Goal: Transaction & Acquisition: Purchase product/service

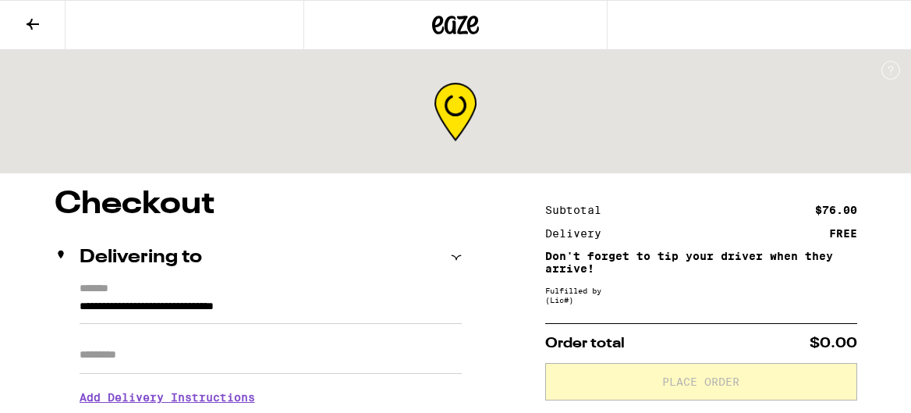
click at [409, 7] on div at bounding box center [456, 25] width 304 height 50
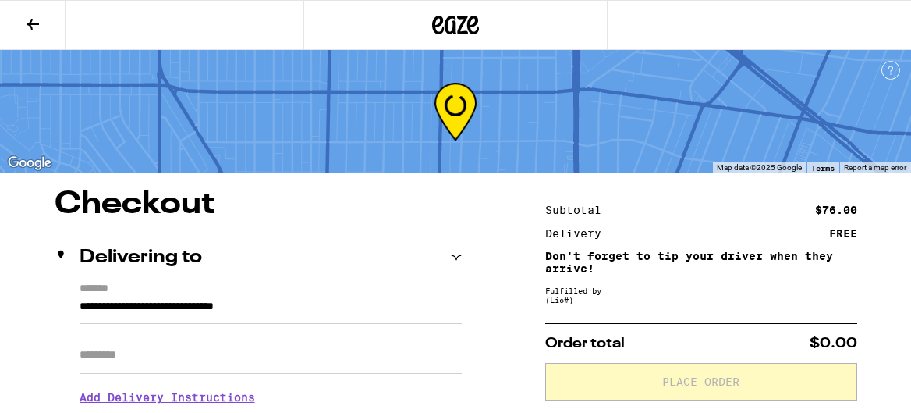
click at [447, 37] on icon at bounding box center [455, 25] width 47 height 28
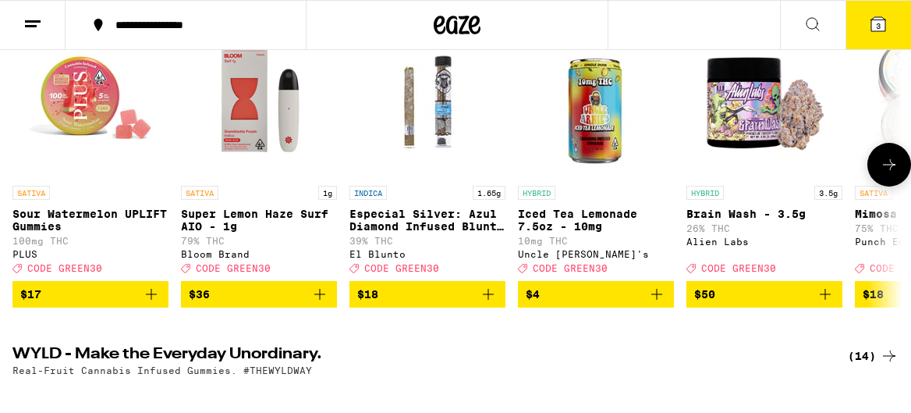
scroll to position [233, 0]
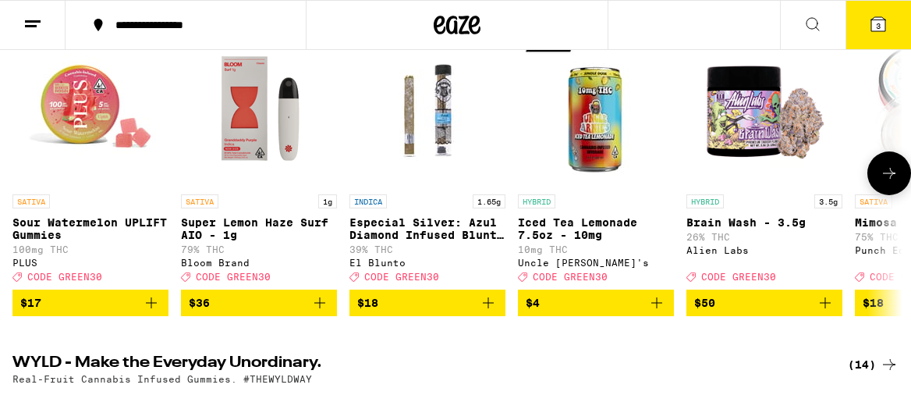
click at [882, 195] on button at bounding box center [890, 173] width 44 height 44
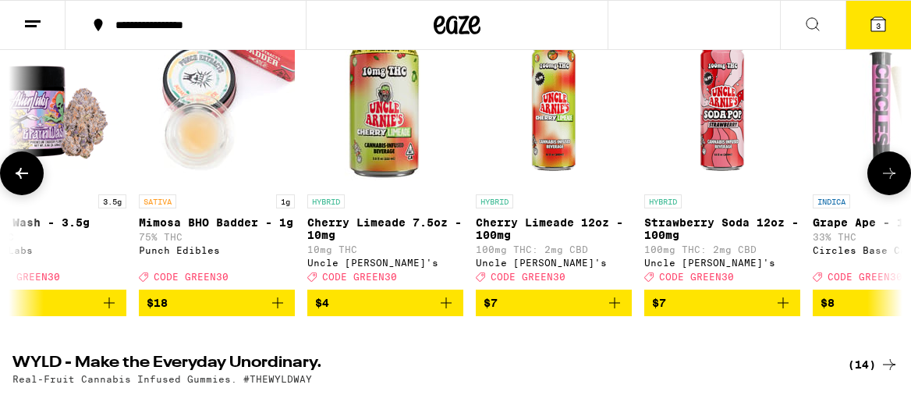
click at [882, 195] on button at bounding box center [890, 173] width 44 height 44
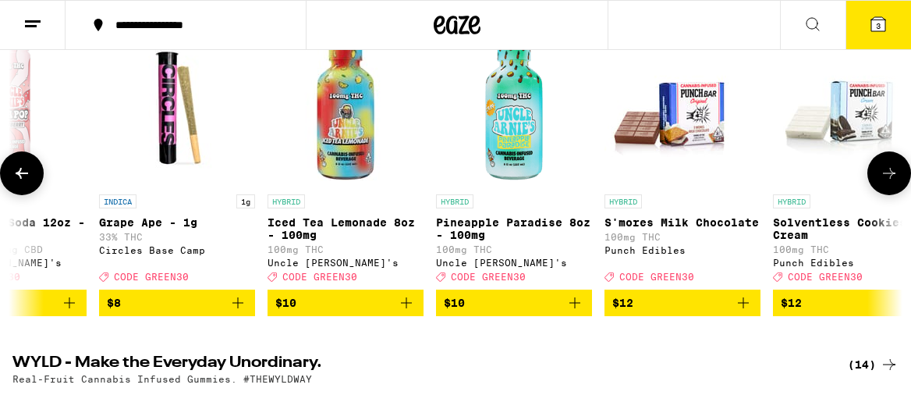
scroll to position [0, 1433]
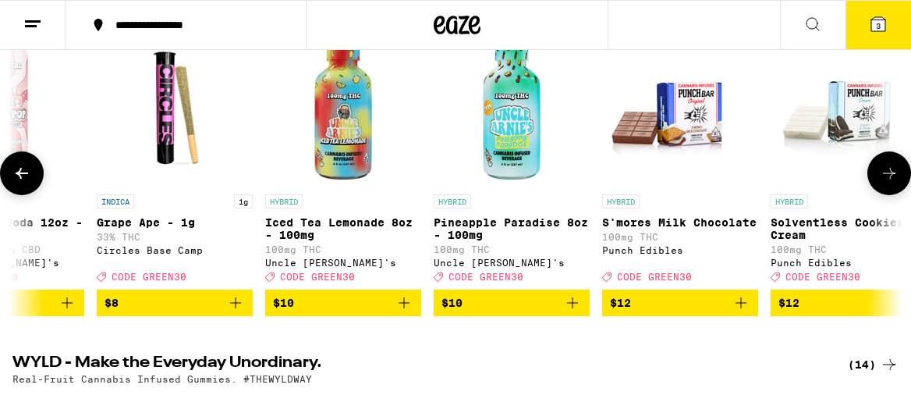
click at [893, 181] on icon at bounding box center [889, 173] width 19 height 19
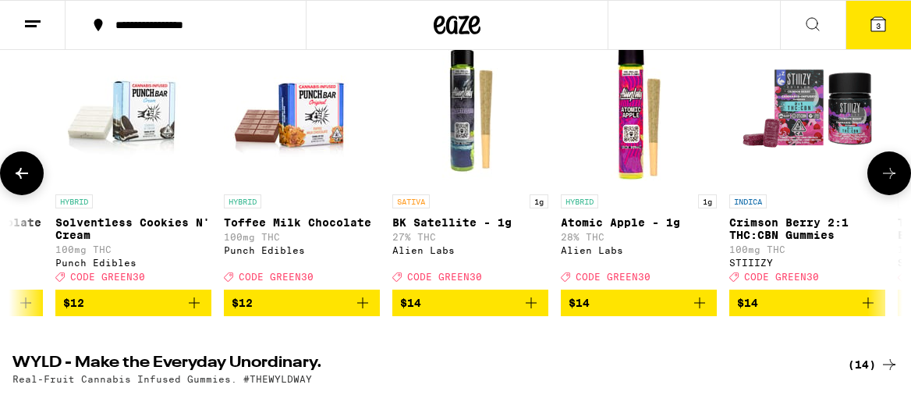
scroll to position [0, 2149]
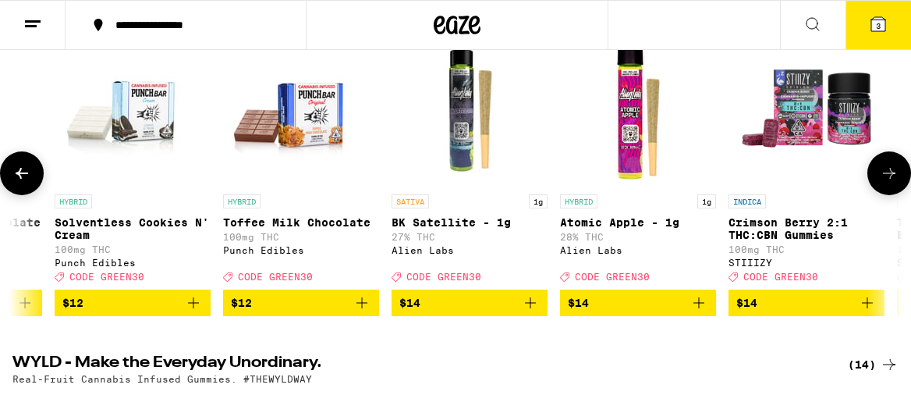
click at [893, 181] on icon at bounding box center [889, 173] width 19 height 19
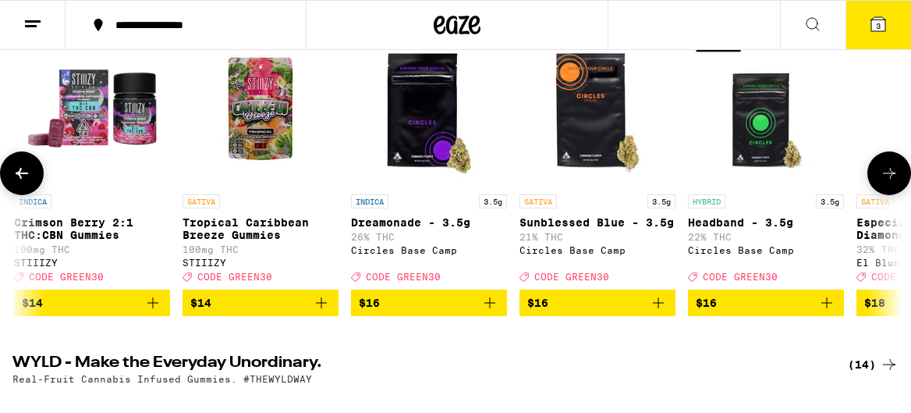
scroll to position [0, 2865]
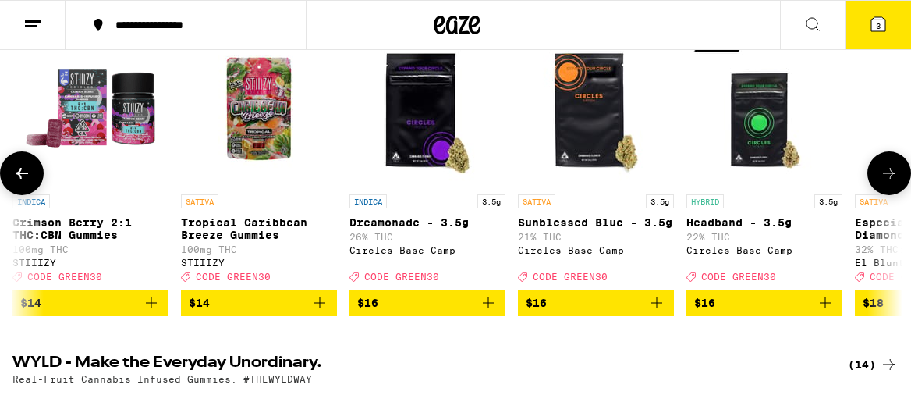
click at [893, 183] on icon at bounding box center [889, 173] width 19 height 19
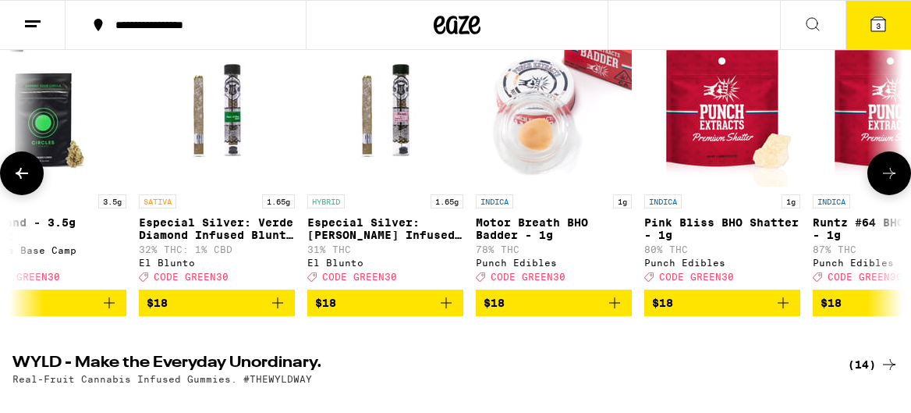
click at [893, 183] on icon at bounding box center [889, 173] width 19 height 19
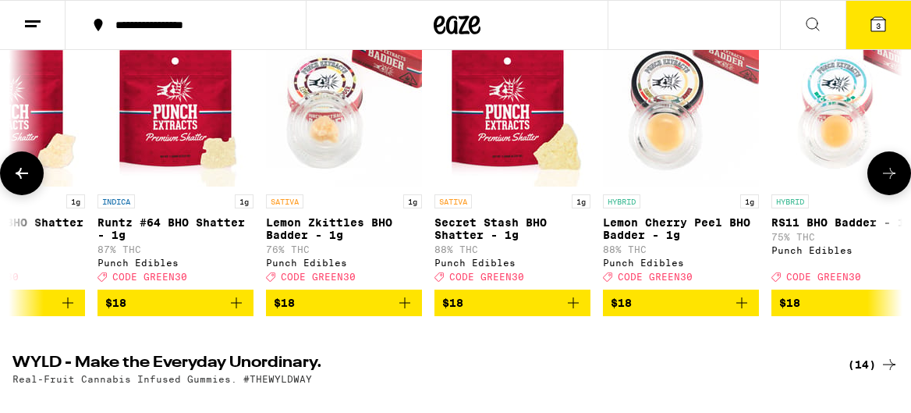
scroll to position [0, 4298]
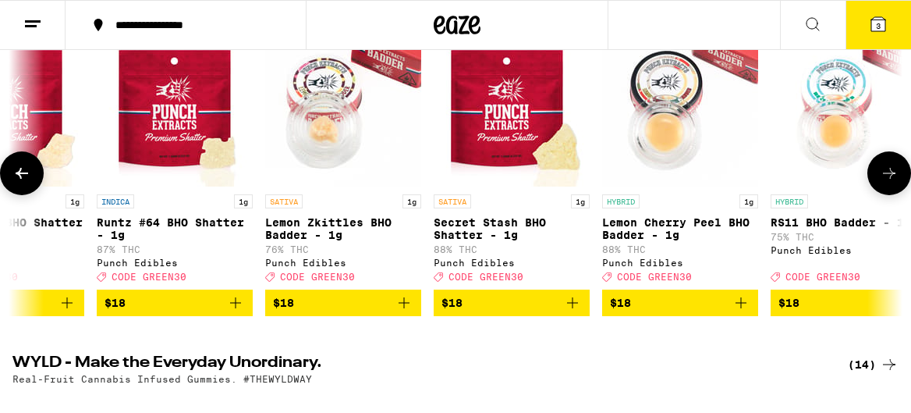
click at [893, 183] on icon at bounding box center [889, 173] width 19 height 19
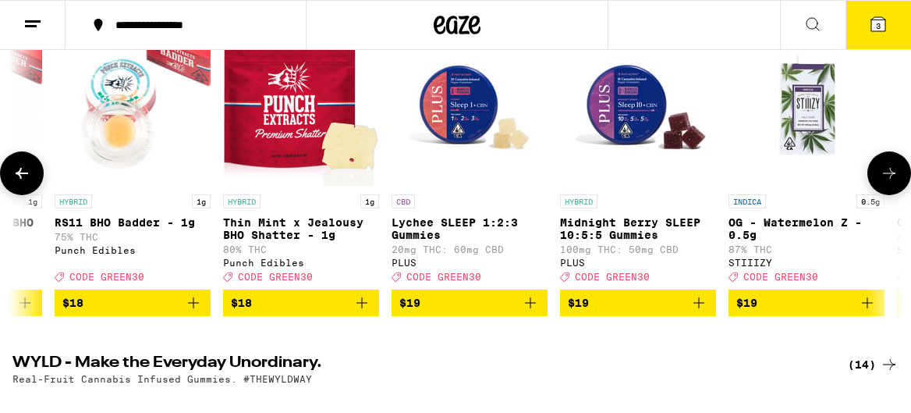
click at [893, 183] on icon at bounding box center [889, 173] width 19 height 19
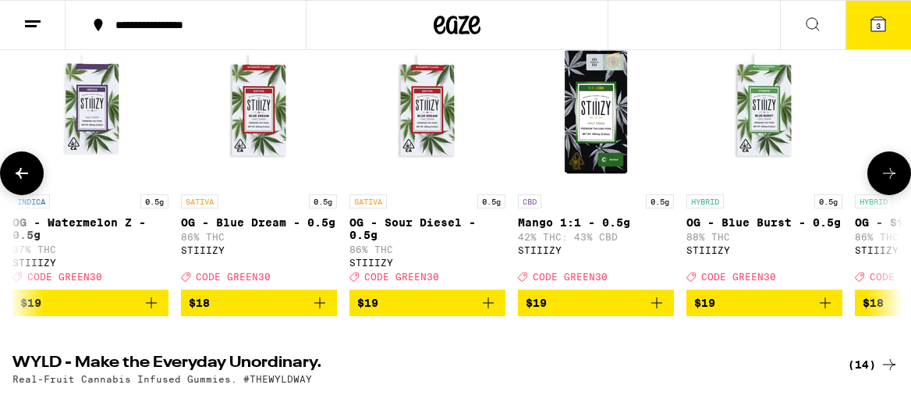
click at [893, 183] on icon at bounding box center [889, 173] width 19 height 19
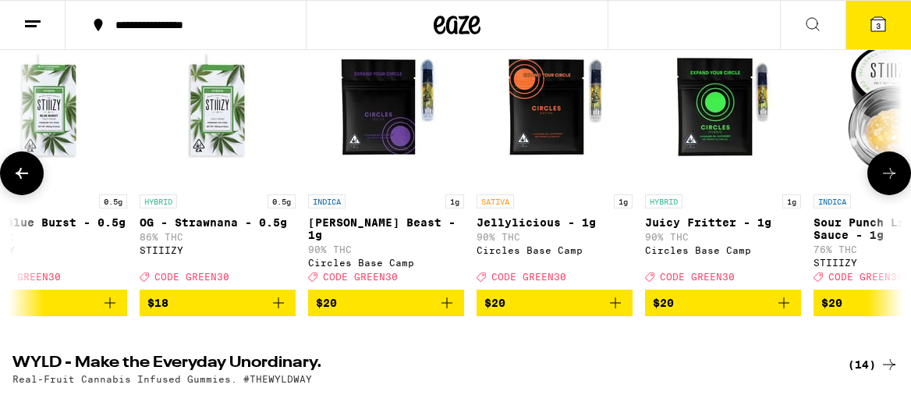
scroll to position [0, 6447]
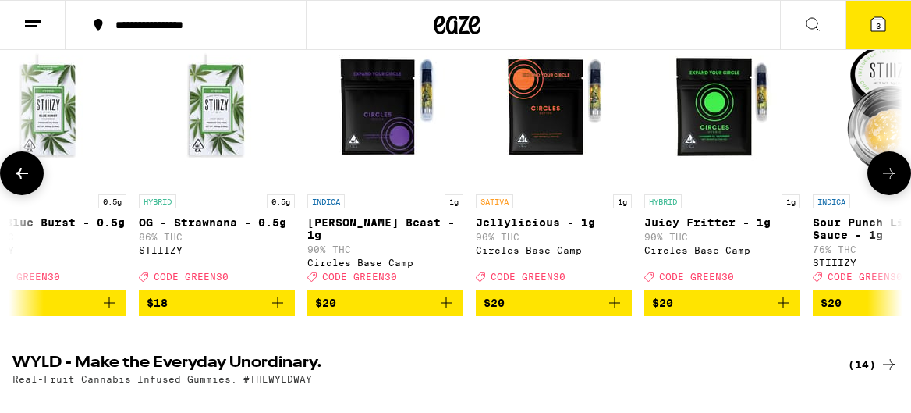
click at [893, 183] on icon at bounding box center [889, 173] width 19 height 19
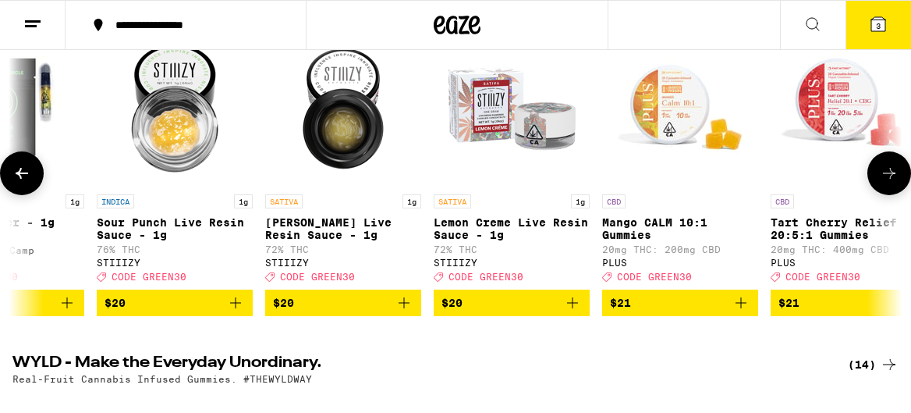
click at [893, 183] on icon at bounding box center [889, 173] width 19 height 19
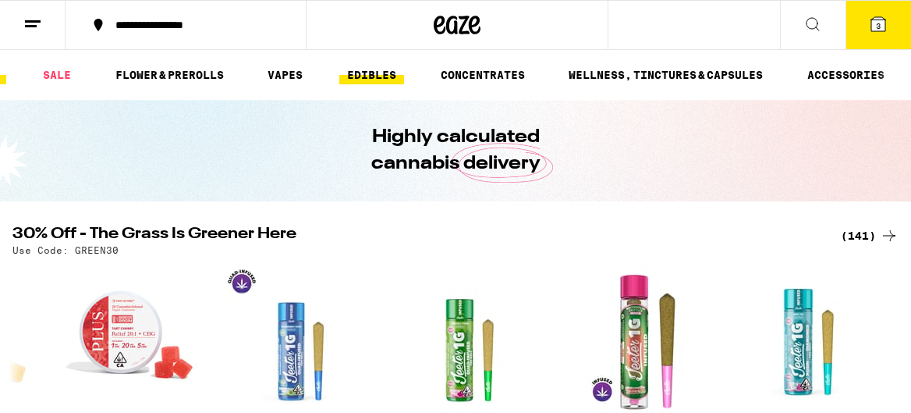
scroll to position [0, 46]
click at [70, 70] on link "SALE" at bounding box center [56, 75] width 44 height 19
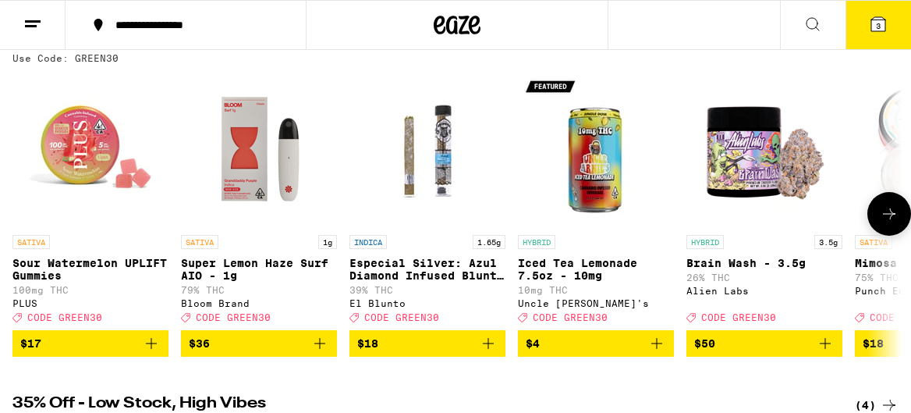
scroll to position [184, 0]
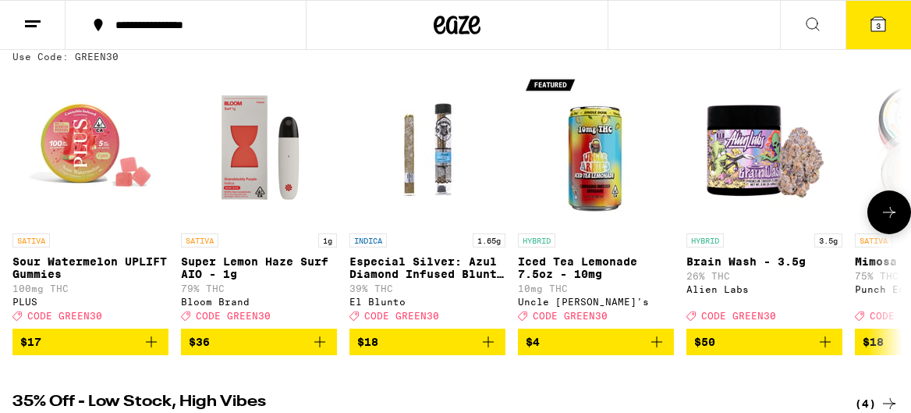
click at [886, 222] on icon at bounding box center [889, 212] width 19 height 19
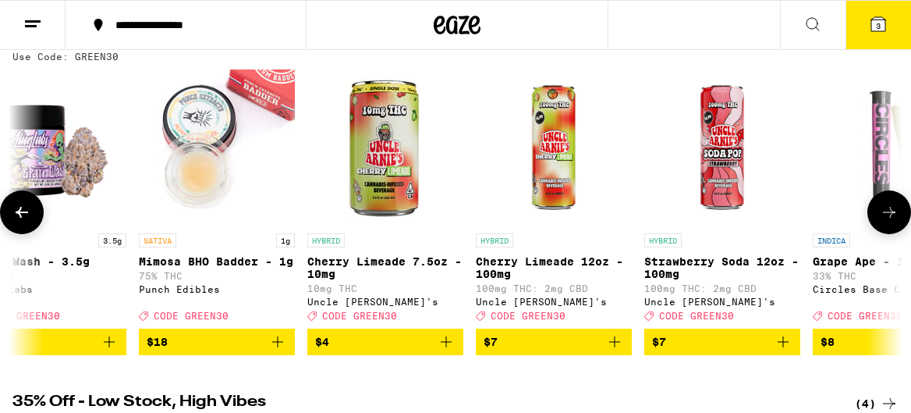
click at [886, 222] on icon at bounding box center [889, 212] width 19 height 19
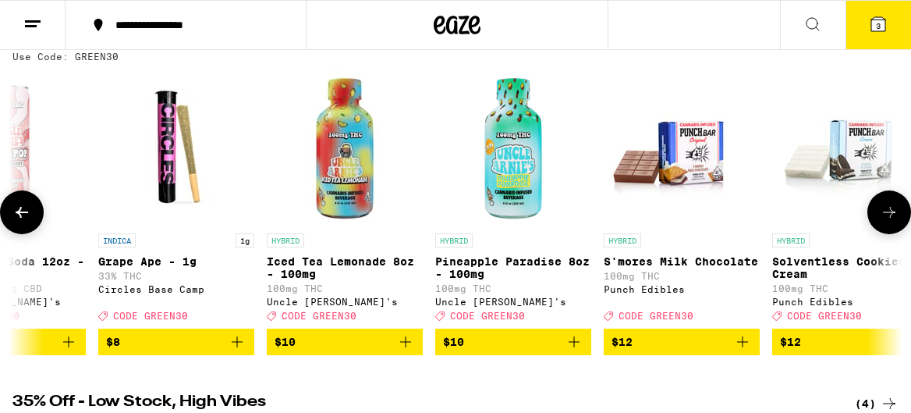
scroll to position [0, 1433]
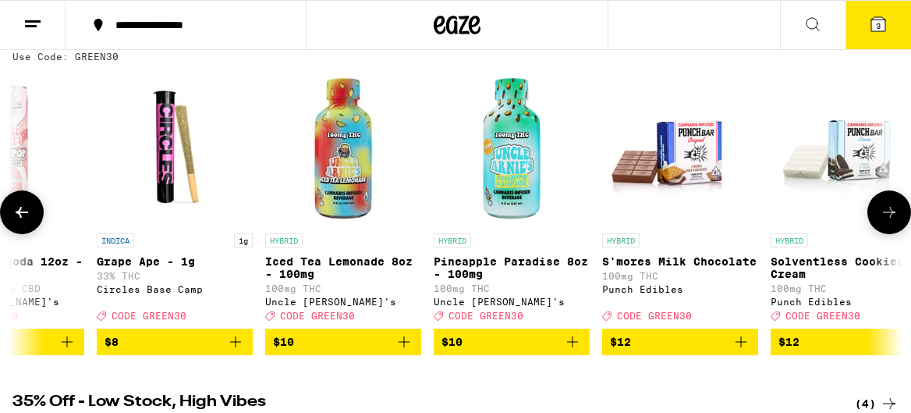
click at [886, 222] on icon at bounding box center [889, 212] width 19 height 19
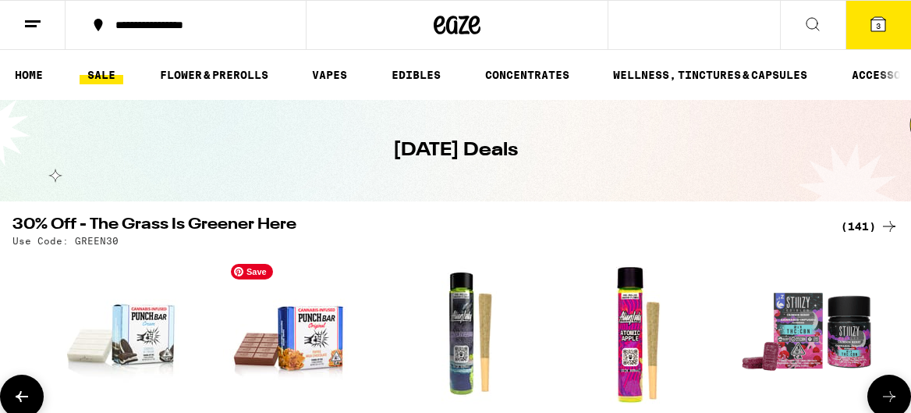
scroll to position [9, 0]
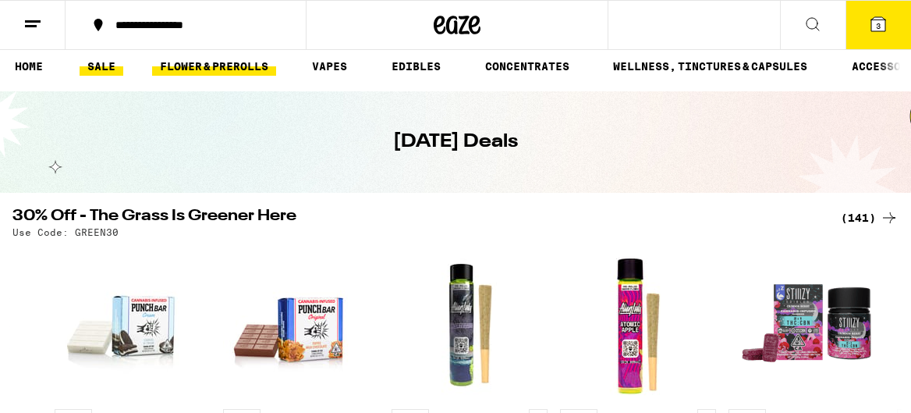
click at [230, 66] on link "FLOWER & PREROLLS" at bounding box center [214, 66] width 124 height 19
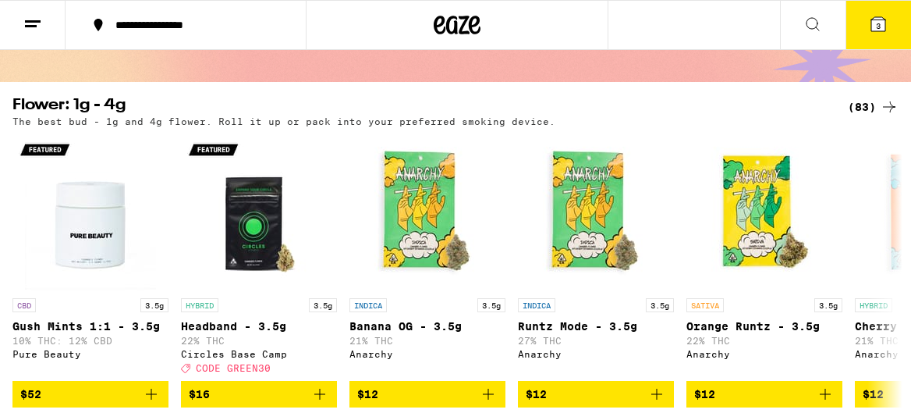
scroll to position [234, 0]
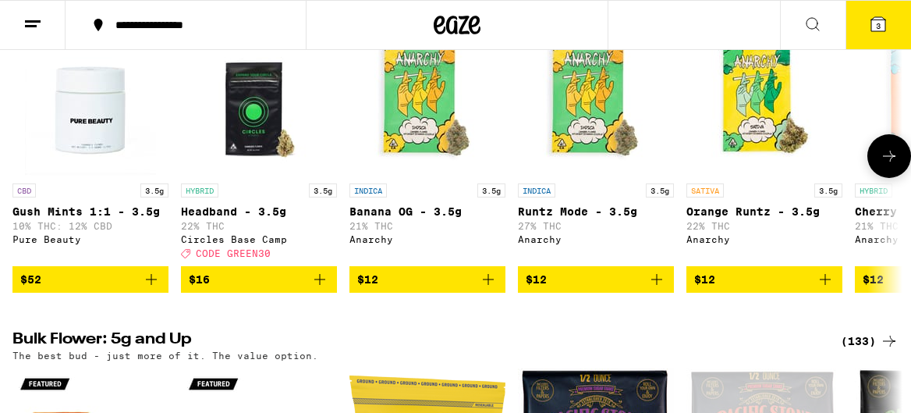
click at [880, 159] on icon at bounding box center [889, 156] width 19 height 19
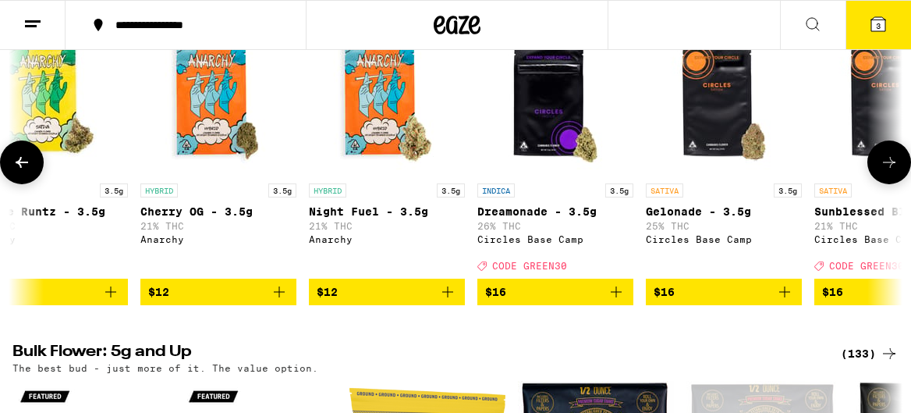
scroll to position [0, 716]
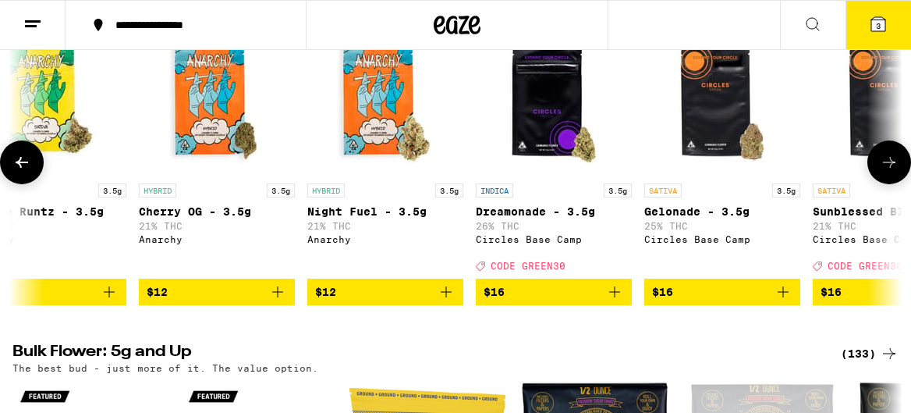
click at [880, 159] on icon at bounding box center [889, 162] width 19 height 19
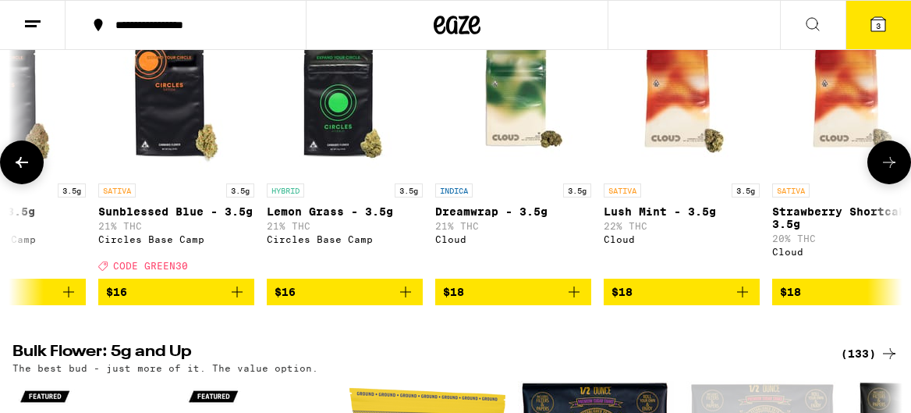
scroll to position [0, 1433]
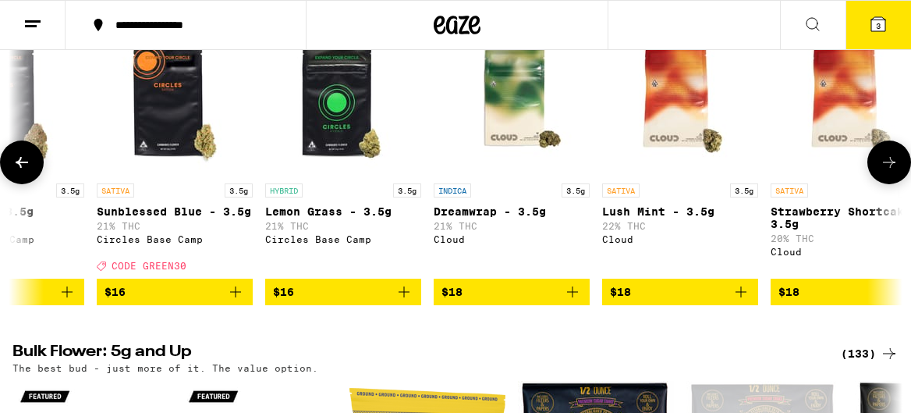
click at [880, 159] on icon at bounding box center [889, 162] width 19 height 19
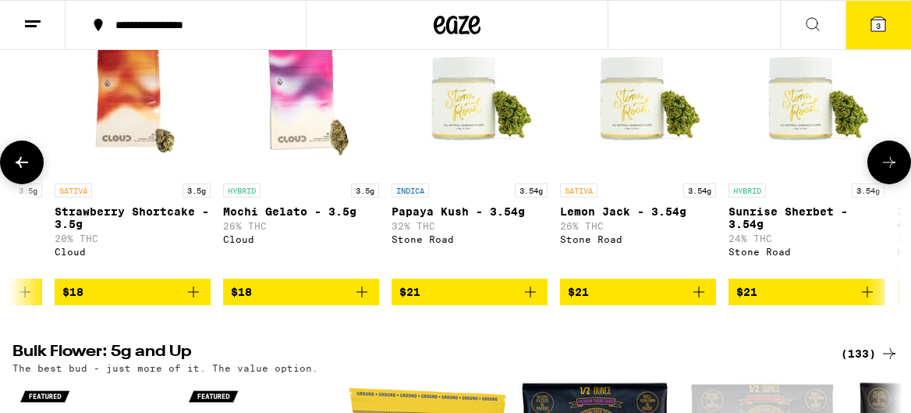
click at [880, 159] on icon at bounding box center [889, 162] width 19 height 19
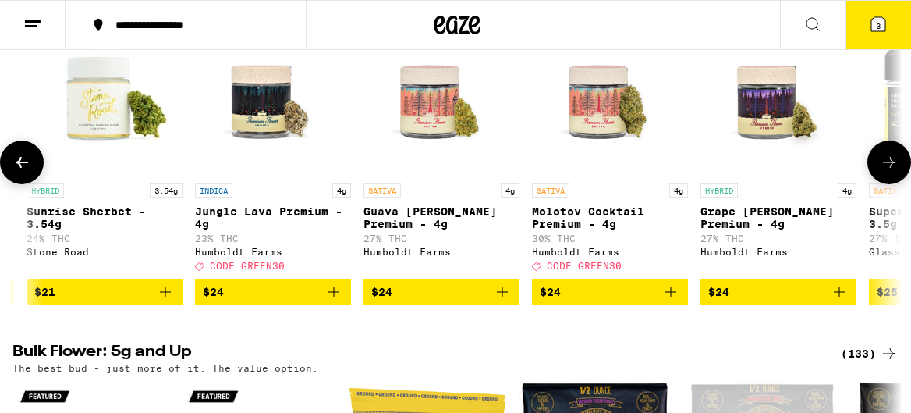
scroll to position [0, 2865]
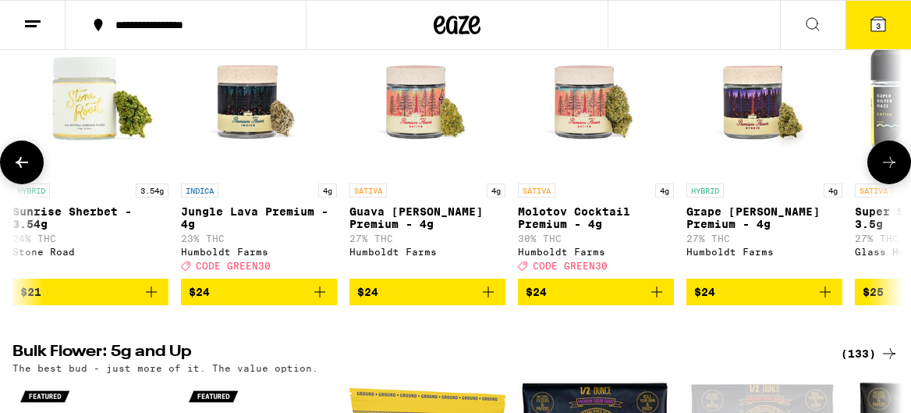
click at [880, 159] on icon at bounding box center [889, 162] width 19 height 19
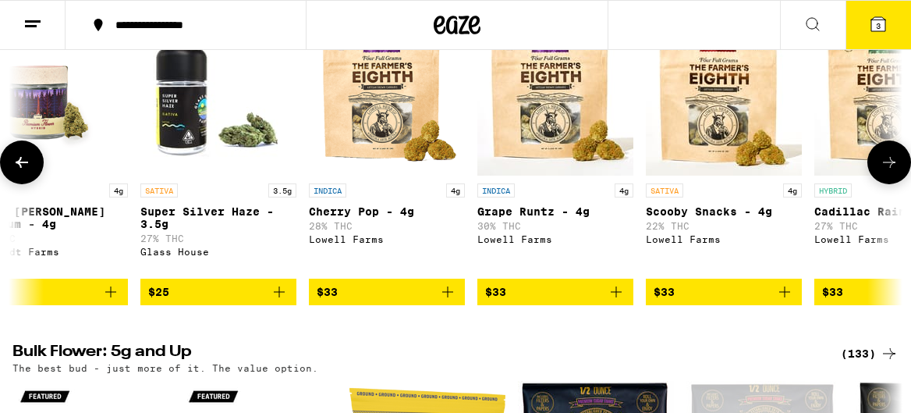
scroll to position [0, 3581]
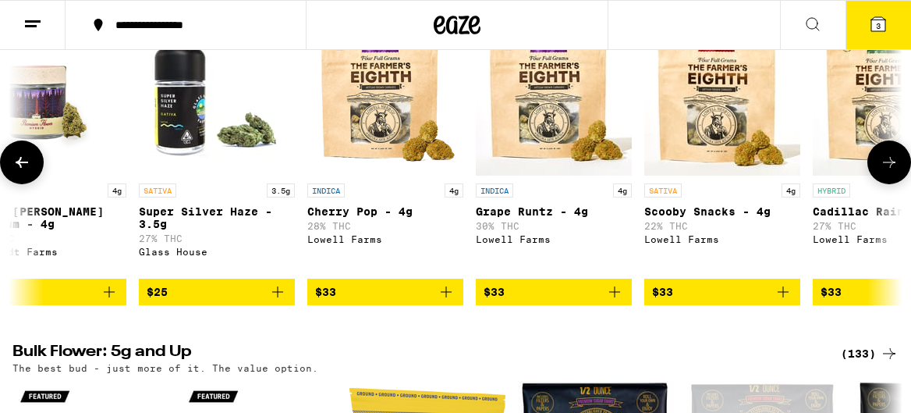
click at [879, 159] on button at bounding box center [890, 162] width 44 height 44
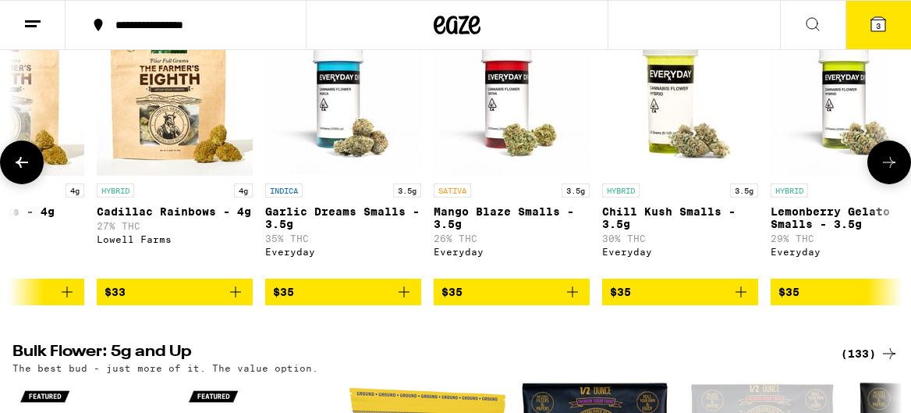
click at [879, 159] on button at bounding box center [890, 162] width 44 height 44
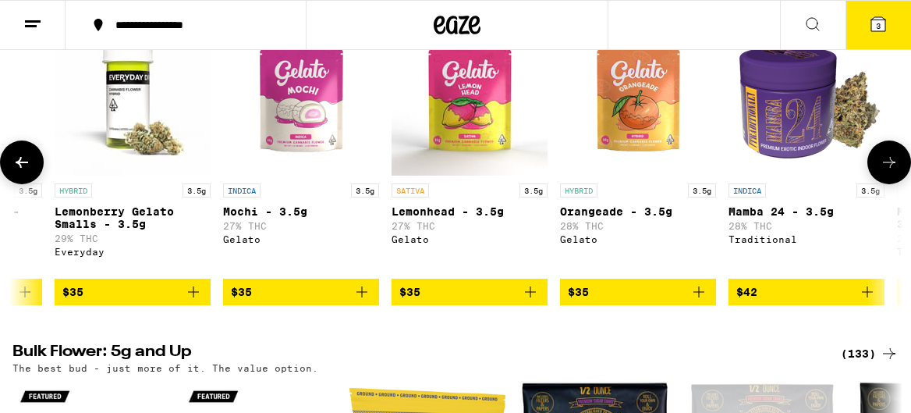
click at [879, 159] on button at bounding box center [890, 162] width 44 height 44
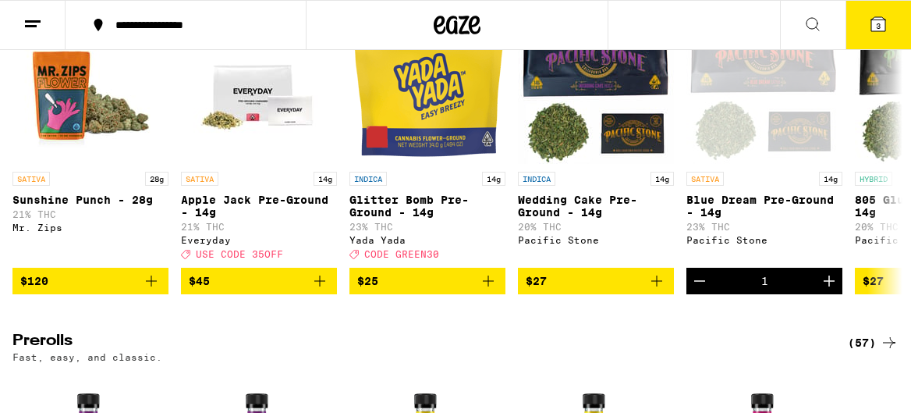
scroll to position [608, 0]
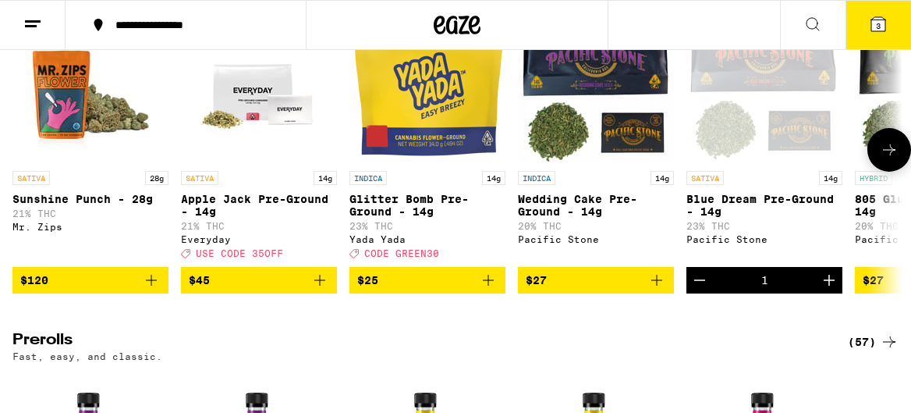
click at [889, 159] on icon at bounding box center [889, 149] width 19 height 19
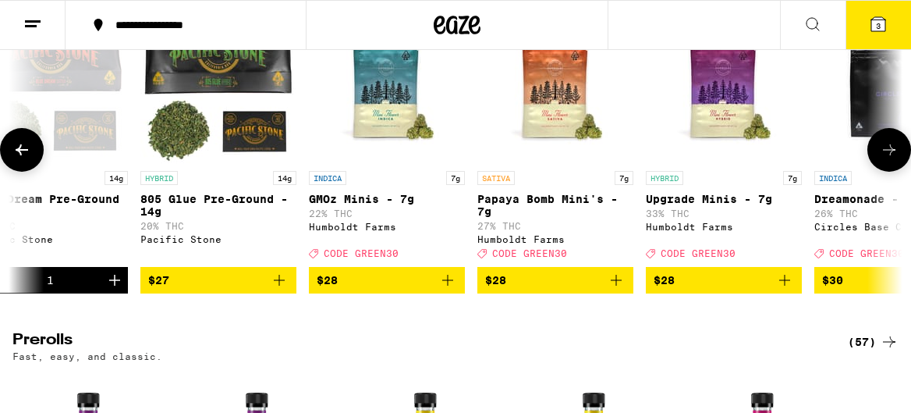
scroll to position [0, 716]
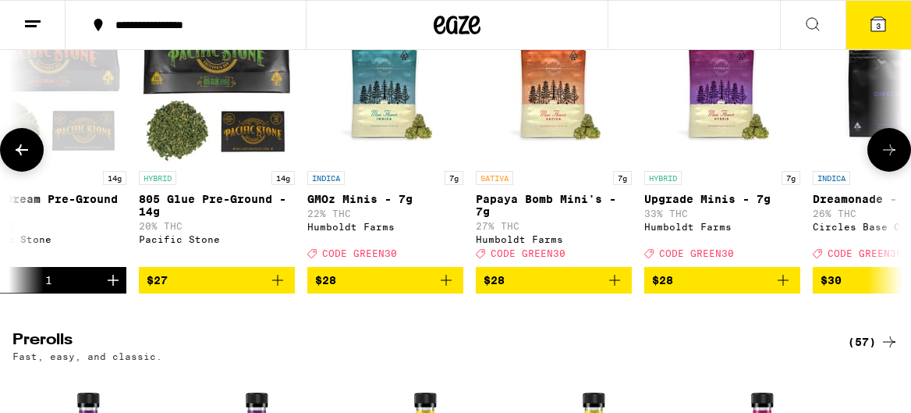
click at [23, 159] on icon at bounding box center [21, 149] width 19 height 19
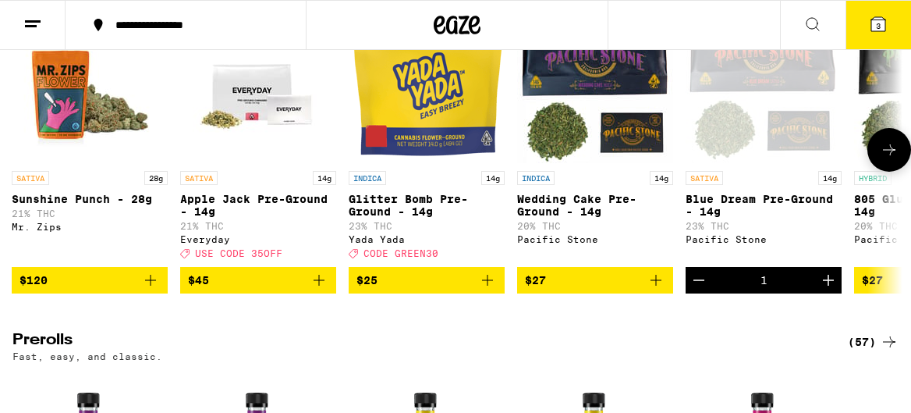
scroll to position [0, 0]
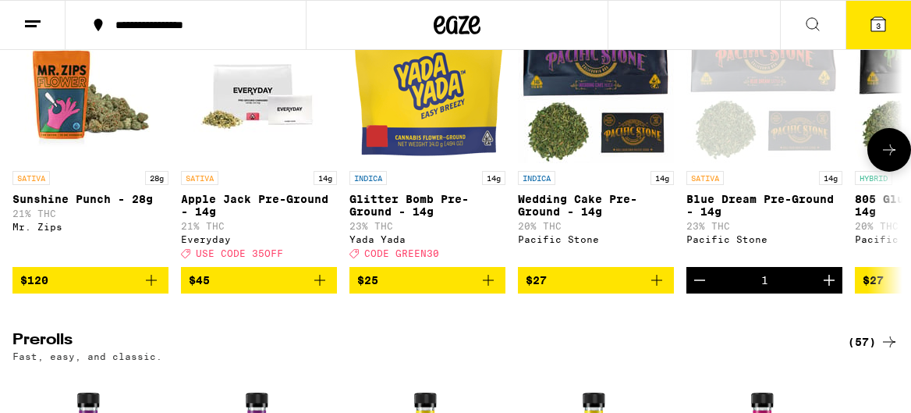
click at [877, 172] on button at bounding box center [890, 150] width 44 height 44
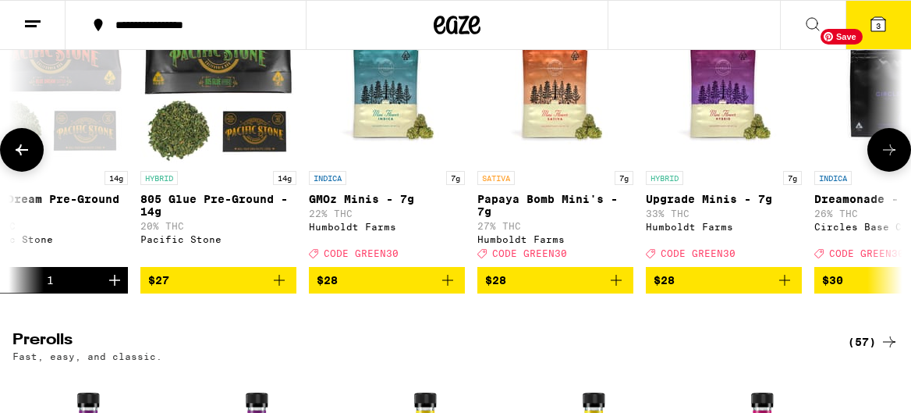
scroll to position [0, 716]
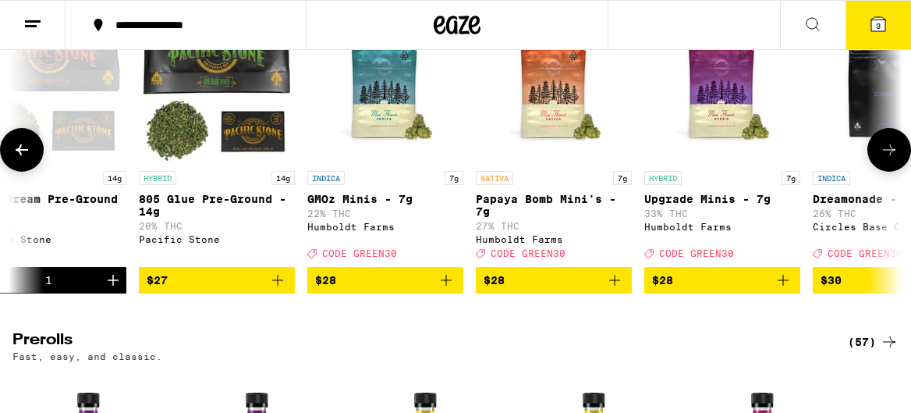
click at [20, 293] on div "1" at bounding box center [48, 280] width 156 height 27
click at [16, 159] on icon at bounding box center [21, 149] width 19 height 19
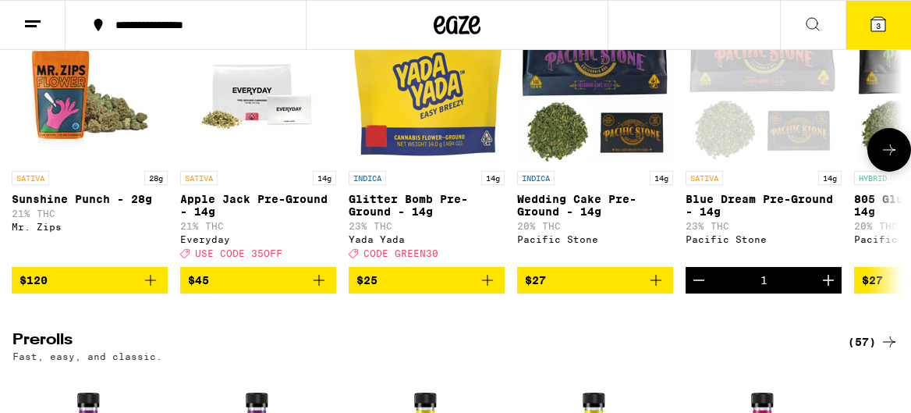
scroll to position [0, 0]
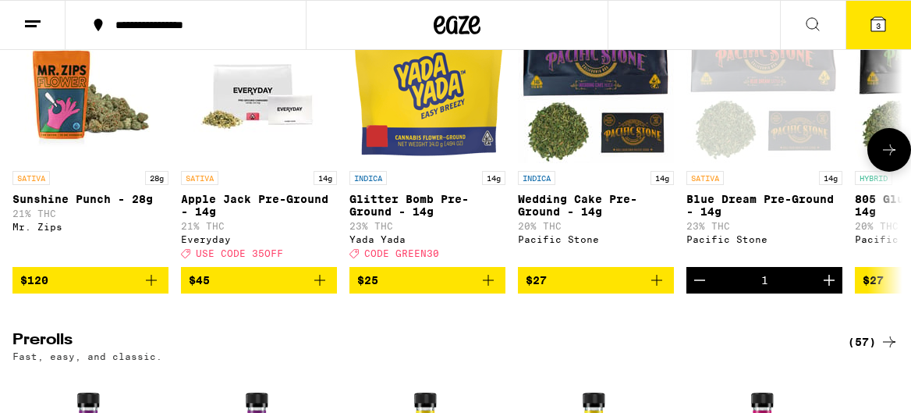
click at [701, 289] on icon "Decrement" at bounding box center [700, 280] width 19 height 19
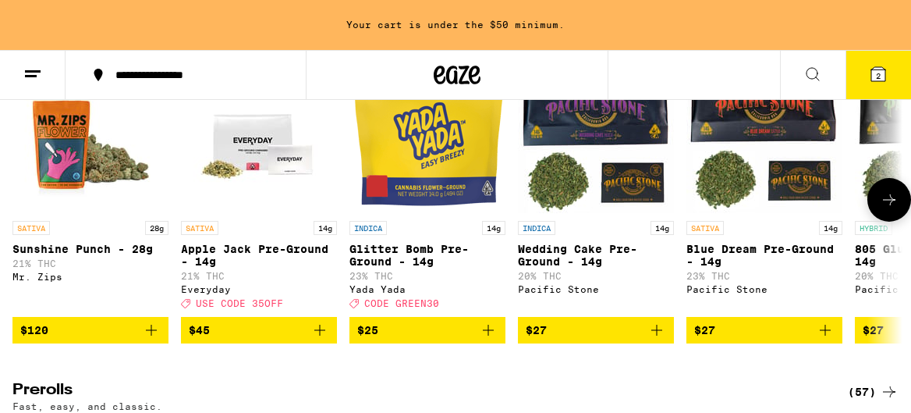
scroll to position [658, 0]
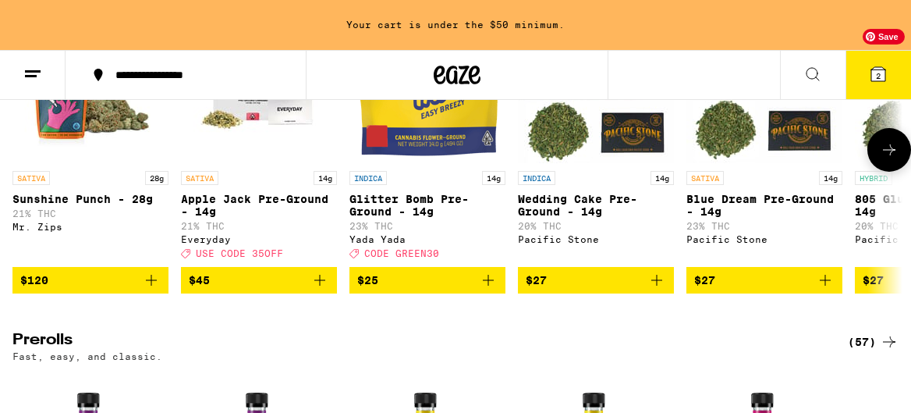
click at [885, 159] on icon at bounding box center [889, 149] width 19 height 19
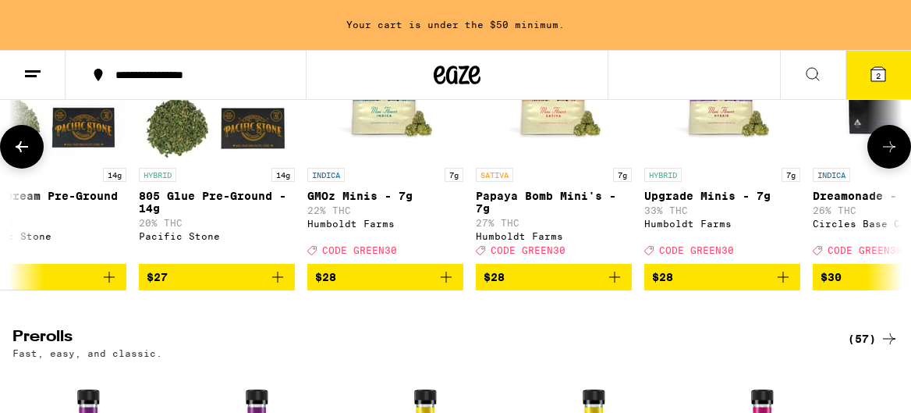
scroll to position [646, 0]
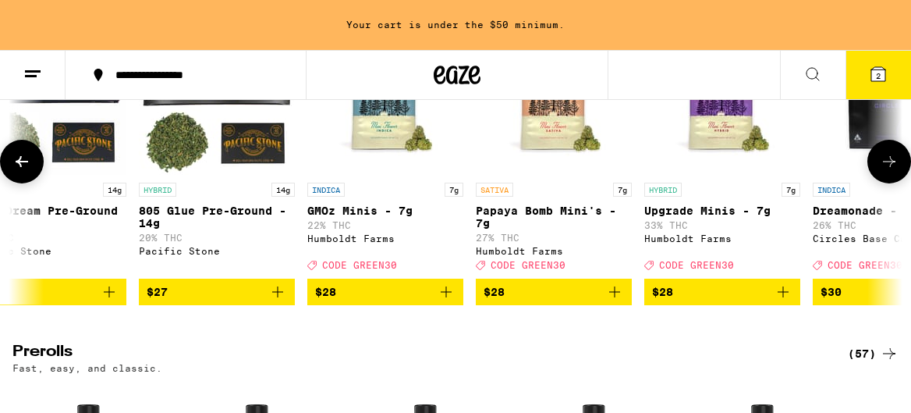
click at [889, 183] on button at bounding box center [890, 162] width 44 height 44
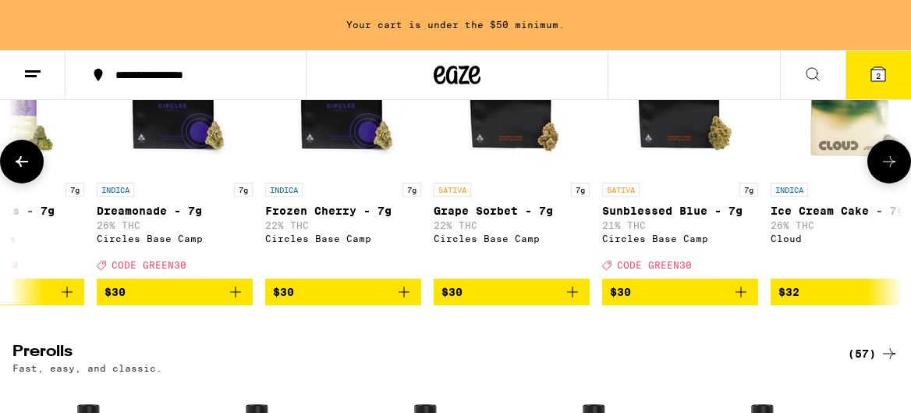
click at [889, 183] on button at bounding box center [890, 162] width 44 height 44
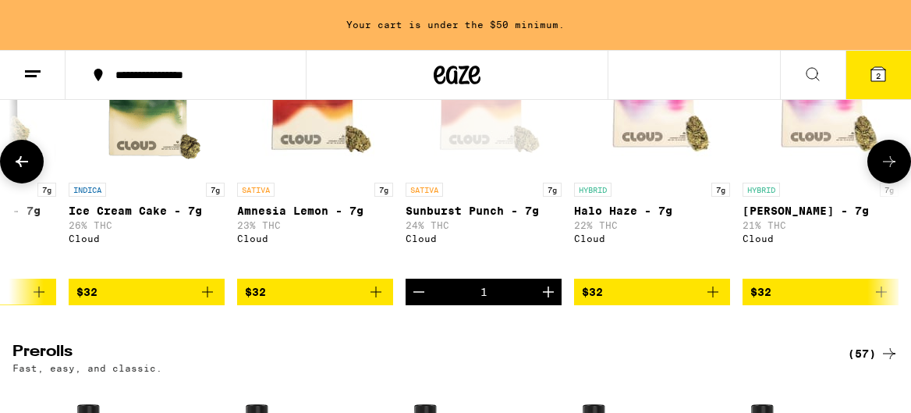
scroll to position [0, 2149]
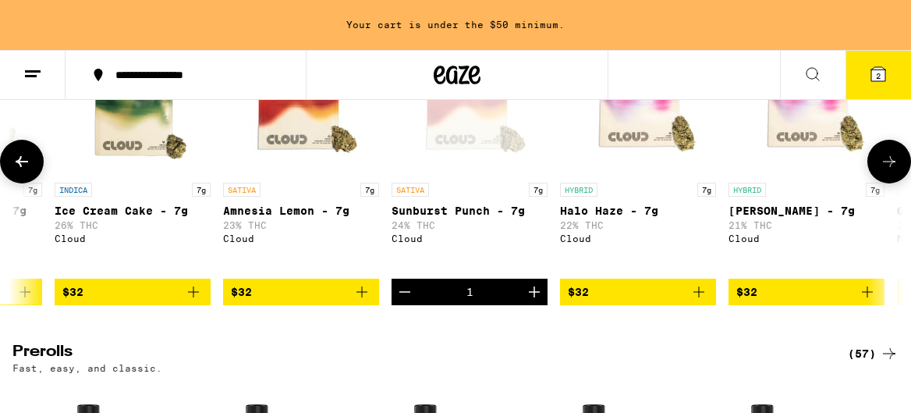
click at [404, 301] on icon "Decrement" at bounding box center [405, 291] width 19 height 19
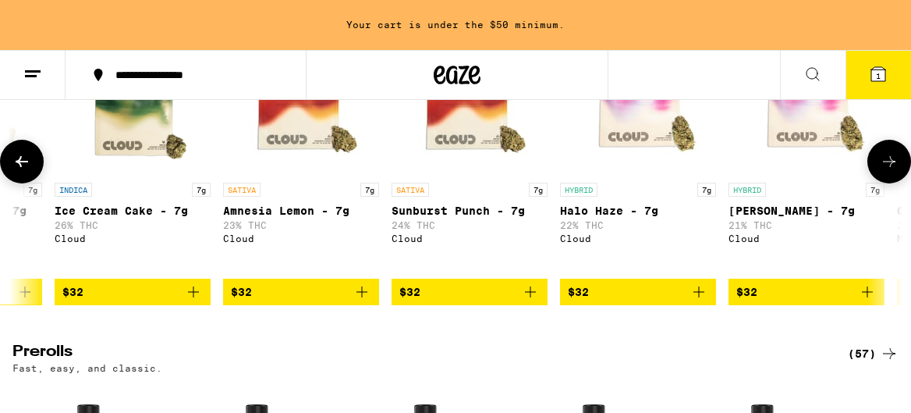
click at [885, 171] on icon at bounding box center [889, 161] width 19 height 19
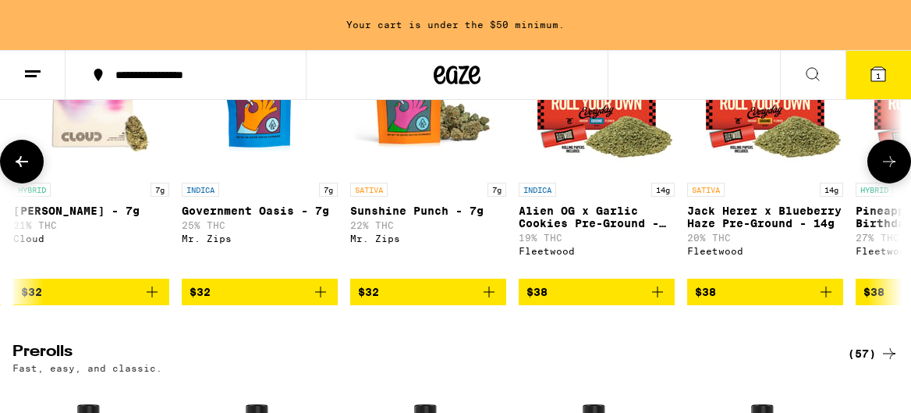
scroll to position [0, 2865]
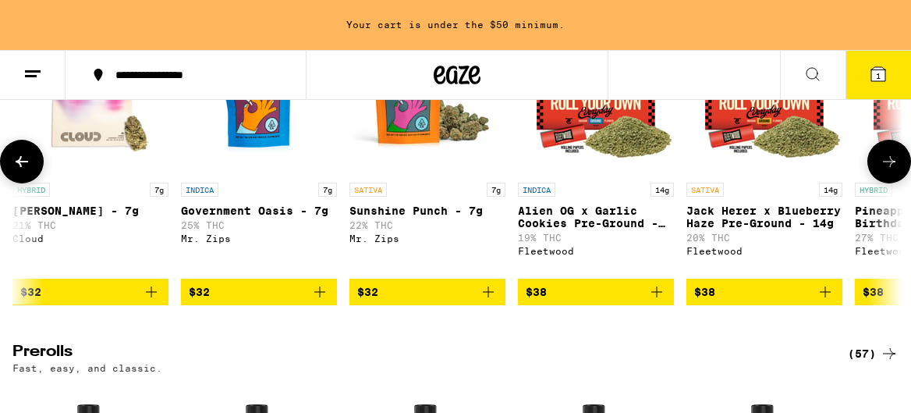
click at [885, 171] on icon at bounding box center [889, 161] width 19 height 19
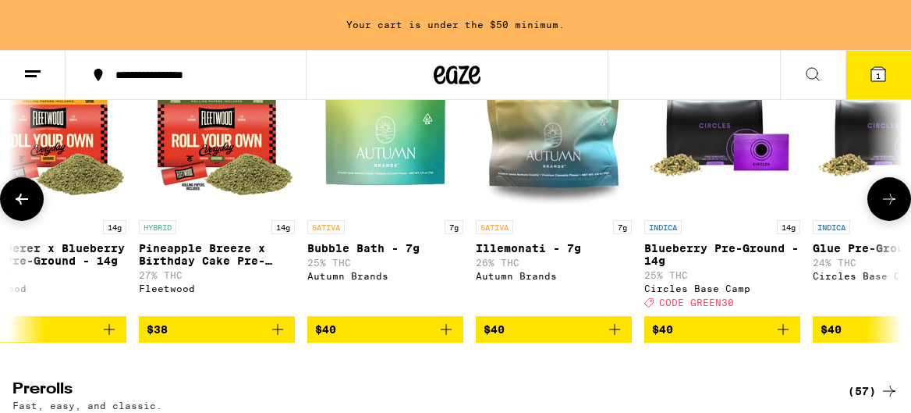
scroll to position [608, 0]
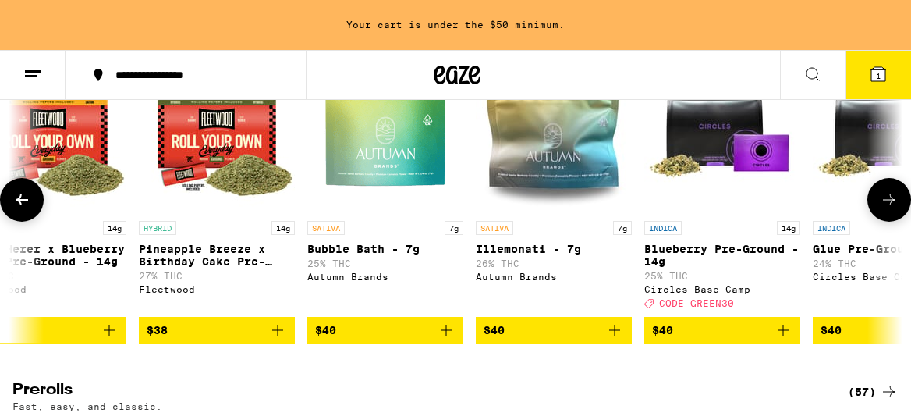
click at [878, 222] on div at bounding box center [890, 200] width 44 height 44
click at [892, 222] on button at bounding box center [890, 200] width 44 height 44
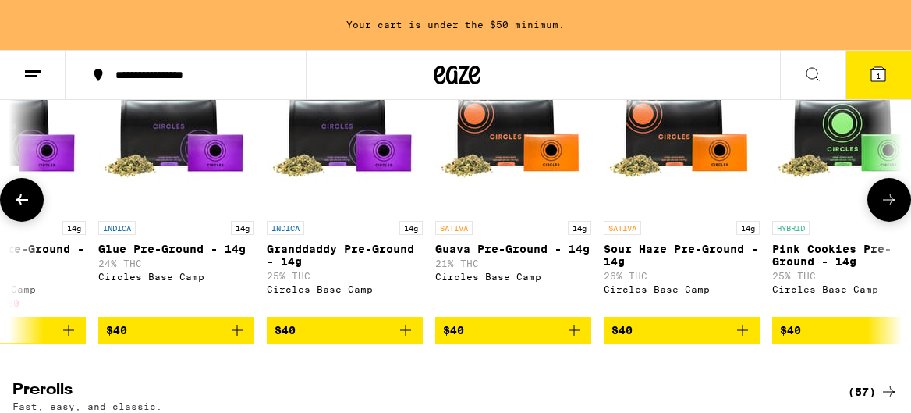
scroll to position [0, 4298]
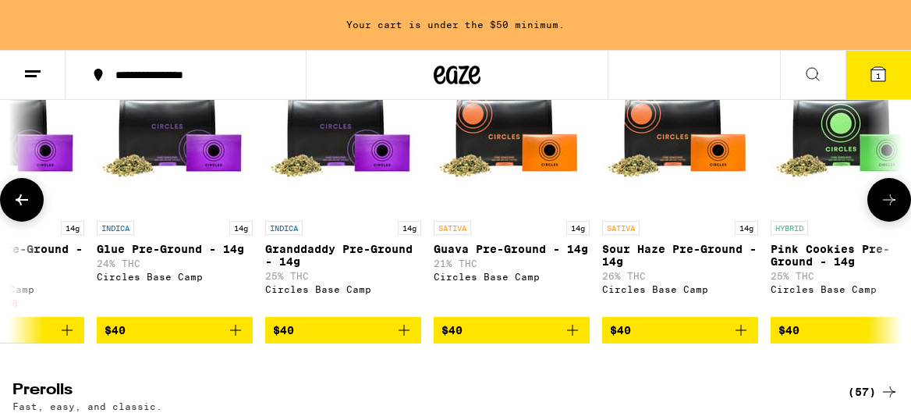
click at [892, 222] on button at bounding box center [890, 200] width 44 height 44
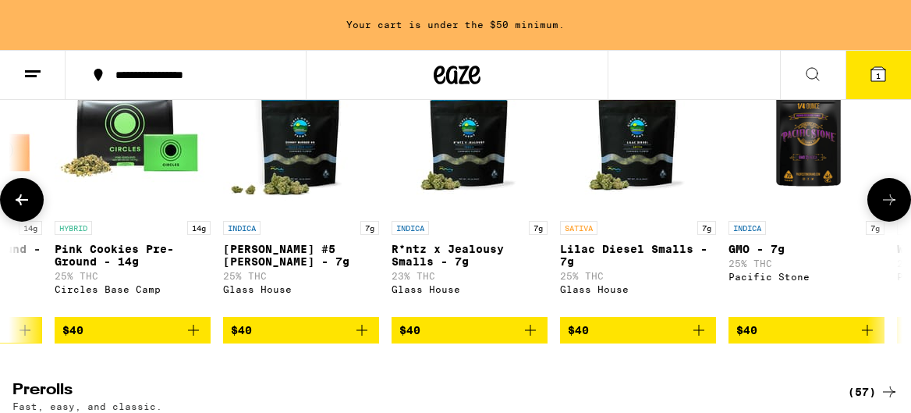
click at [892, 222] on button at bounding box center [890, 200] width 44 height 44
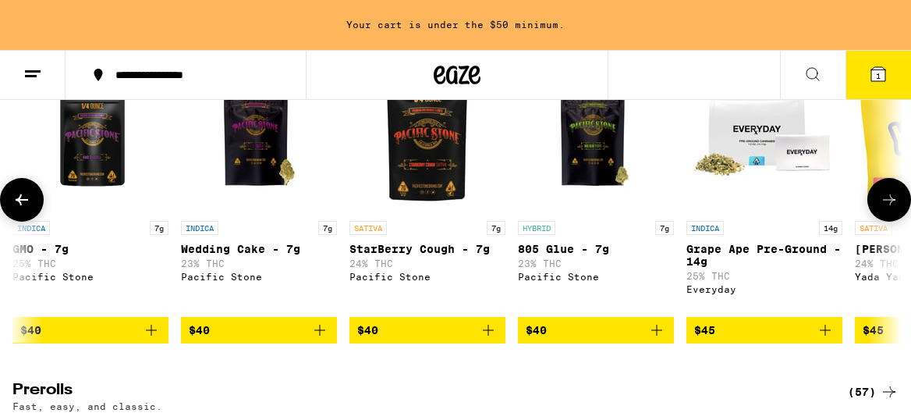
click at [891, 222] on button at bounding box center [890, 200] width 44 height 44
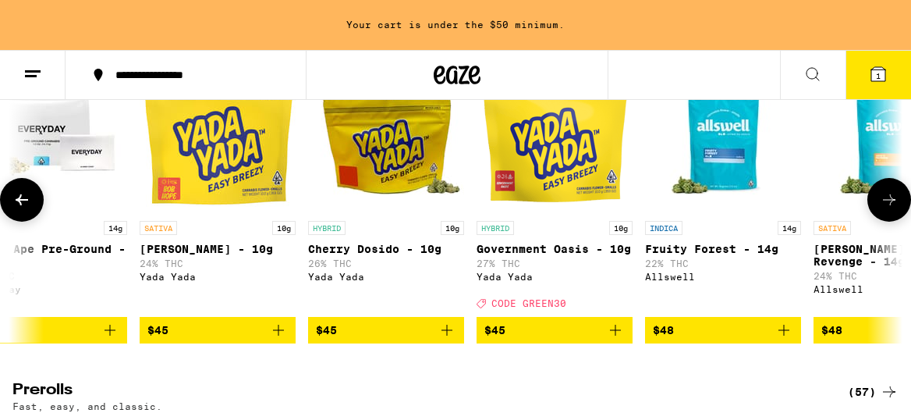
scroll to position [0, 6447]
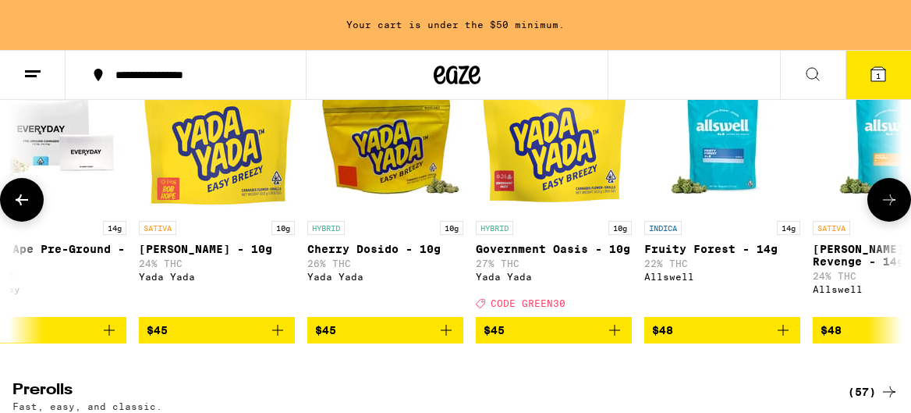
click at [888, 222] on button at bounding box center [890, 200] width 44 height 44
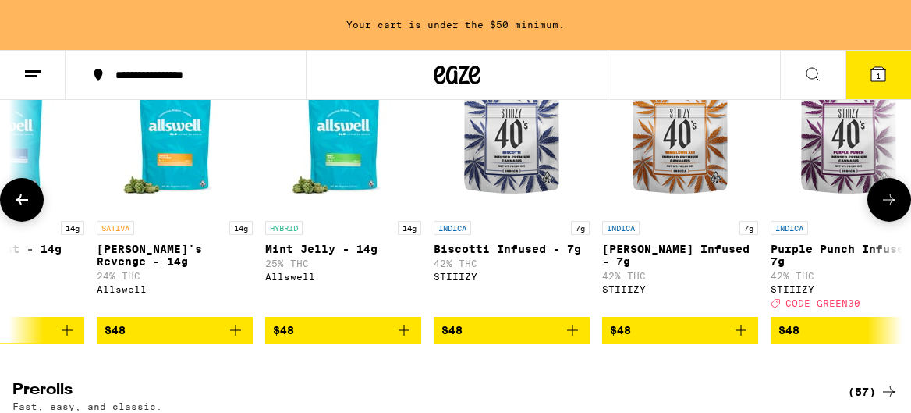
click at [887, 222] on button at bounding box center [890, 200] width 44 height 44
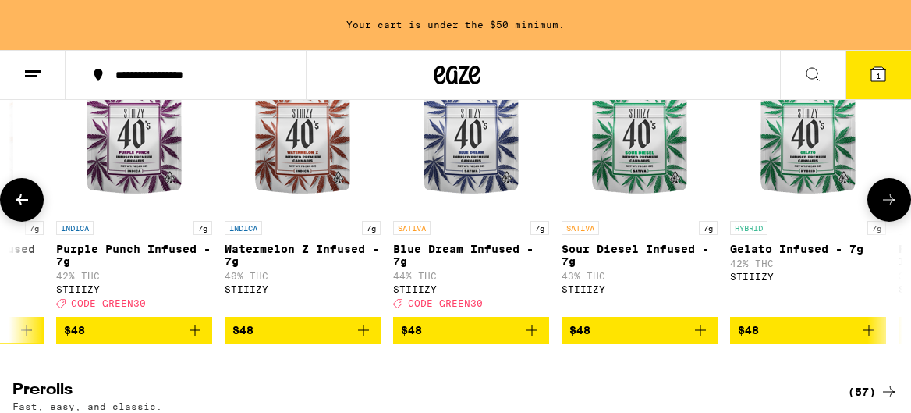
scroll to position [0, 7879]
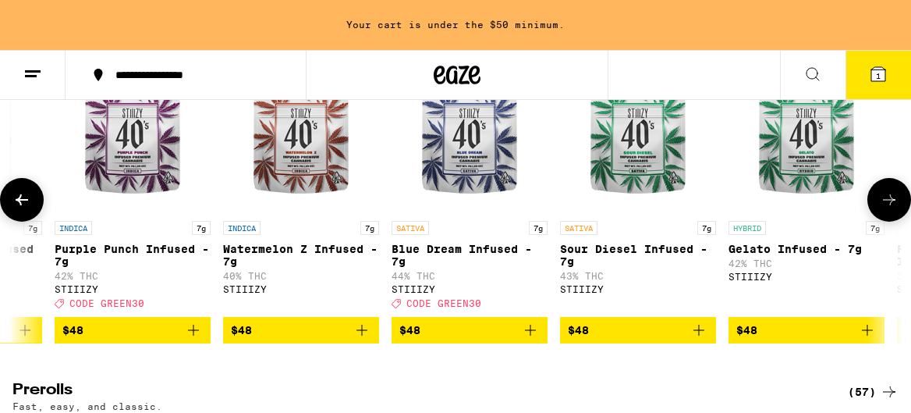
click at [885, 222] on button at bounding box center [890, 200] width 44 height 44
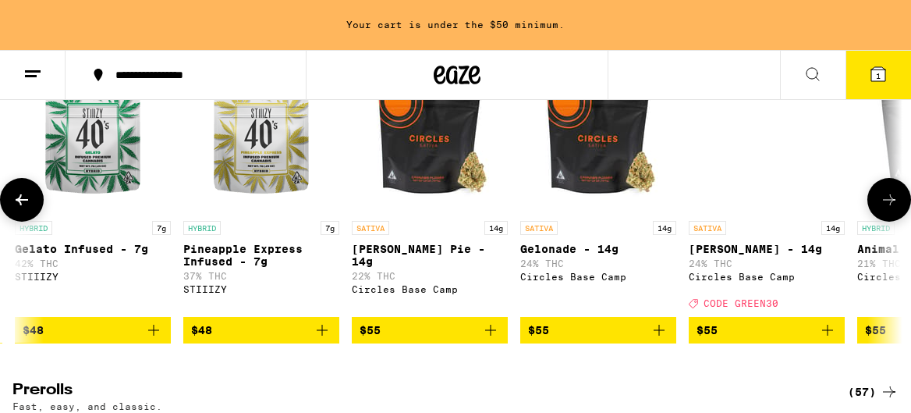
scroll to position [0, 8595]
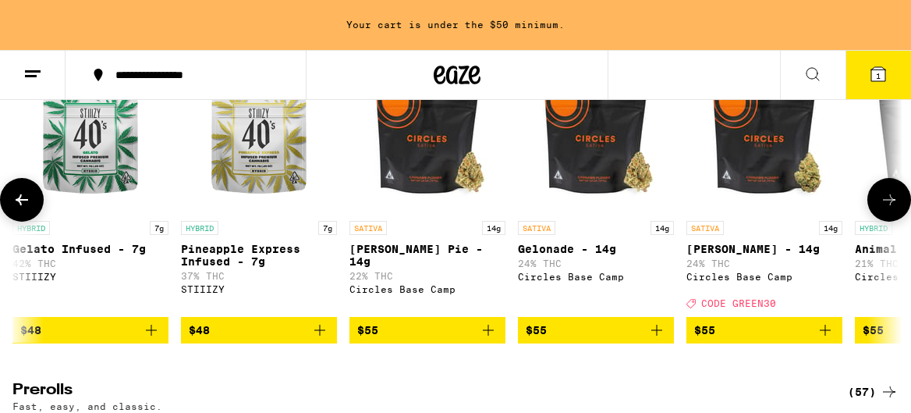
click at [885, 222] on button at bounding box center [890, 200] width 44 height 44
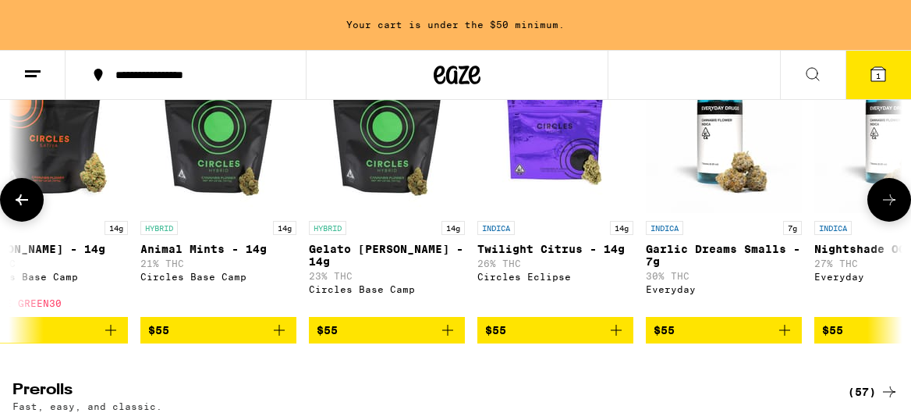
scroll to position [0, 9312]
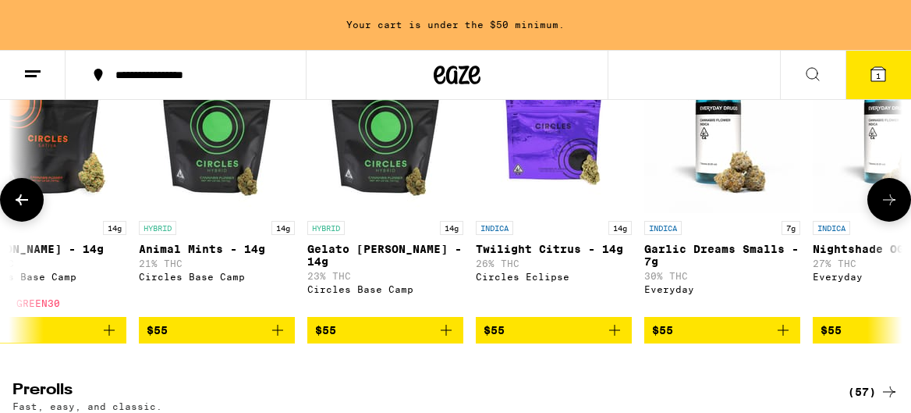
click at [30, 208] on icon at bounding box center [21, 199] width 19 height 19
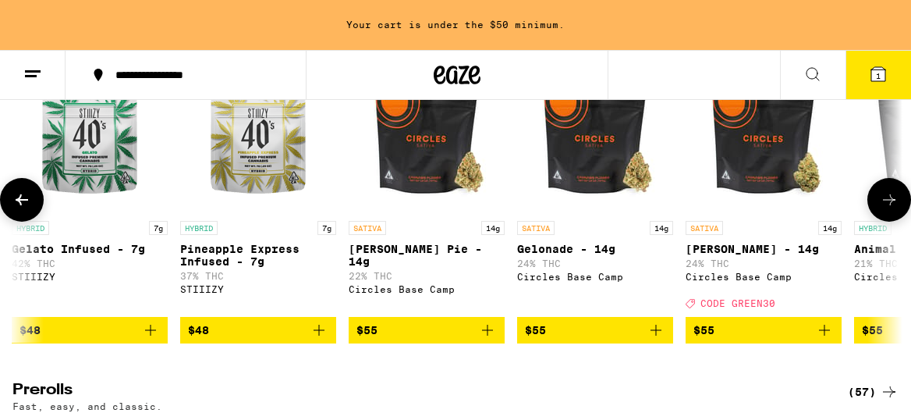
scroll to position [0, 8595]
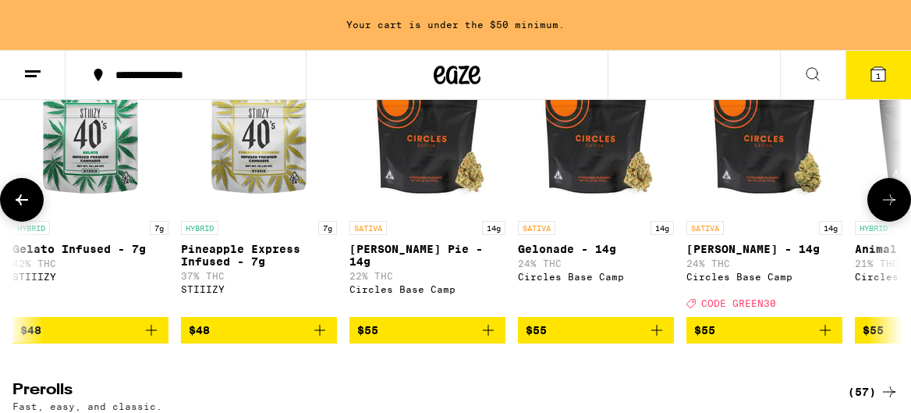
click at [825, 339] on icon "Add to bag" at bounding box center [825, 330] width 19 height 19
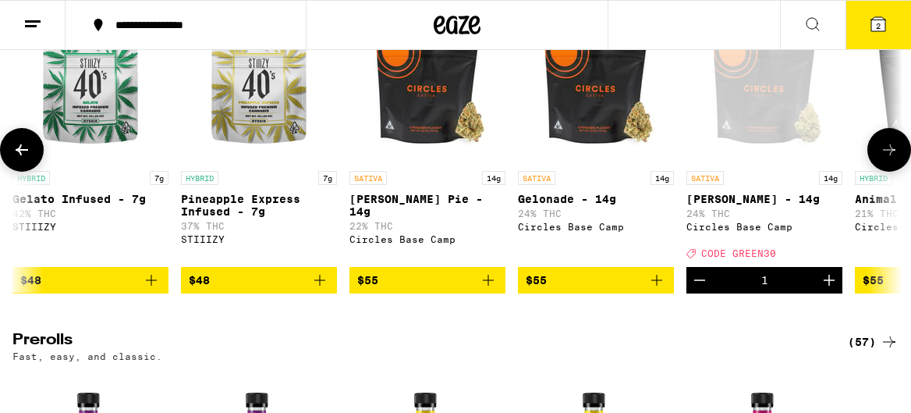
scroll to position [558, 0]
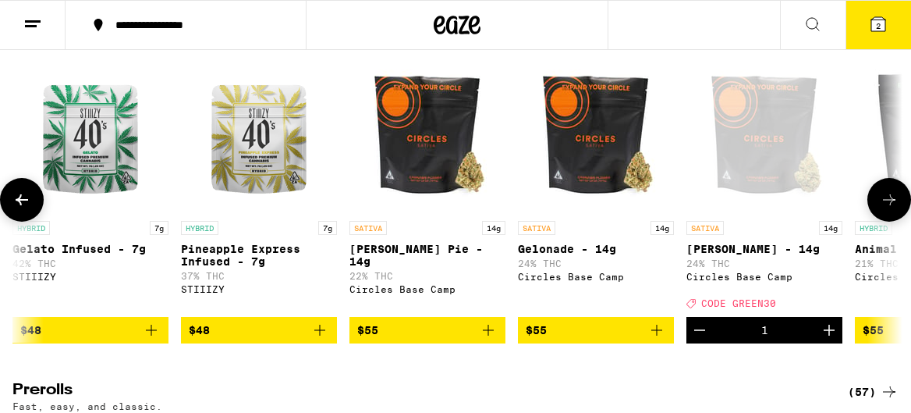
click at [879, 220] on button at bounding box center [890, 200] width 44 height 44
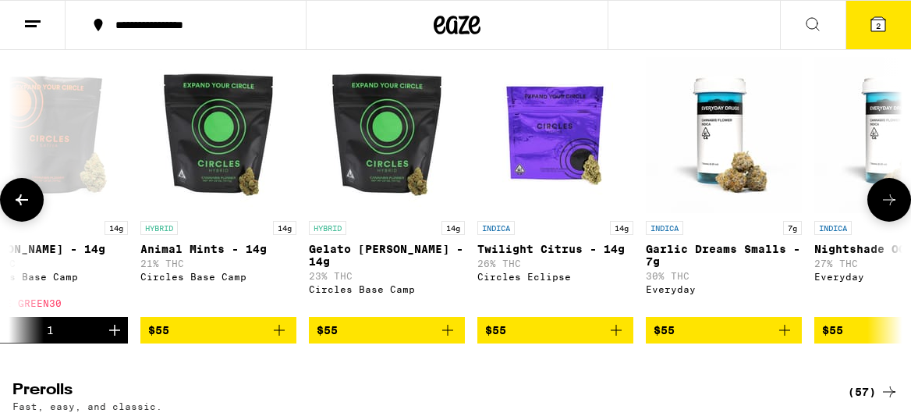
scroll to position [0, 9312]
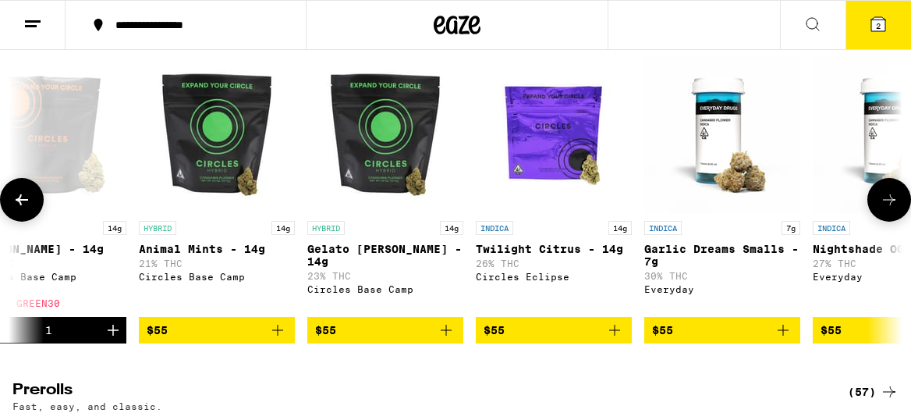
click at [879, 220] on button at bounding box center [890, 200] width 44 height 44
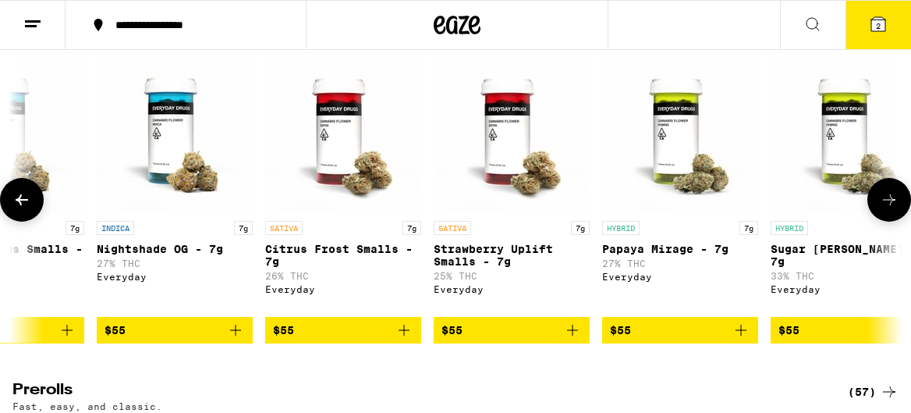
click at [878, 220] on button at bounding box center [890, 200] width 44 height 44
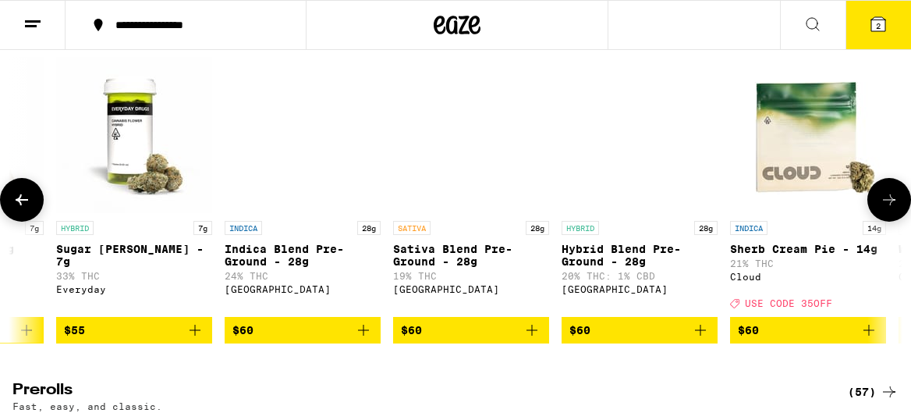
scroll to position [0, 10744]
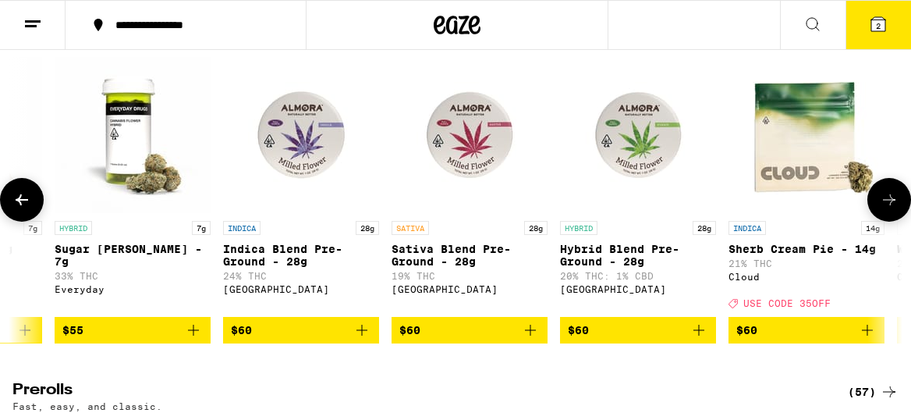
click at [878, 220] on button at bounding box center [890, 200] width 44 height 44
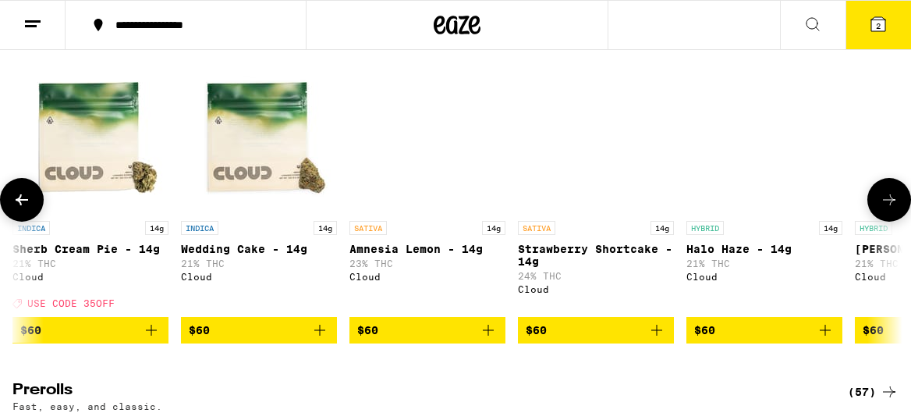
click at [878, 220] on button at bounding box center [890, 200] width 44 height 44
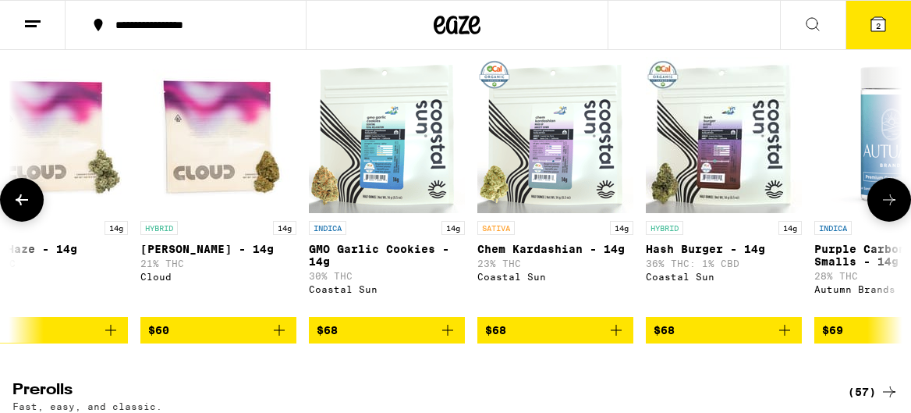
click at [878, 220] on button at bounding box center [890, 200] width 44 height 44
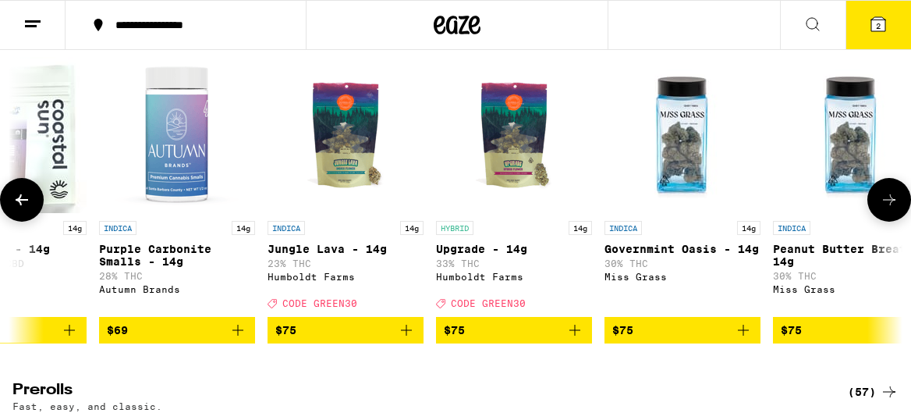
scroll to position [0, 12892]
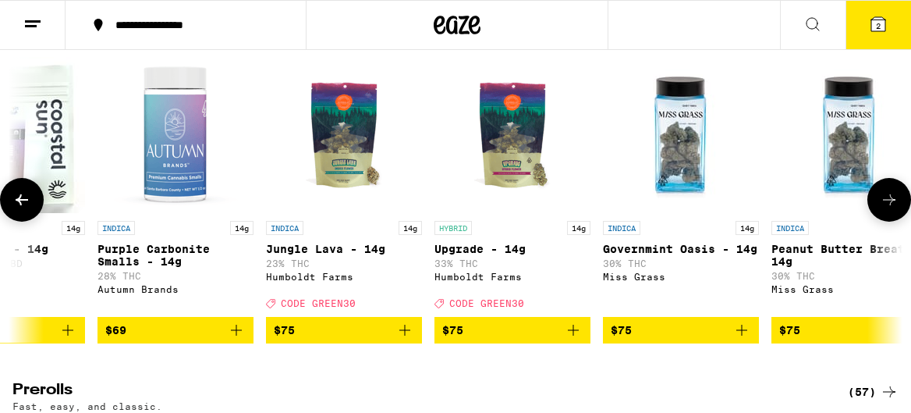
click at [878, 220] on button at bounding box center [890, 200] width 44 height 44
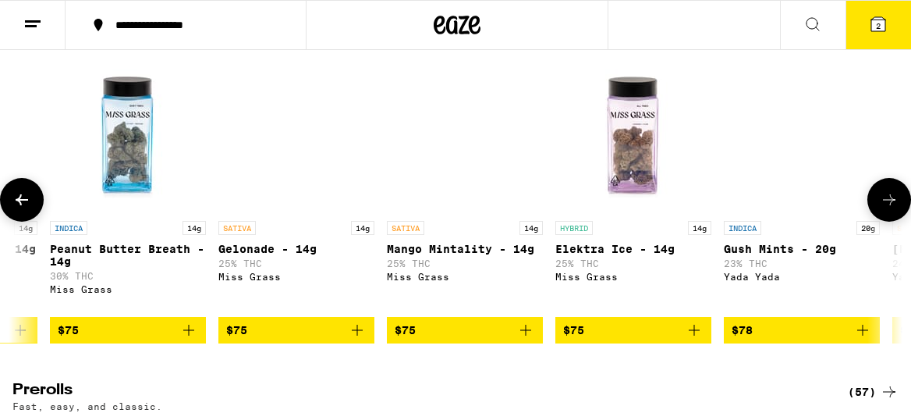
click at [878, 220] on button at bounding box center [890, 200] width 44 height 44
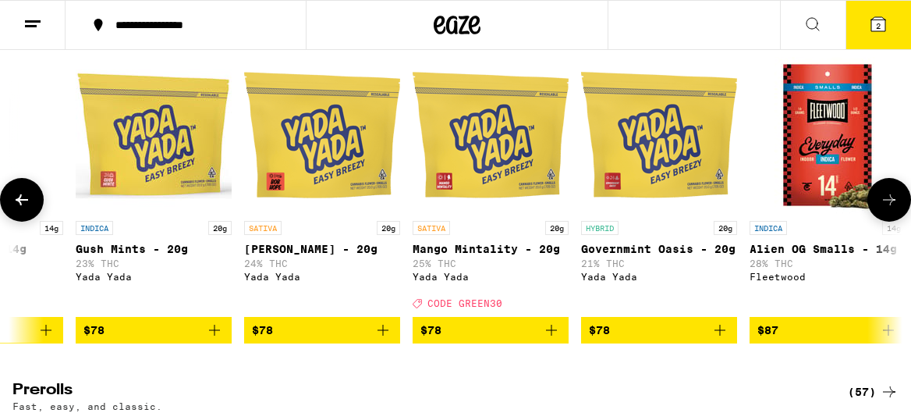
click at [878, 220] on button at bounding box center [890, 200] width 44 height 44
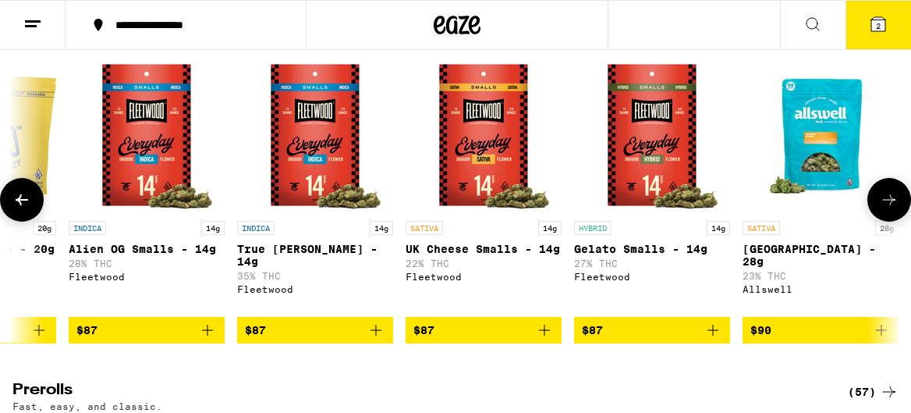
click at [878, 220] on button at bounding box center [890, 200] width 44 height 44
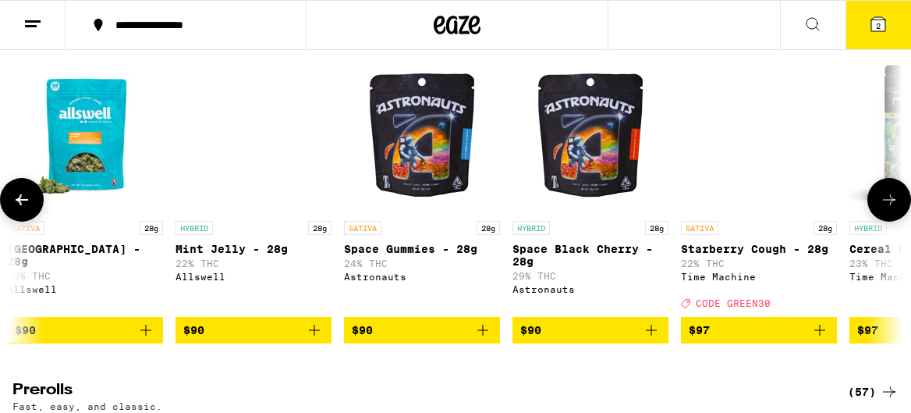
click at [878, 220] on button at bounding box center [890, 200] width 44 height 44
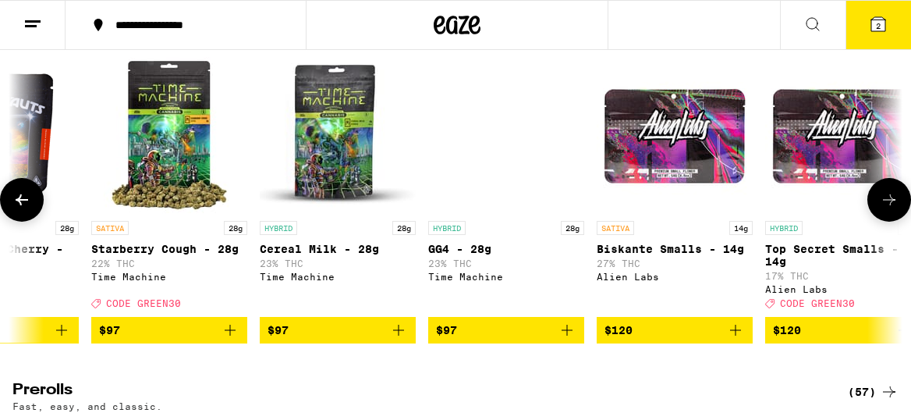
click at [878, 220] on button at bounding box center [890, 200] width 44 height 44
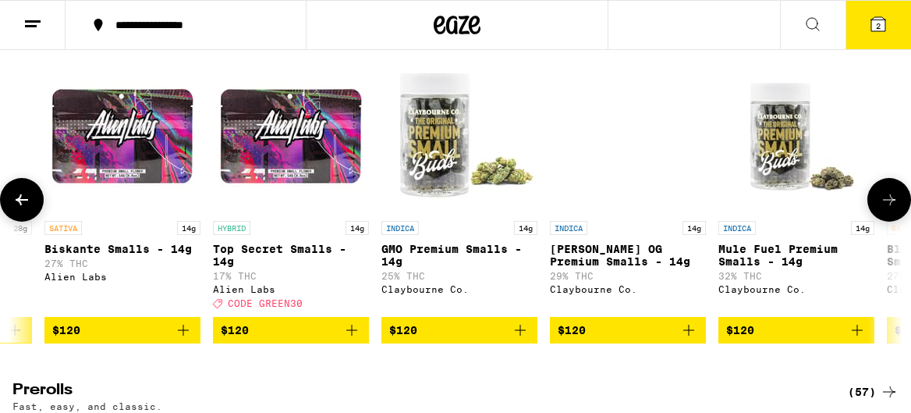
click at [878, 220] on button at bounding box center [890, 200] width 44 height 44
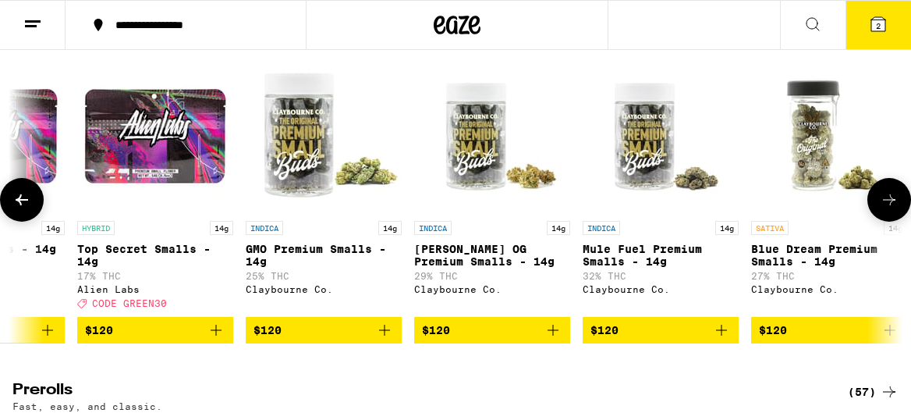
click at [878, 220] on button at bounding box center [890, 200] width 44 height 44
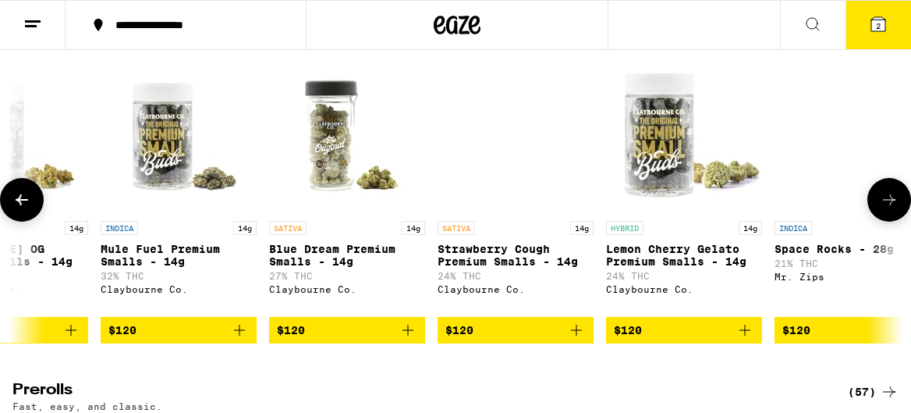
click at [878, 220] on button at bounding box center [890, 200] width 44 height 44
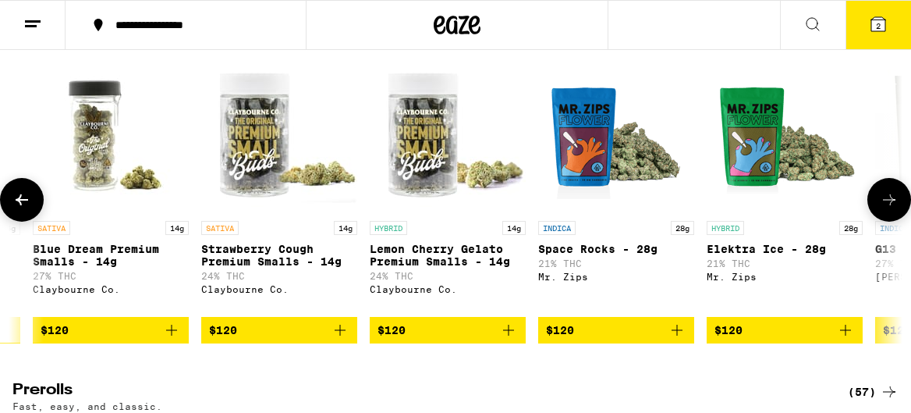
click at [878, 220] on button at bounding box center [890, 200] width 44 height 44
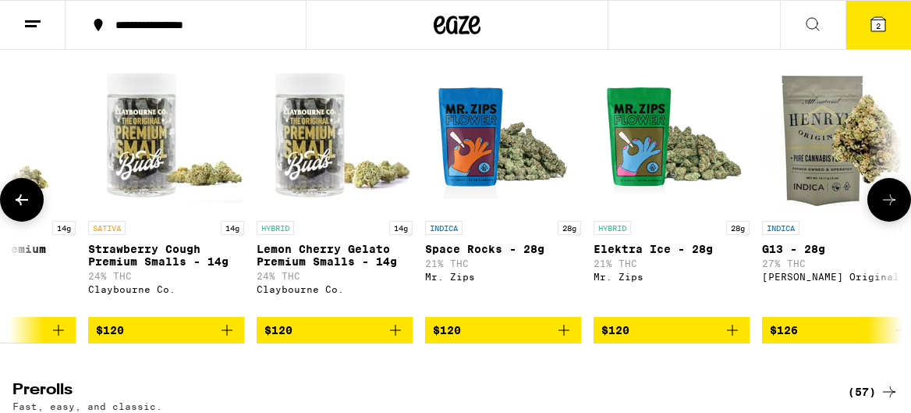
click at [878, 220] on button at bounding box center [890, 200] width 44 height 44
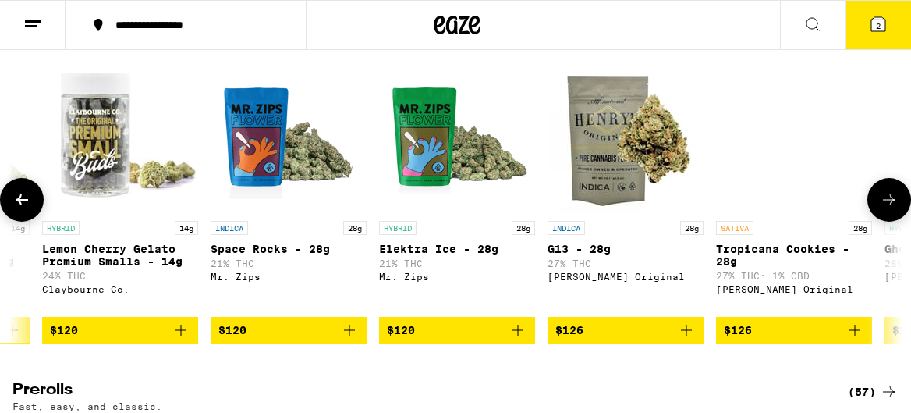
click at [878, 220] on button at bounding box center [890, 200] width 44 height 44
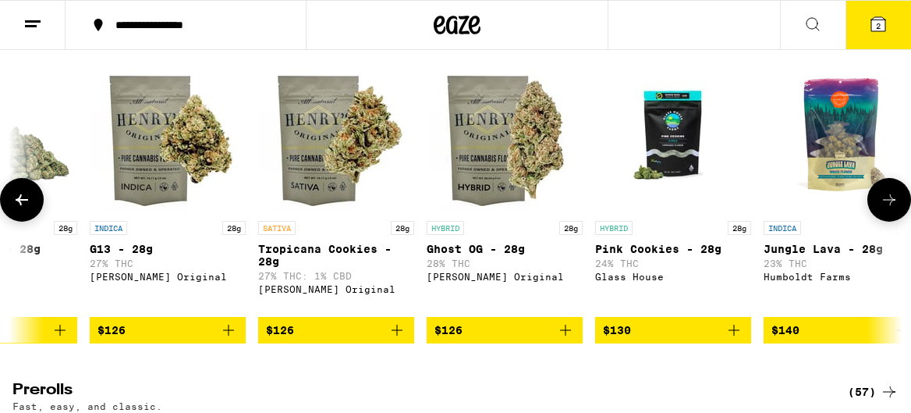
click at [878, 220] on button at bounding box center [890, 200] width 44 height 44
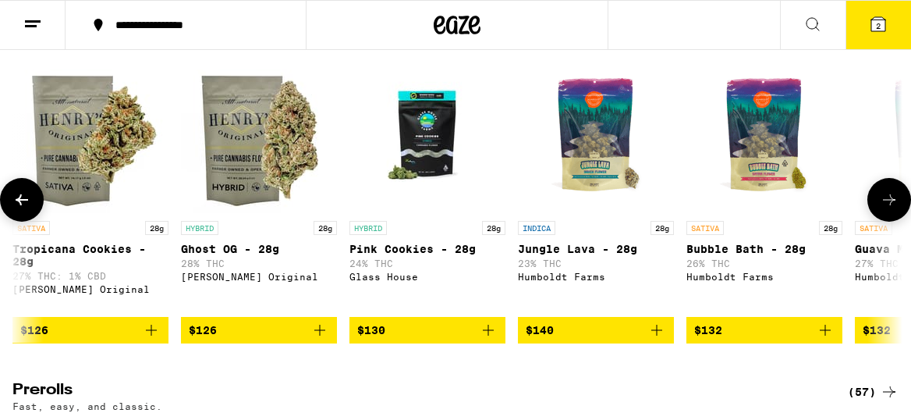
click at [878, 220] on button at bounding box center [890, 200] width 44 height 44
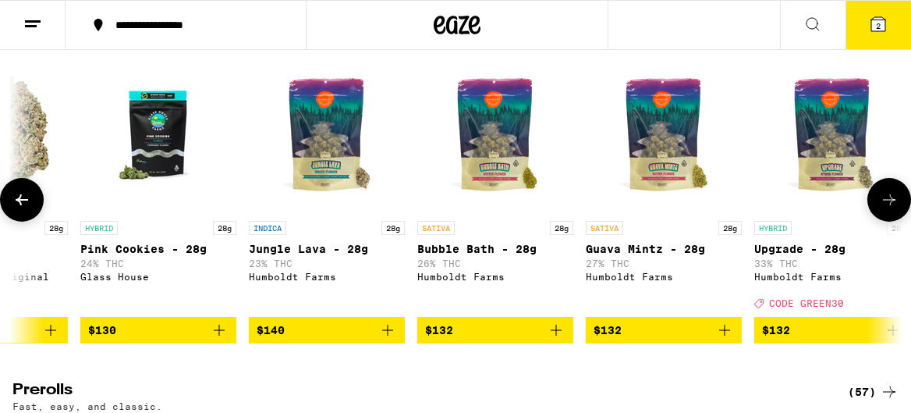
click at [878, 220] on button at bounding box center [890, 200] width 44 height 44
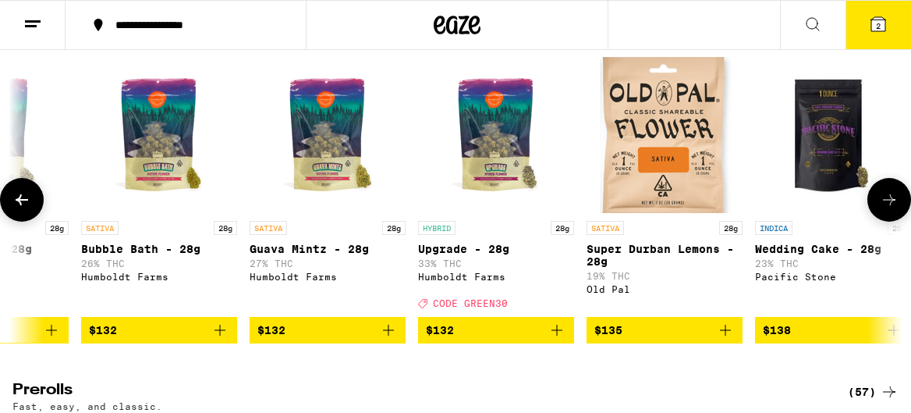
click at [878, 220] on button at bounding box center [890, 200] width 44 height 44
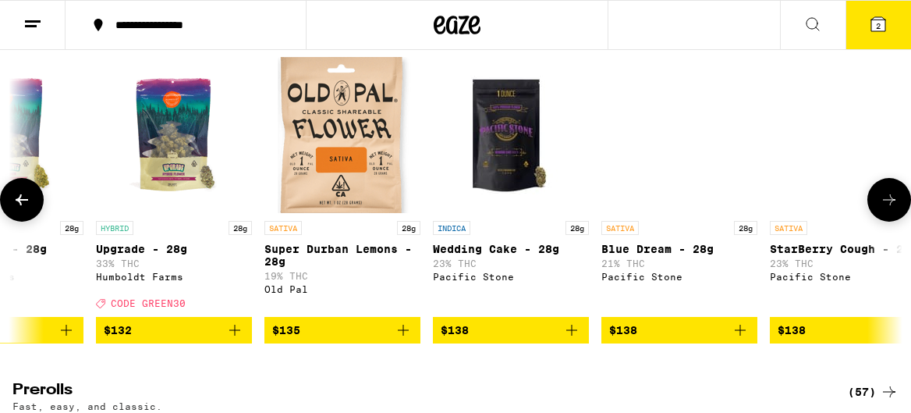
click at [878, 220] on button at bounding box center [890, 200] width 44 height 44
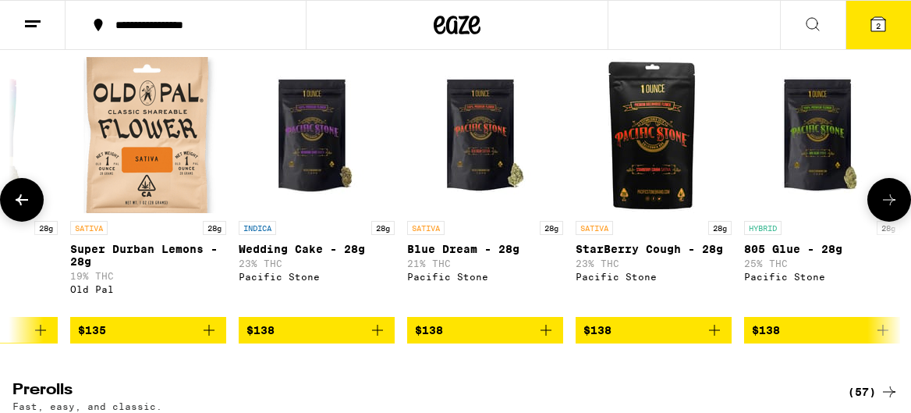
click at [878, 220] on button at bounding box center [890, 200] width 44 height 44
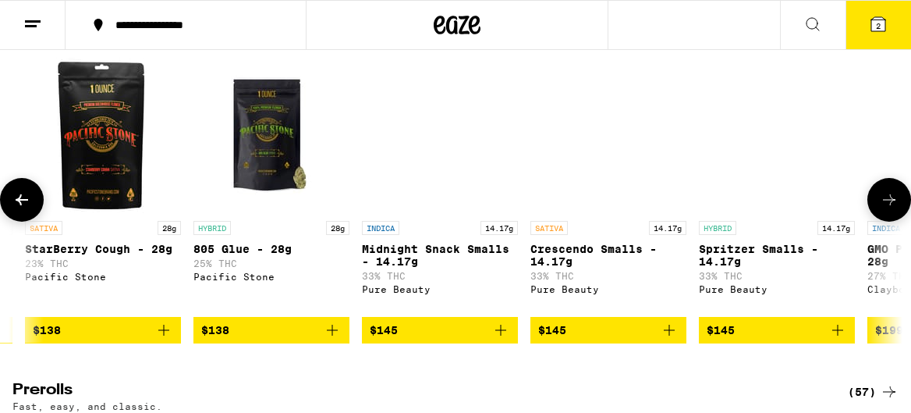
click at [878, 220] on button at bounding box center [890, 200] width 44 height 44
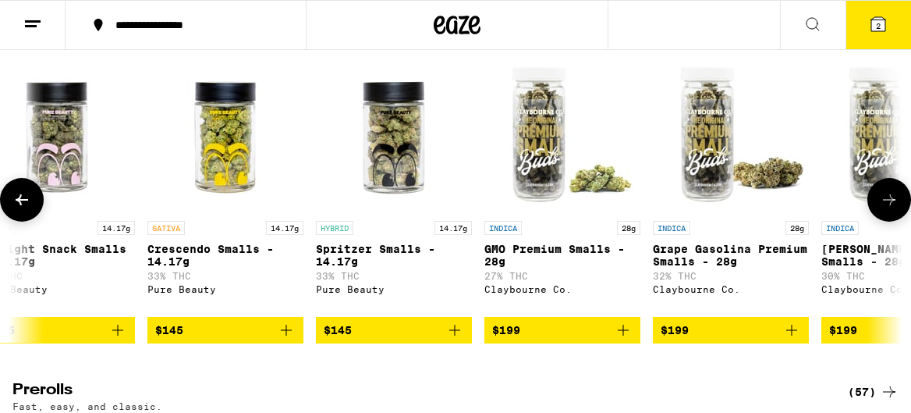
click at [878, 220] on button at bounding box center [890, 200] width 44 height 44
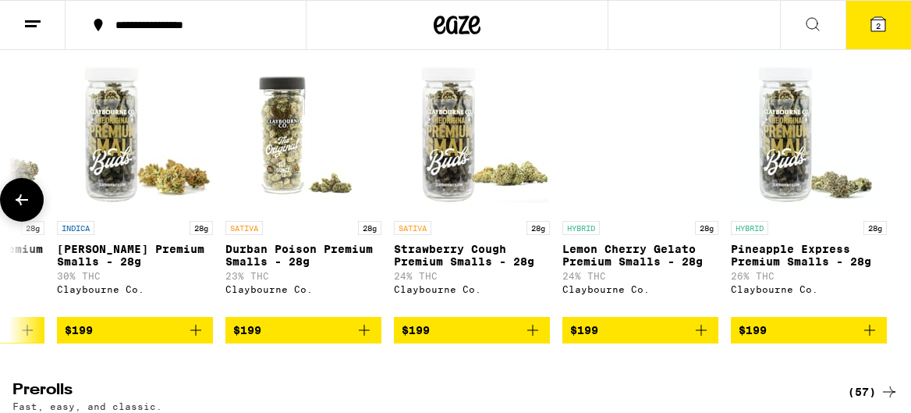
scroll to position [0, 21529]
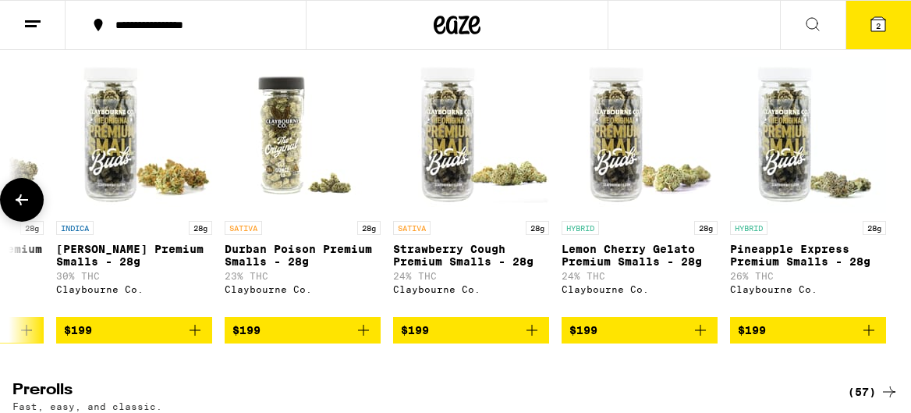
click at [878, 220] on div at bounding box center [890, 200] width 44 height 44
click at [15, 222] on button at bounding box center [22, 200] width 44 height 44
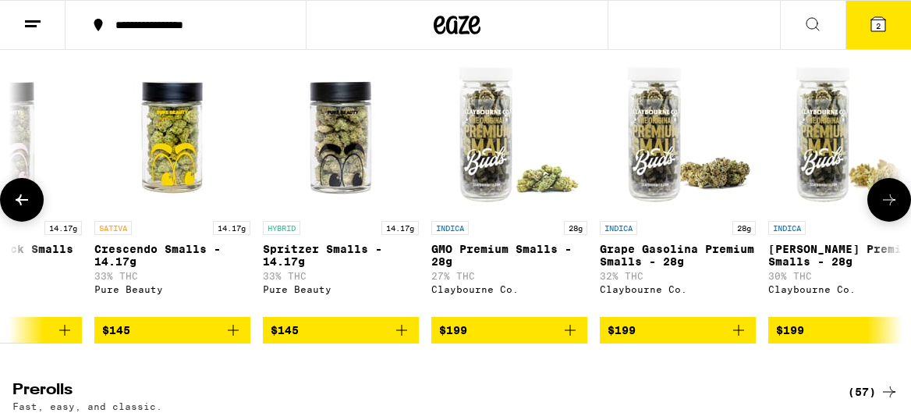
click at [15, 209] on icon at bounding box center [21, 199] width 19 height 19
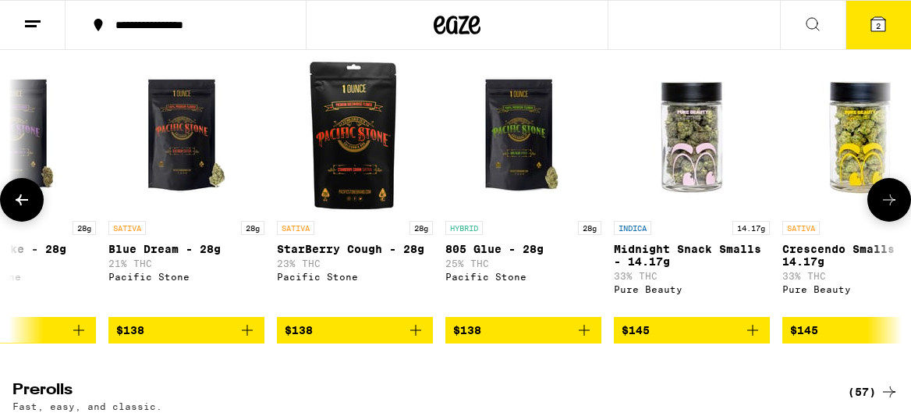
click at [15, 209] on icon at bounding box center [21, 199] width 19 height 19
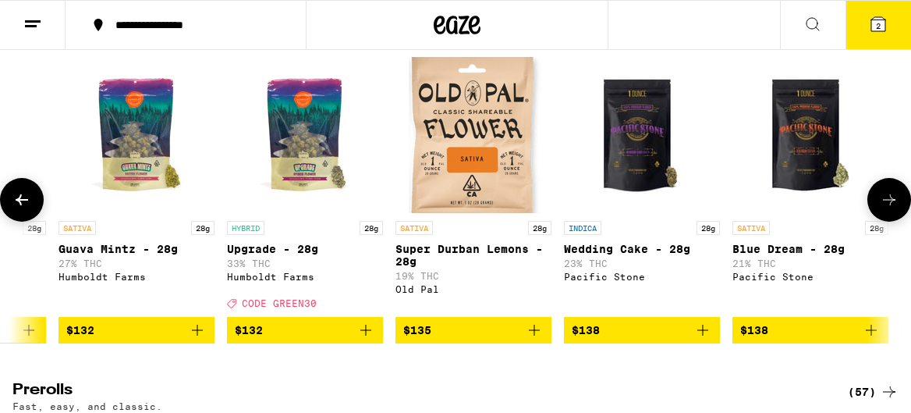
click at [15, 209] on icon at bounding box center [21, 199] width 19 height 19
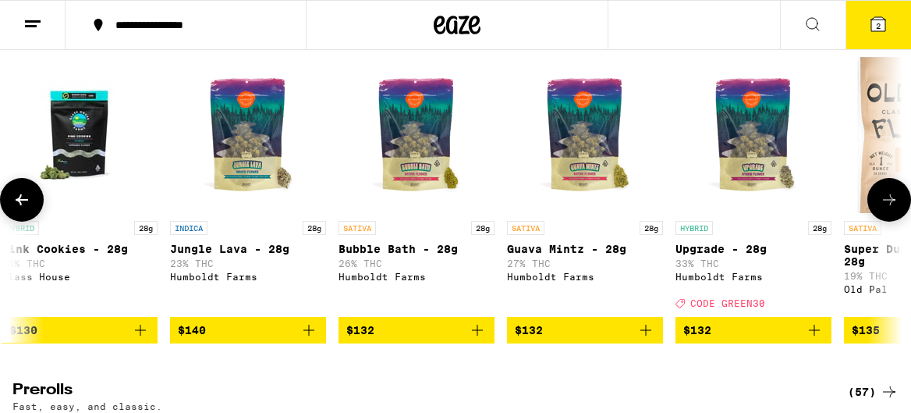
click at [15, 209] on icon at bounding box center [21, 199] width 19 height 19
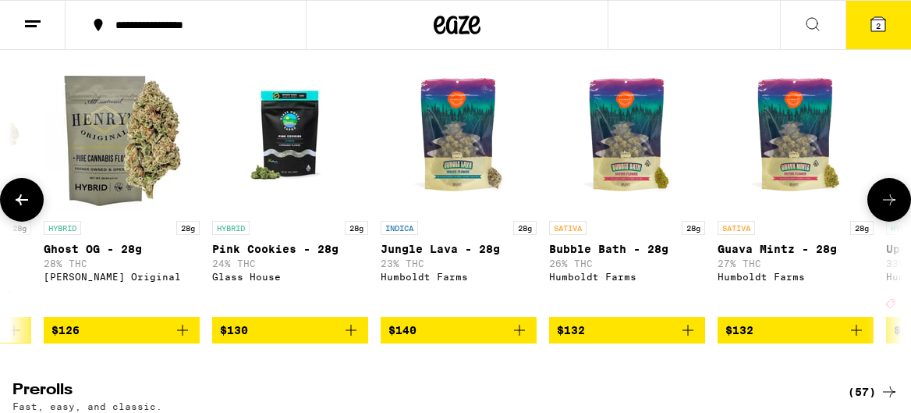
click at [15, 209] on icon at bounding box center [21, 199] width 19 height 19
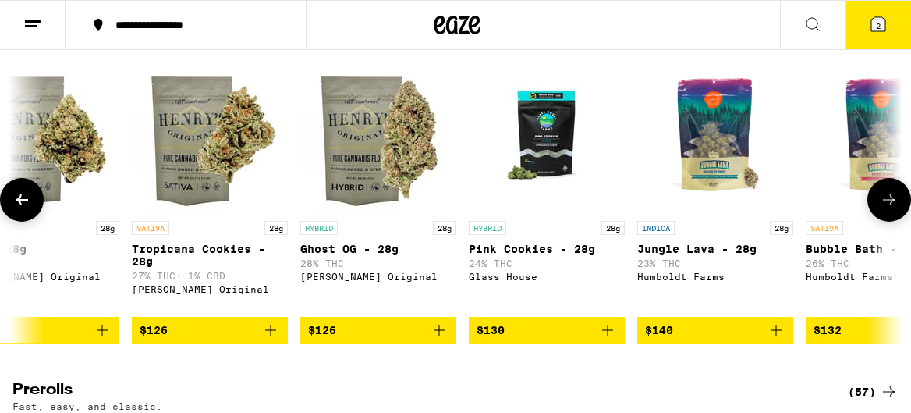
click at [15, 209] on icon at bounding box center [21, 199] width 19 height 19
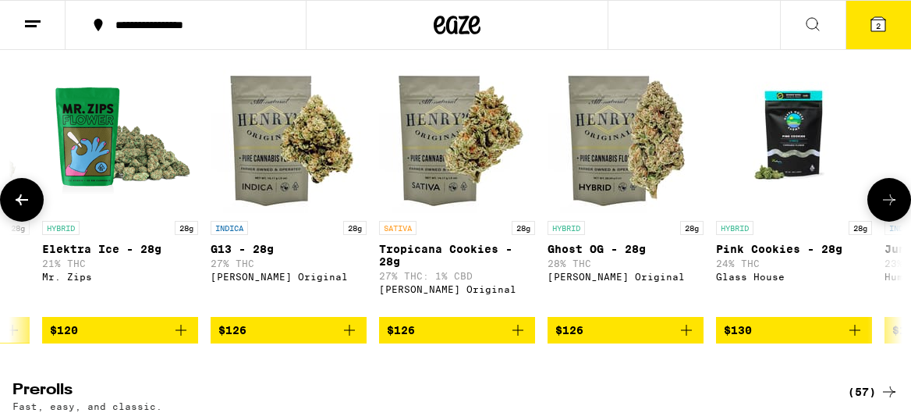
click at [15, 209] on icon at bounding box center [21, 199] width 19 height 19
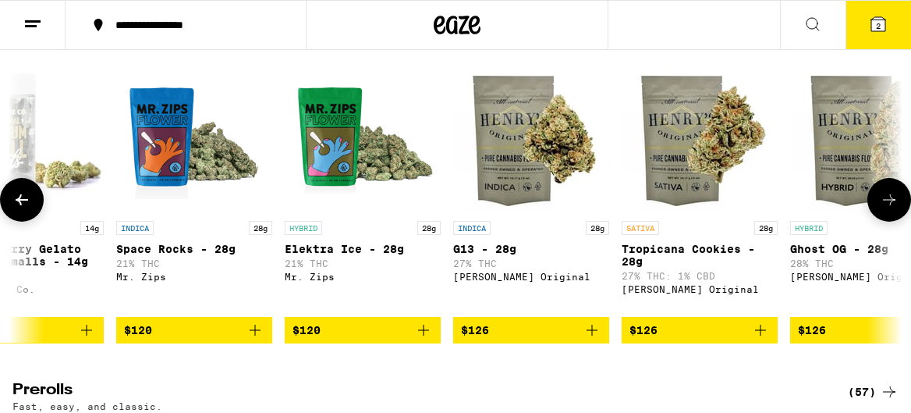
click at [15, 209] on icon at bounding box center [21, 199] width 19 height 19
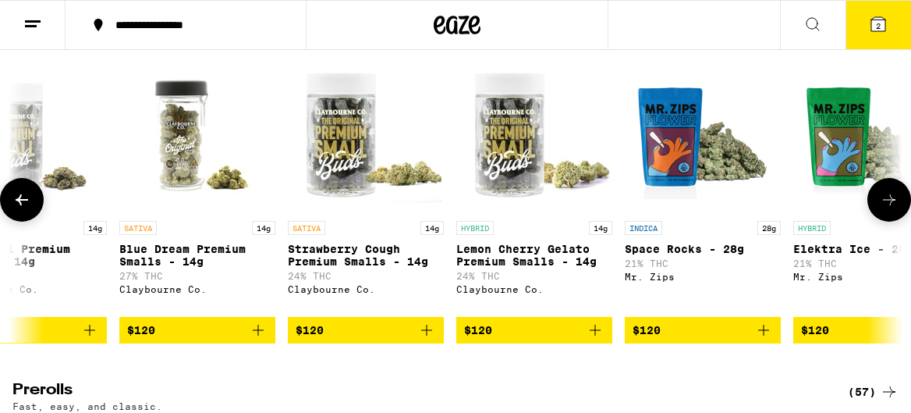
click at [15, 209] on icon at bounding box center [21, 199] width 19 height 19
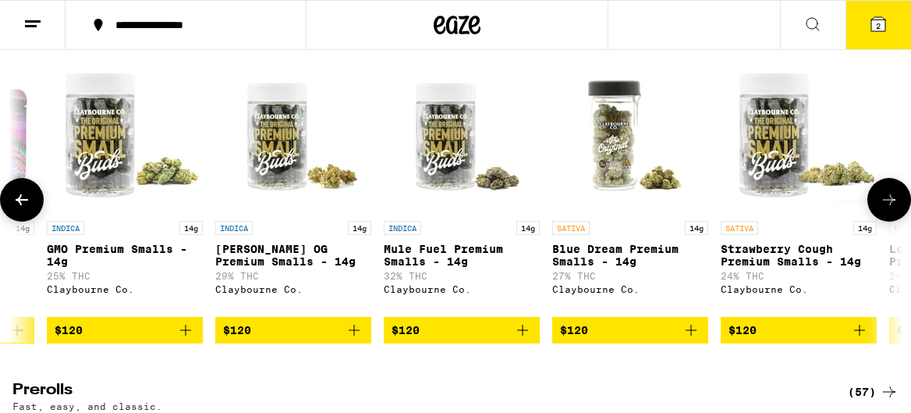
click at [15, 209] on icon at bounding box center [21, 199] width 19 height 19
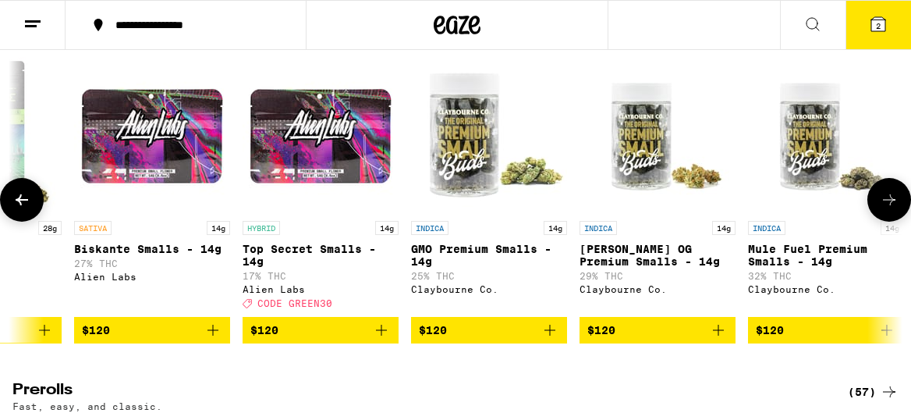
click at [15, 209] on icon at bounding box center [21, 199] width 19 height 19
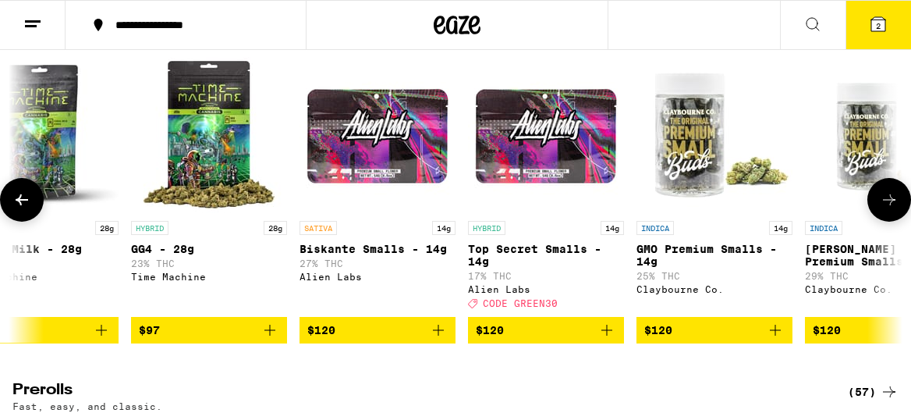
click at [15, 209] on icon at bounding box center [21, 199] width 19 height 19
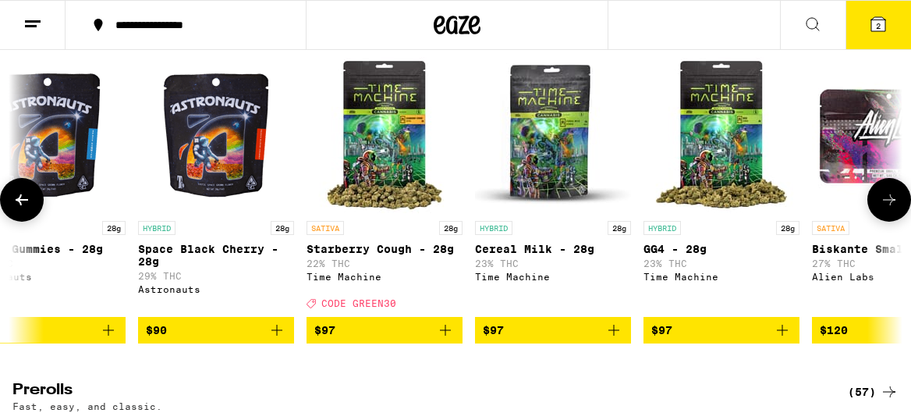
click at [15, 209] on icon at bounding box center [21, 199] width 19 height 19
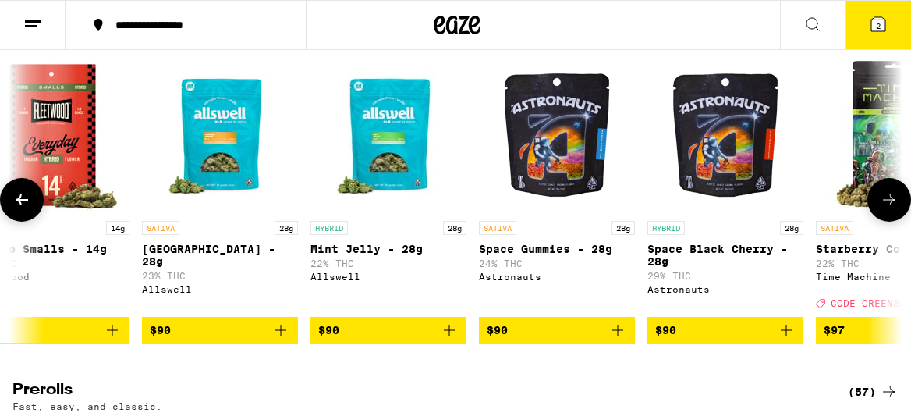
click at [15, 209] on icon at bounding box center [21, 199] width 19 height 19
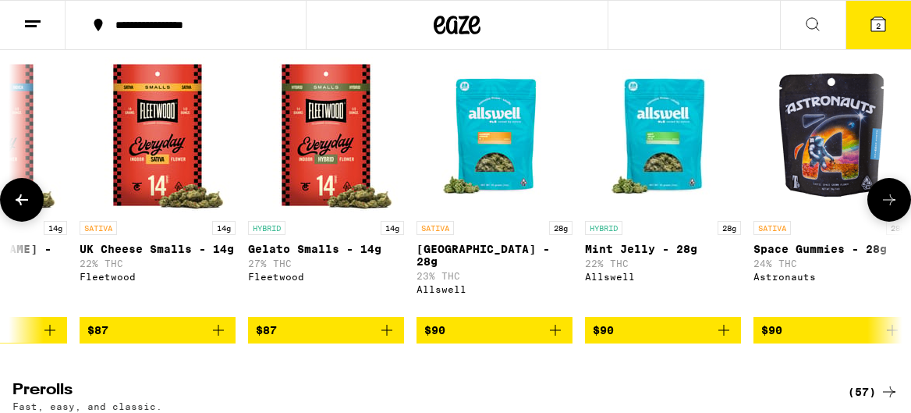
click at [15, 209] on icon at bounding box center [21, 199] width 19 height 19
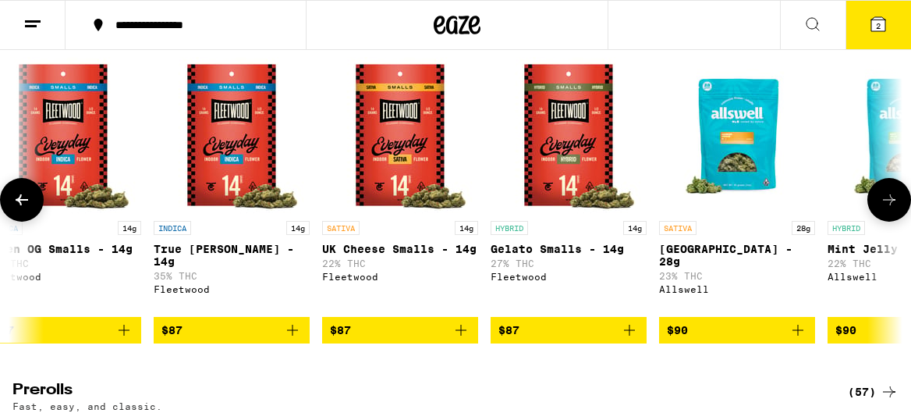
click at [15, 209] on icon at bounding box center [21, 199] width 19 height 19
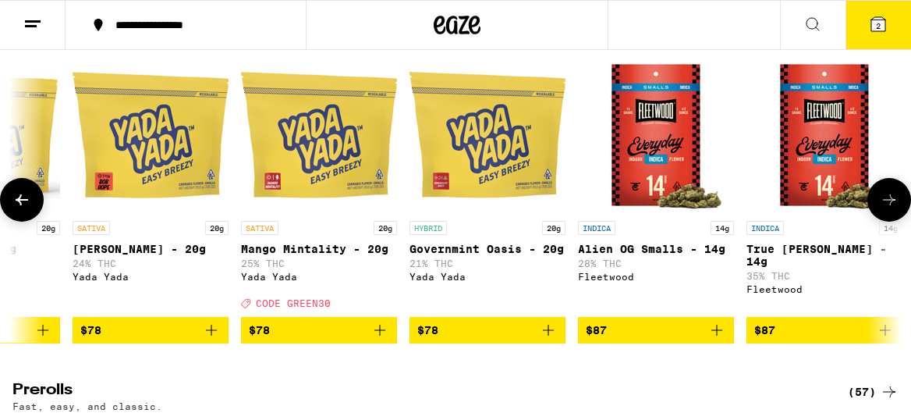
click at [15, 209] on icon at bounding box center [21, 199] width 19 height 19
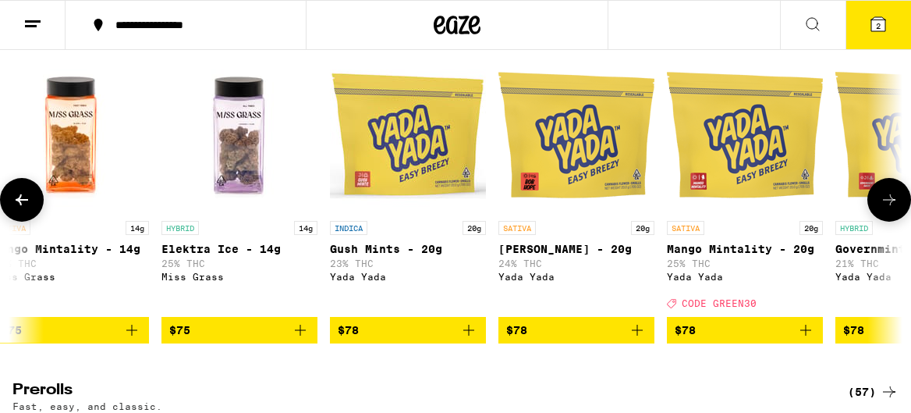
click at [15, 209] on icon at bounding box center [21, 199] width 19 height 19
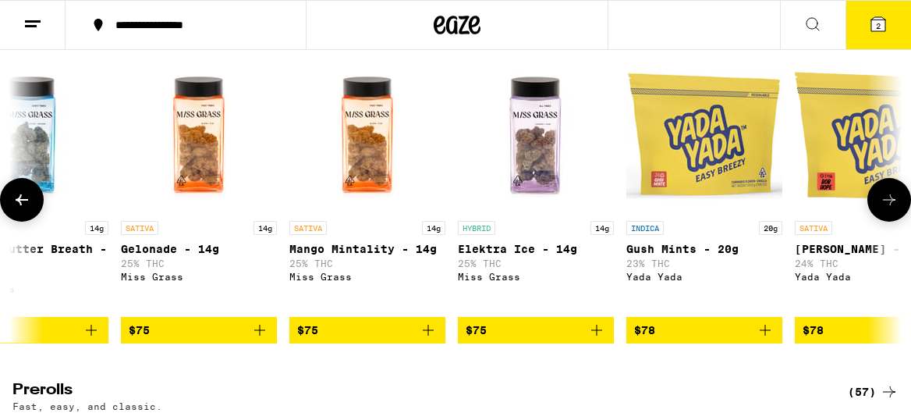
click at [15, 209] on icon at bounding box center [21, 199] width 19 height 19
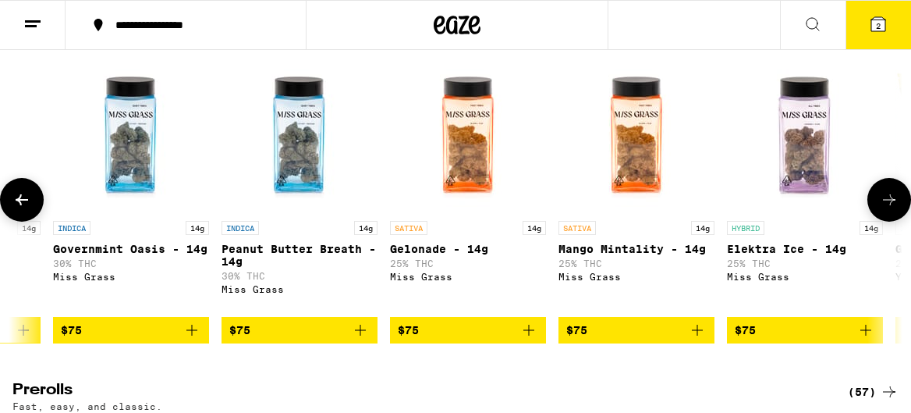
click at [15, 209] on icon at bounding box center [21, 199] width 19 height 19
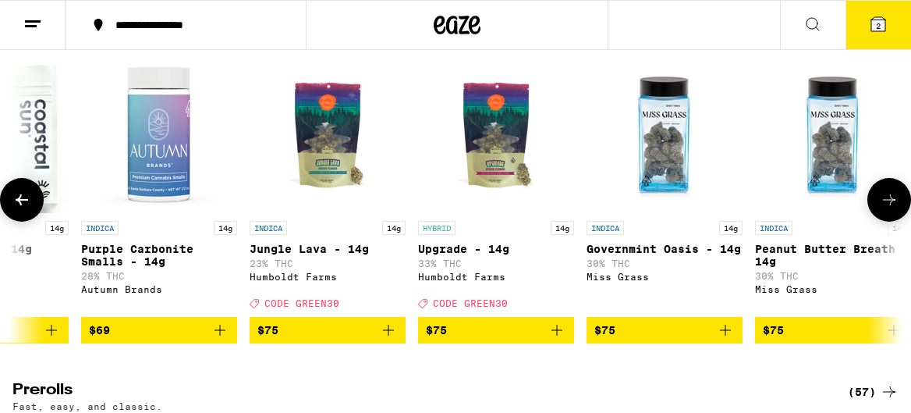
click at [15, 209] on icon at bounding box center [21, 199] width 19 height 19
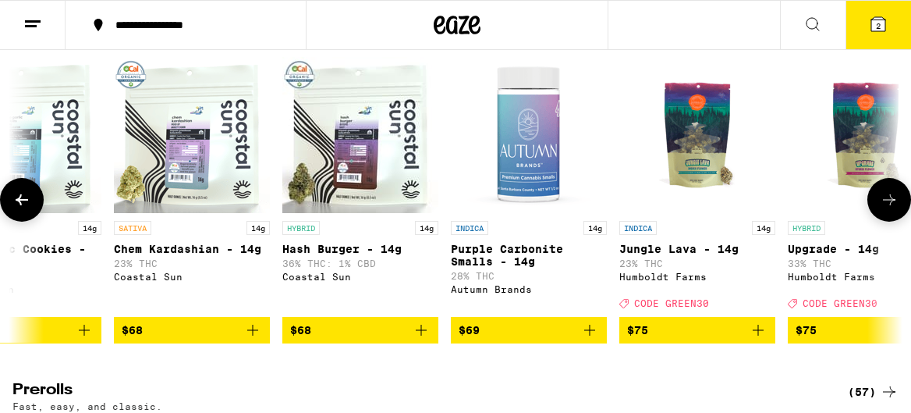
click at [15, 209] on icon at bounding box center [21, 199] width 19 height 19
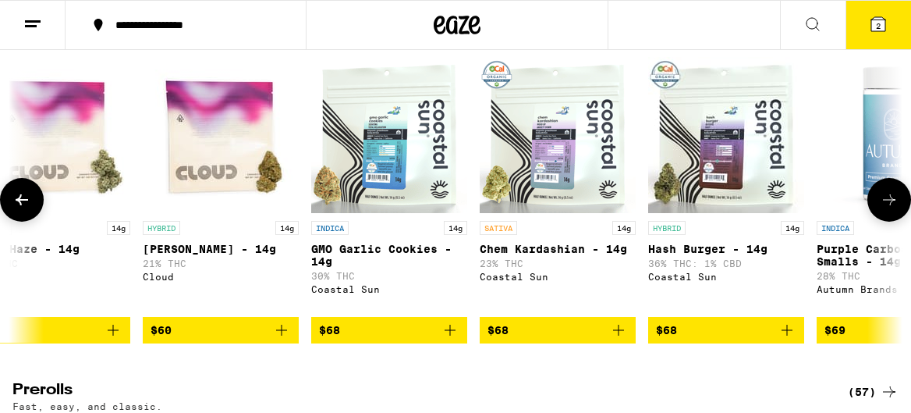
click at [15, 209] on icon at bounding box center [21, 199] width 19 height 19
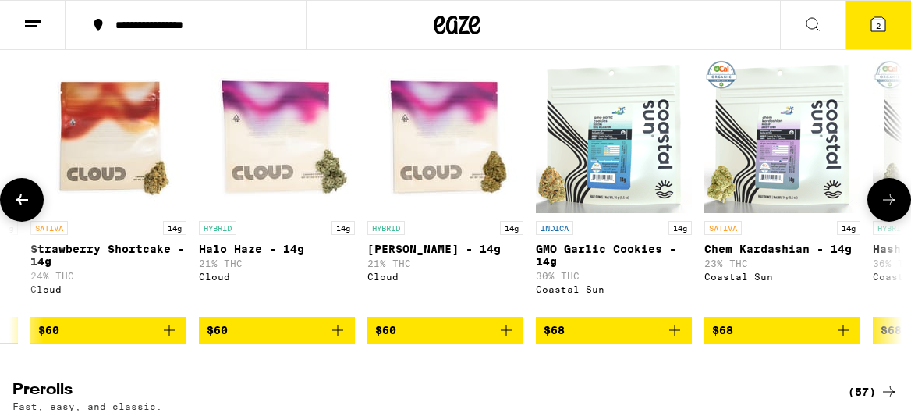
click at [15, 209] on icon at bounding box center [21, 199] width 19 height 19
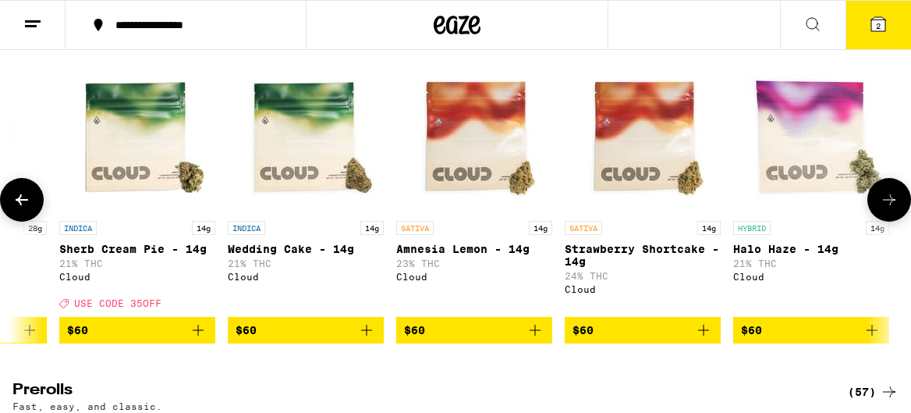
click at [15, 209] on icon at bounding box center [21, 199] width 19 height 19
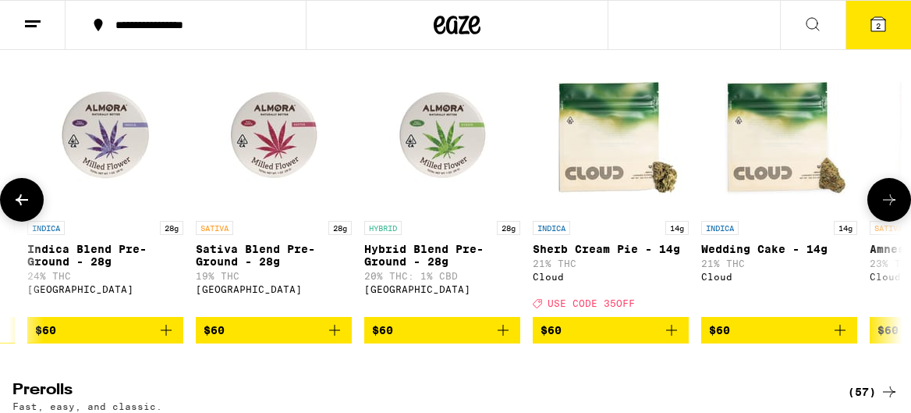
click at [15, 209] on icon at bounding box center [21, 199] width 19 height 19
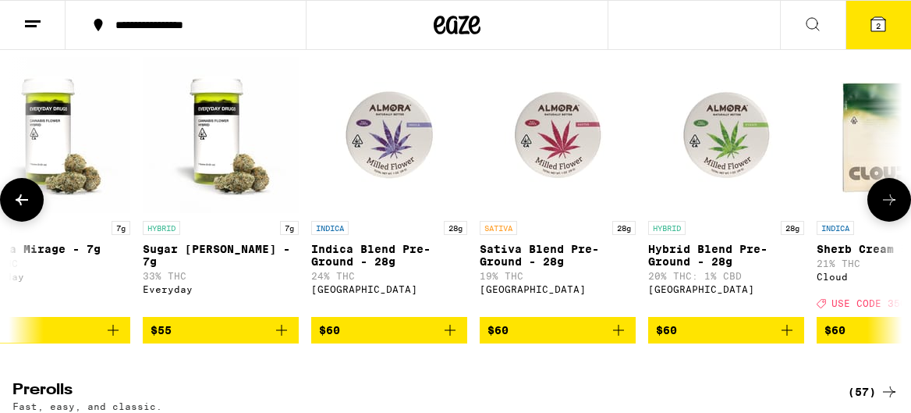
click at [15, 209] on icon at bounding box center [21, 199] width 19 height 19
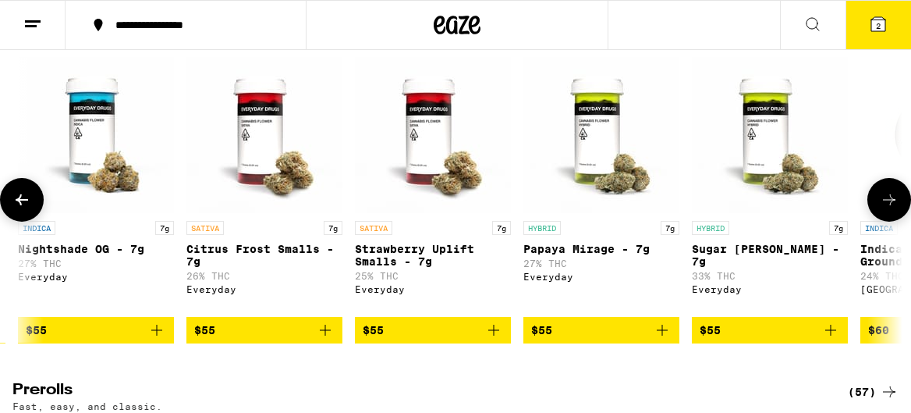
click at [15, 209] on icon at bounding box center [21, 199] width 19 height 19
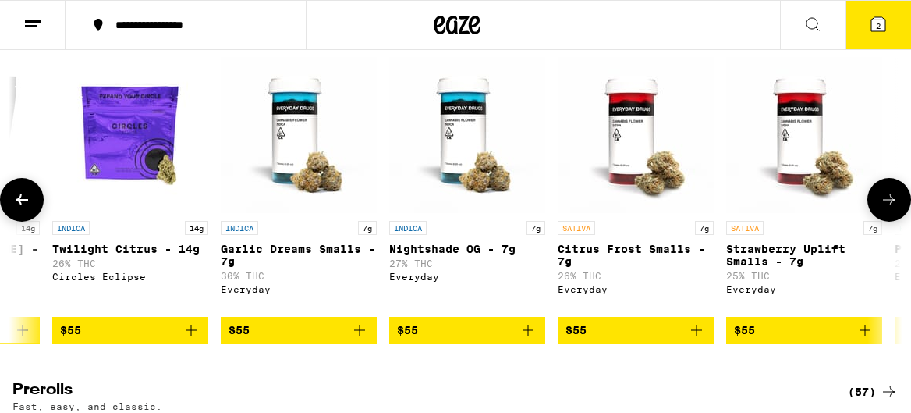
click at [15, 209] on icon at bounding box center [21, 199] width 19 height 19
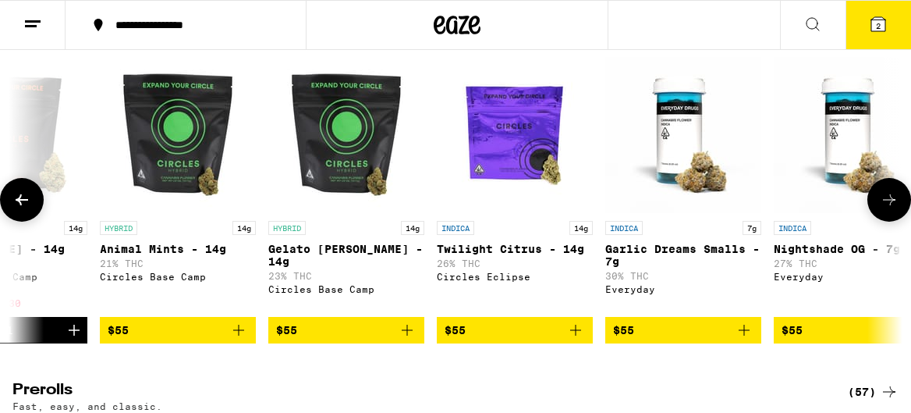
click at [15, 209] on icon at bounding box center [21, 199] width 19 height 19
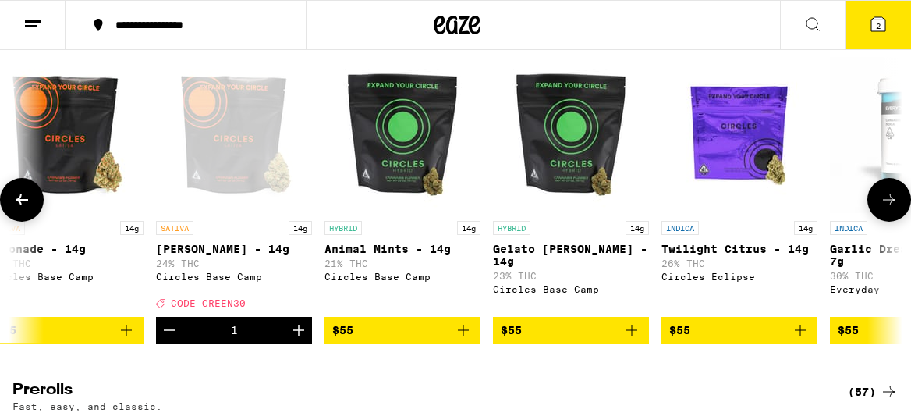
click at [15, 209] on icon at bounding box center [21, 199] width 19 height 19
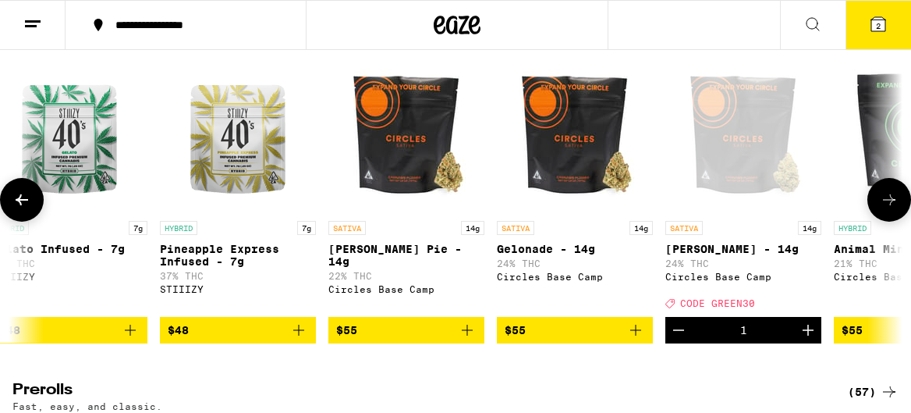
click at [15, 209] on icon at bounding box center [21, 199] width 19 height 19
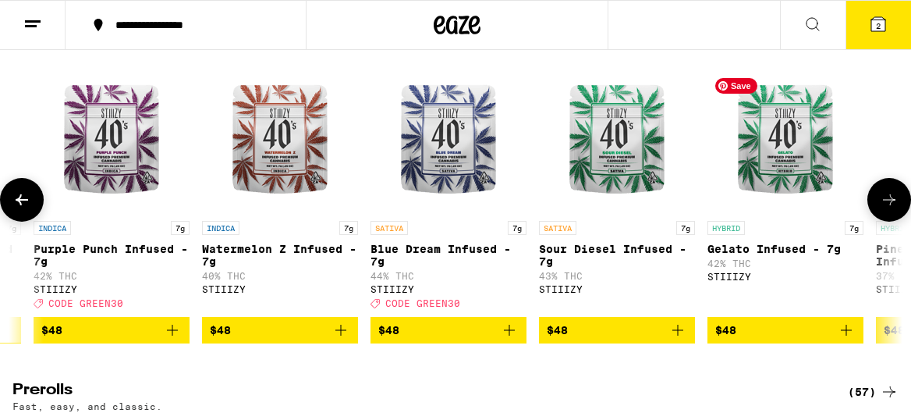
click at [895, 209] on icon at bounding box center [889, 199] width 19 height 19
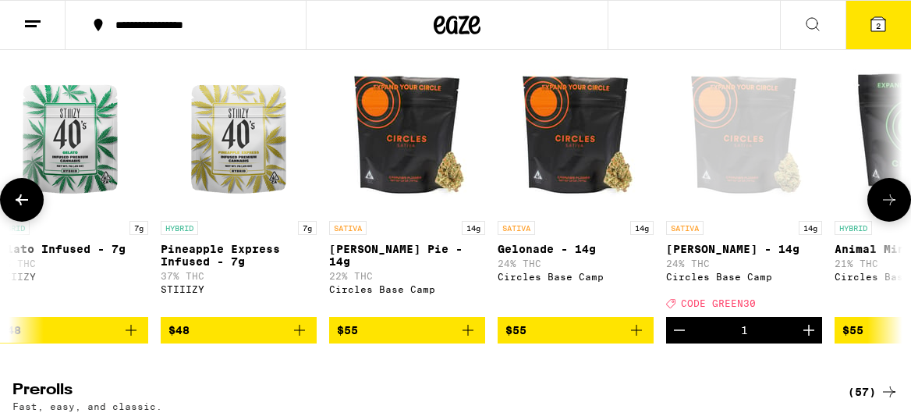
scroll to position [0, 8616]
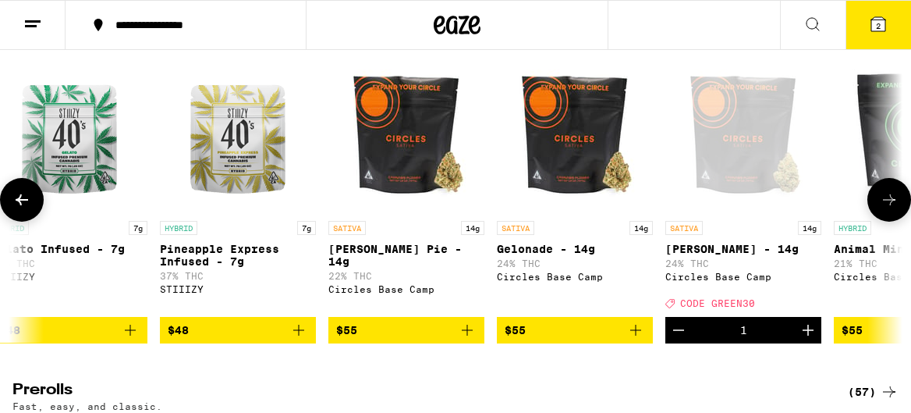
click at [20, 205] on icon at bounding box center [22, 199] width 12 height 11
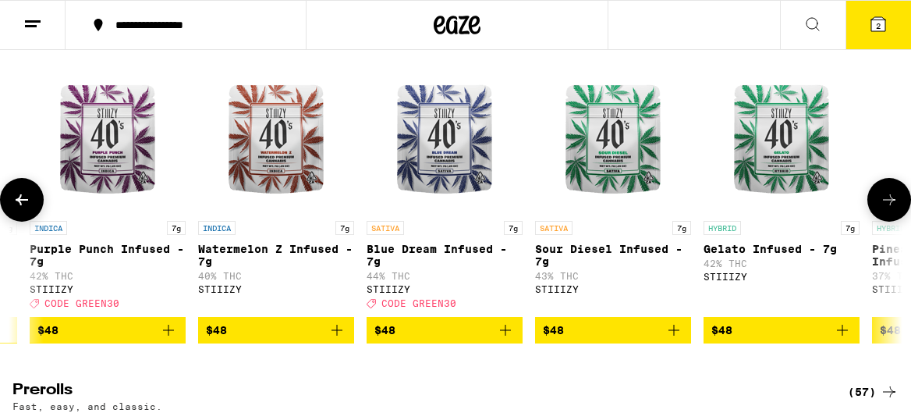
click at [20, 209] on icon at bounding box center [21, 199] width 19 height 19
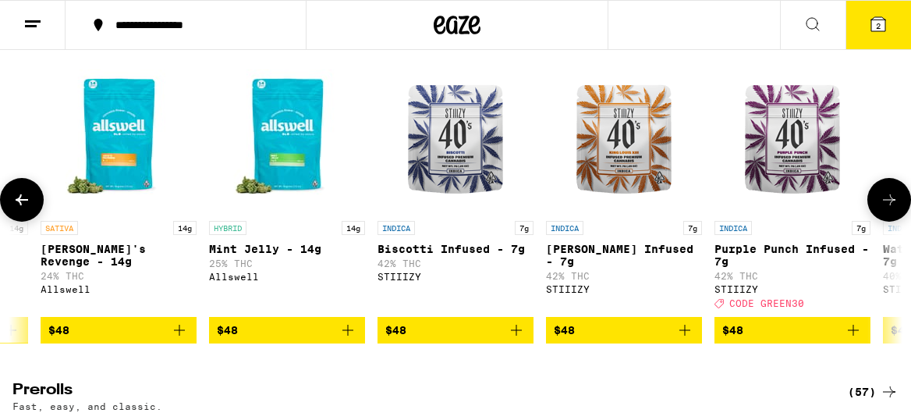
click at [20, 209] on icon at bounding box center [21, 199] width 19 height 19
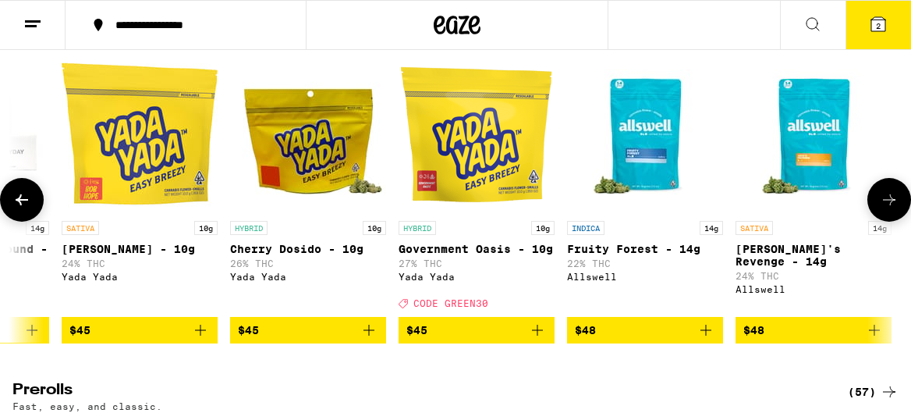
click at [20, 209] on icon at bounding box center [21, 199] width 19 height 19
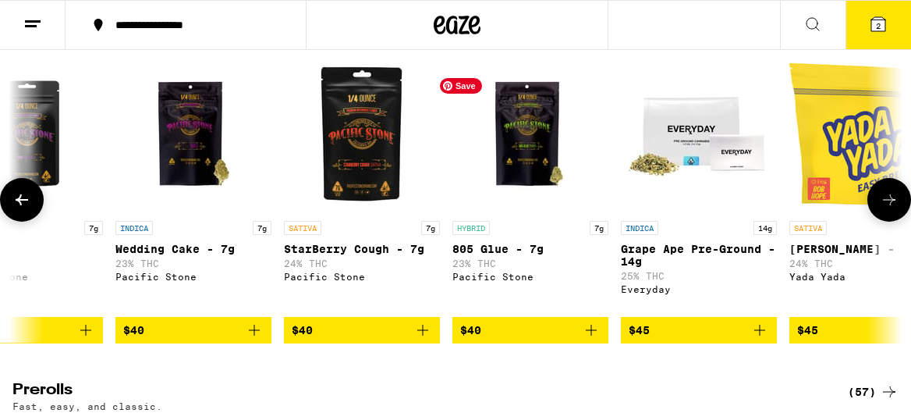
scroll to position [0, 5796]
click at [893, 209] on icon at bounding box center [889, 199] width 19 height 19
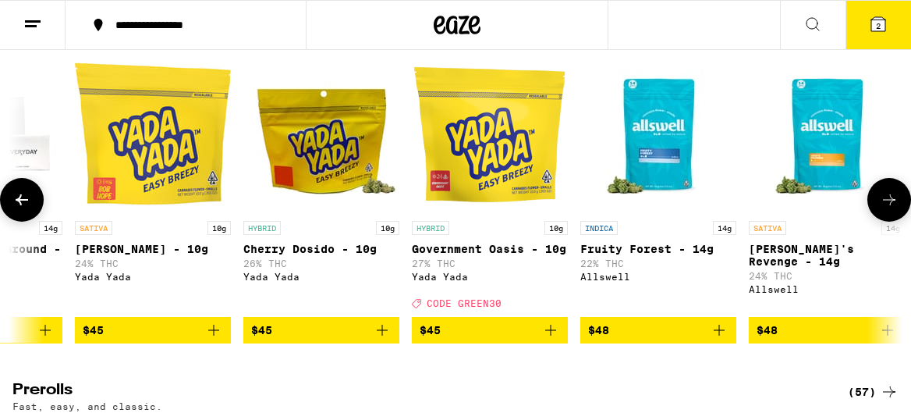
scroll to position [0, 6512]
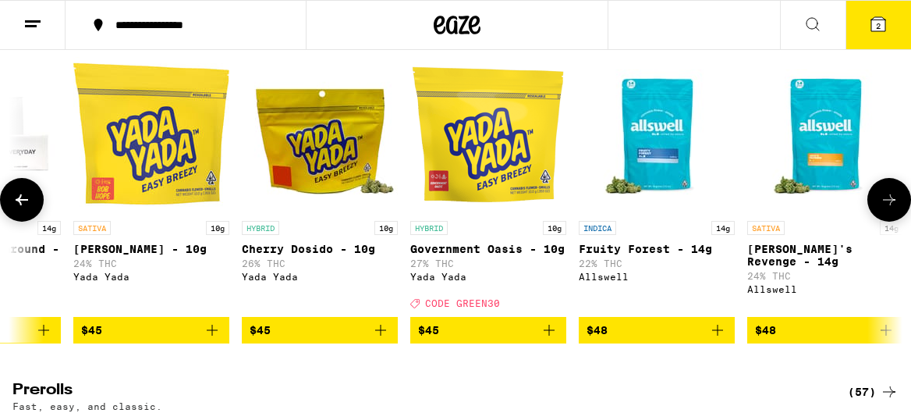
click at [27, 205] on icon at bounding box center [22, 199] width 12 height 11
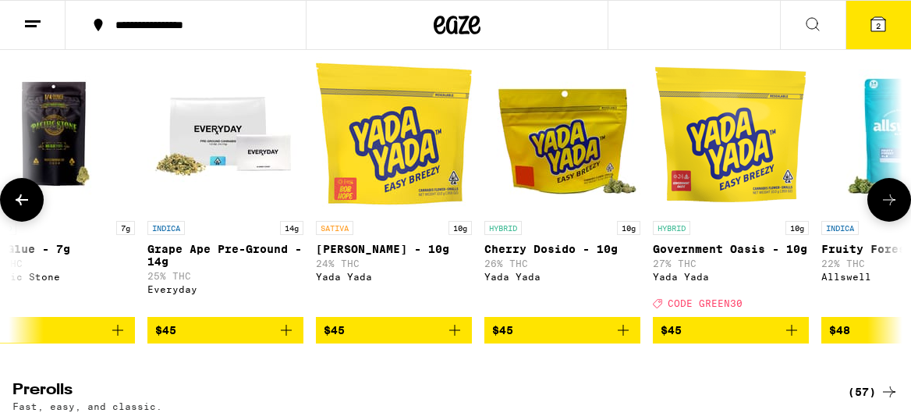
click at [27, 205] on icon at bounding box center [22, 199] width 12 height 11
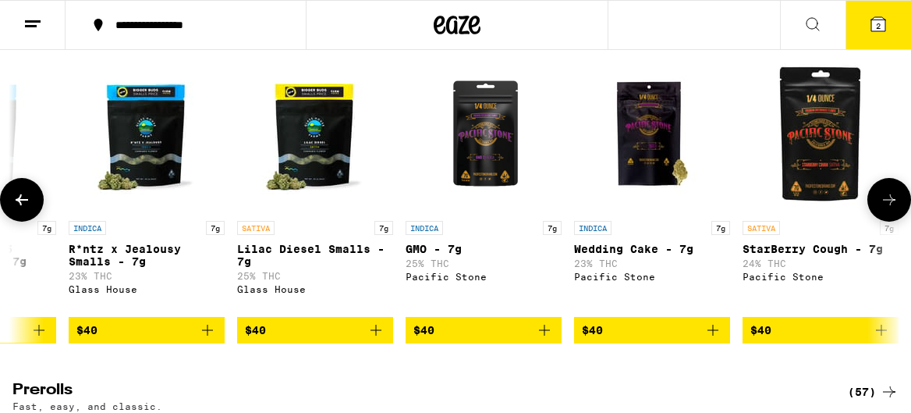
click at [27, 205] on icon at bounding box center [22, 199] width 12 height 11
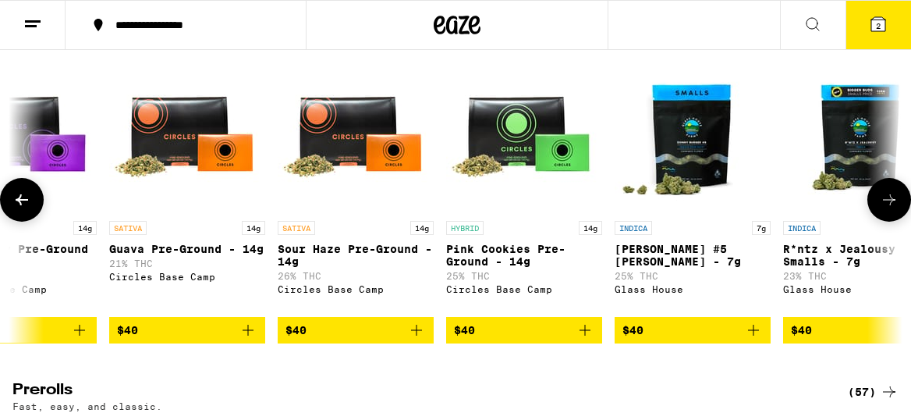
click at [27, 205] on icon at bounding box center [22, 199] width 12 height 11
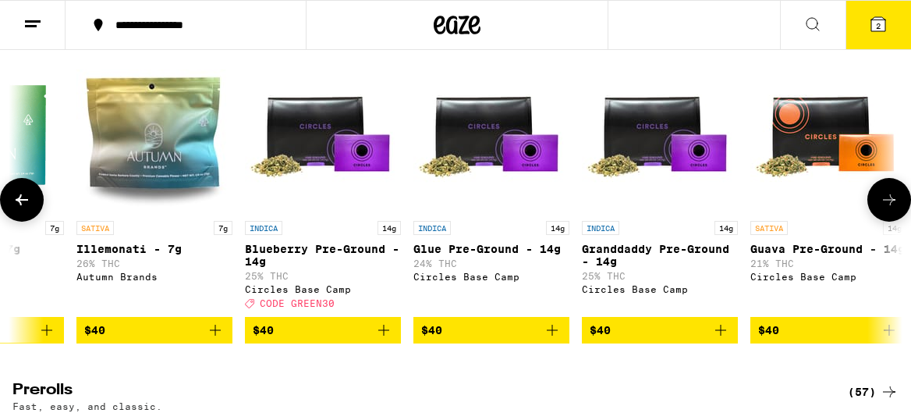
click at [27, 205] on icon at bounding box center [22, 199] width 12 height 11
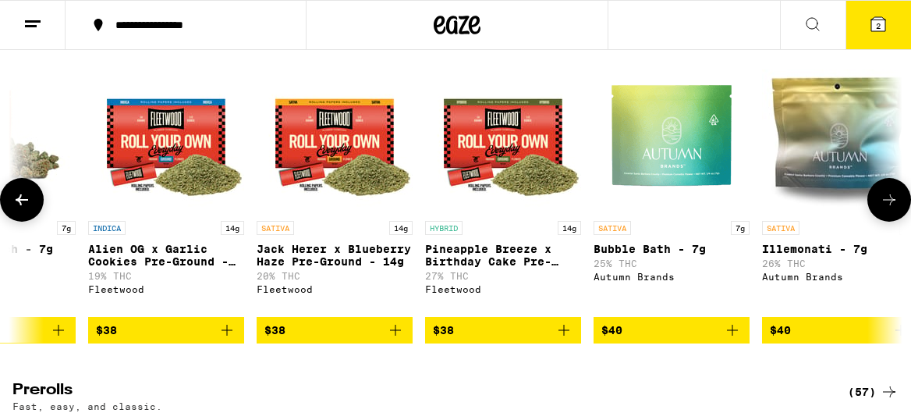
click at [27, 205] on icon at bounding box center [22, 199] width 12 height 11
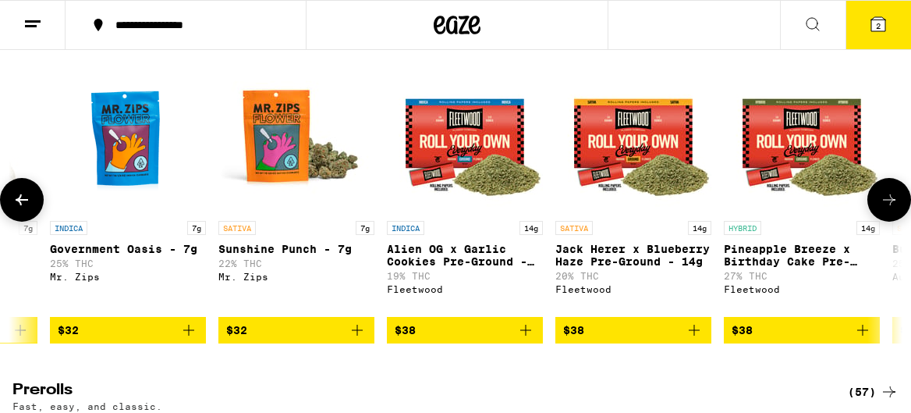
click at [27, 205] on icon at bounding box center [22, 199] width 12 height 11
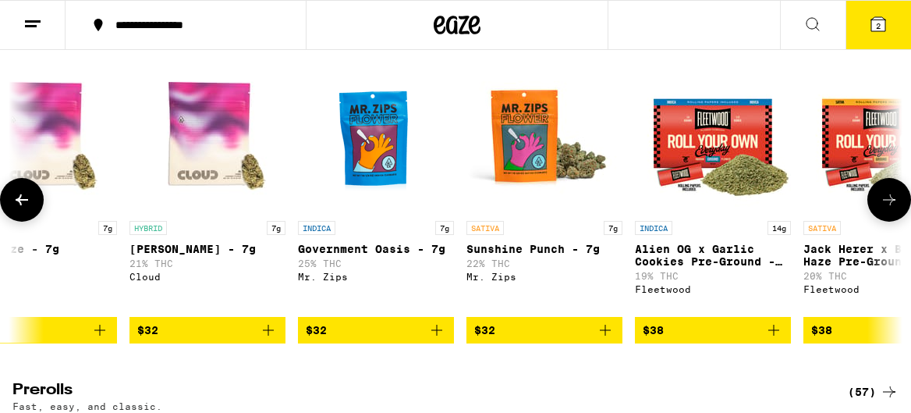
click at [27, 205] on icon at bounding box center [22, 199] width 12 height 11
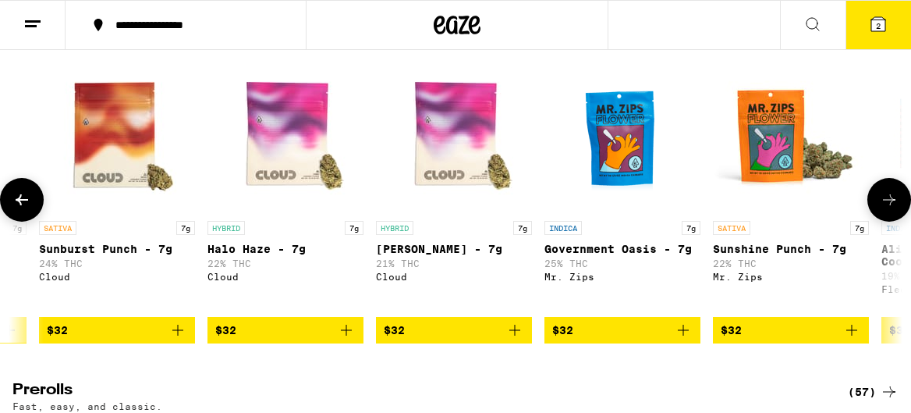
click at [27, 205] on icon at bounding box center [22, 199] width 12 height 11
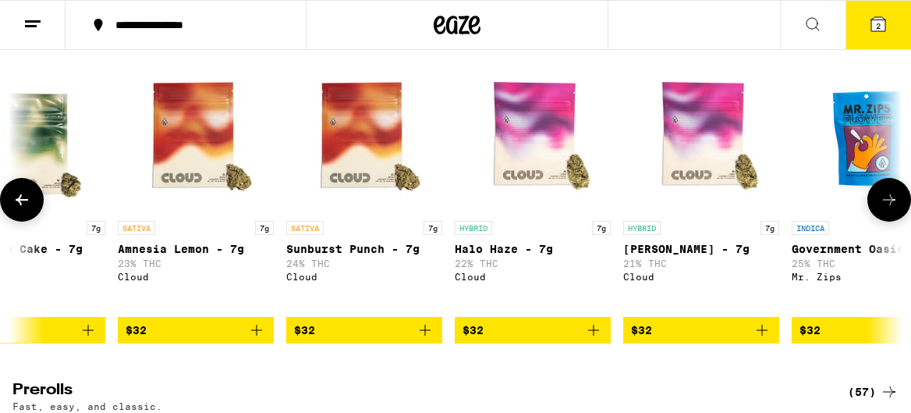
click at [27, 205] on icon at bounding box center [22, 199] width 12 height 11
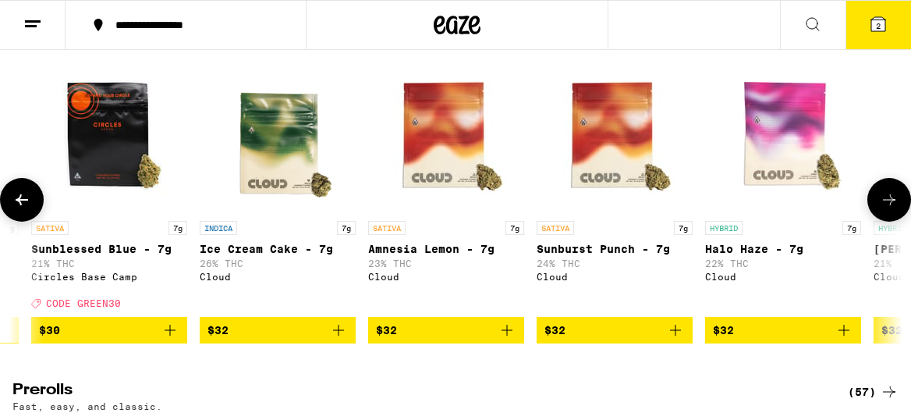
click at [27, 205] on icon at bounding box center [22, 199] width 12 height 11
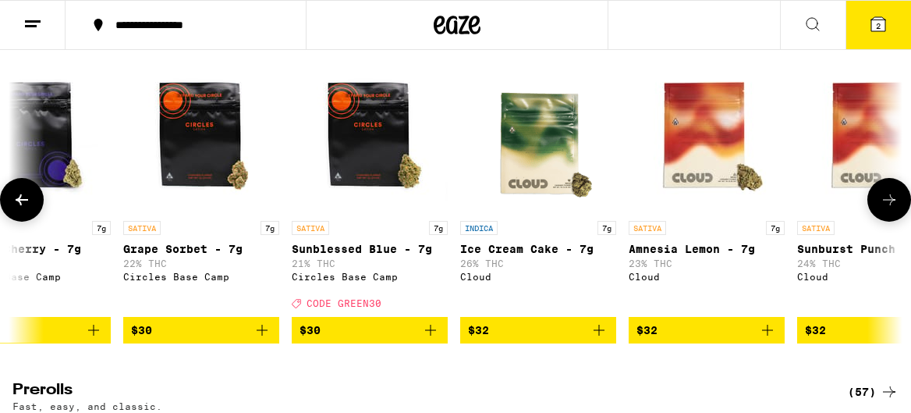
click at [27, 205] on icon at bounding box center [22, 199] width 12 height 11
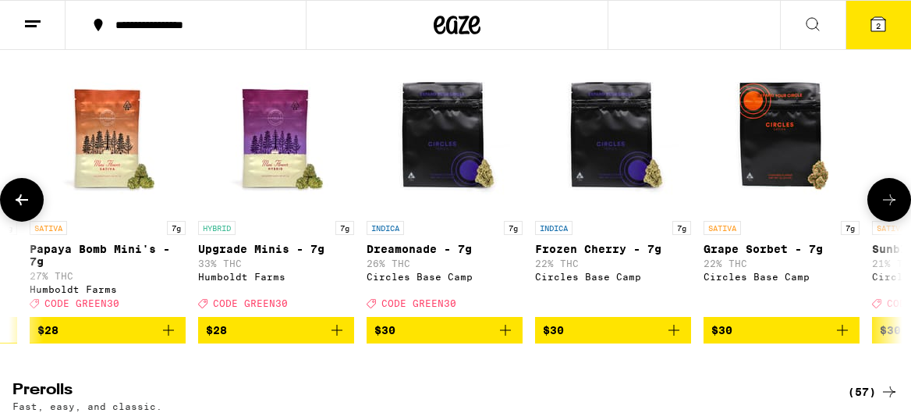
click at [27, 205] on icon at bounding box center [22, 199] width 12 height 11
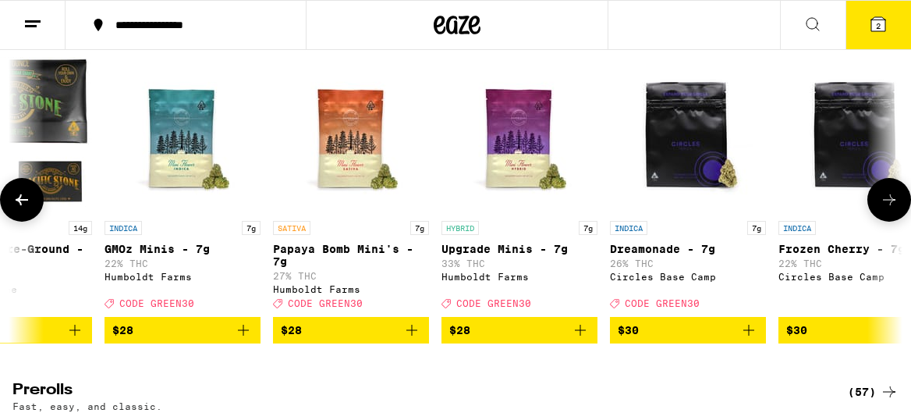
click at [27, 205] on icon at bounding box center [22, 199] width 12 height 11
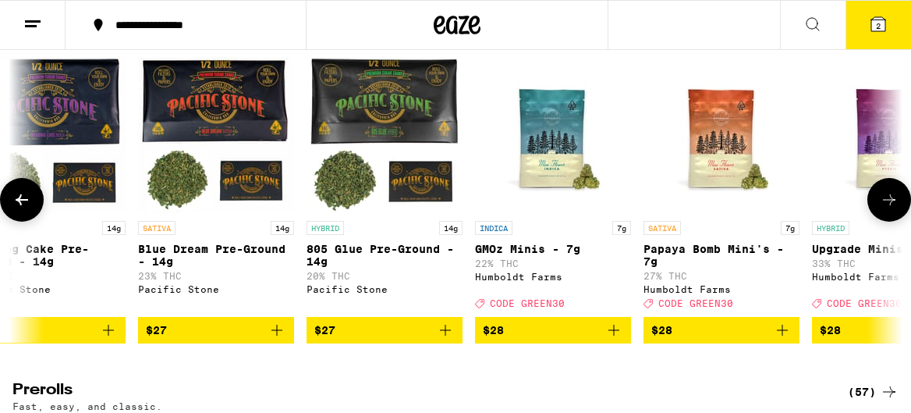
click at [27, 205] on icon at bounding box center [22, 199] width 12 height 11
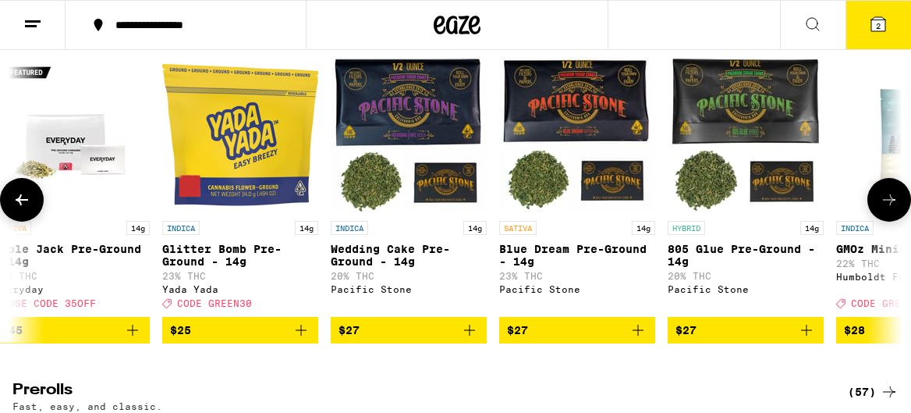
click at [27, 205] on icon at bounding box center [22, 199] width 12 height 11
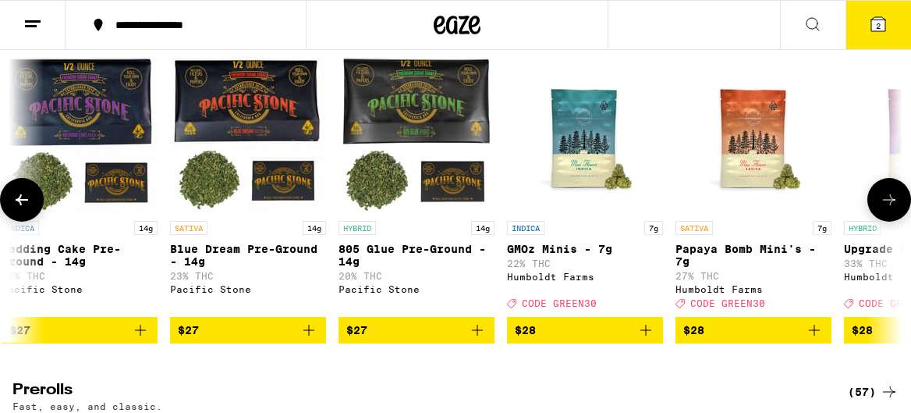
scroll to position [0, 570]
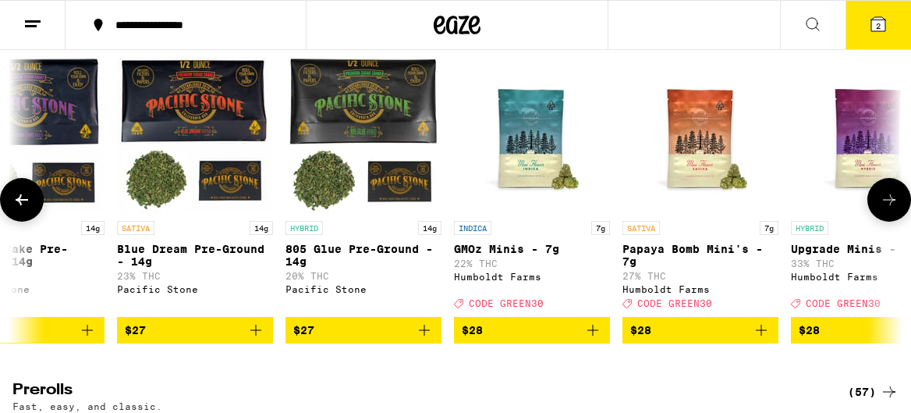
click at [726, 339] on span "$28" at bounding box center [700, 330] width 140 height 19
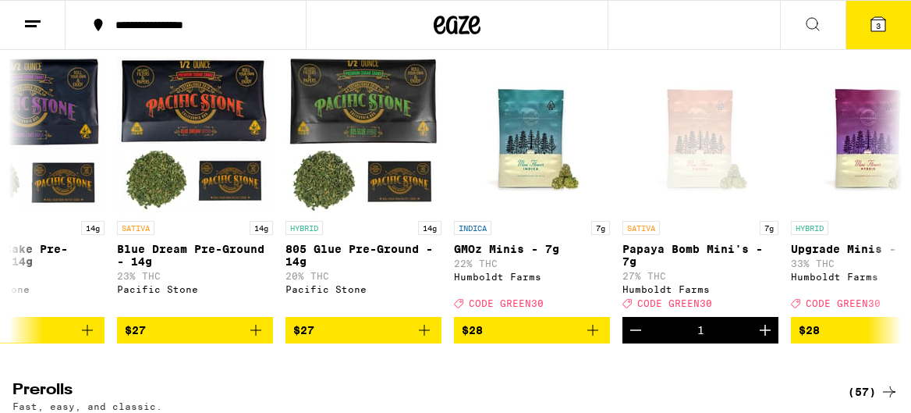
click at [882, 29] on icon at bounding box center [879, 24] width 14 height 14
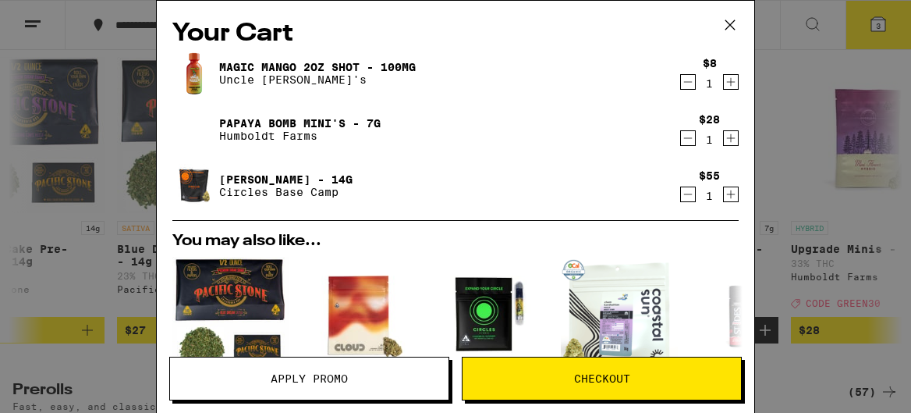
click at [680, 80] on button "Decrement" at bounding box center [688, 82] width 16 height 16
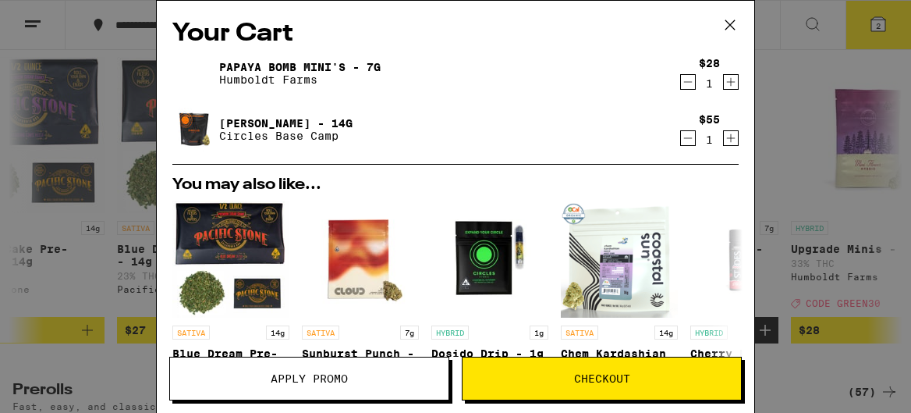
click at [726, 21] on icon at bounding box center [730, 24] width 9 height 9
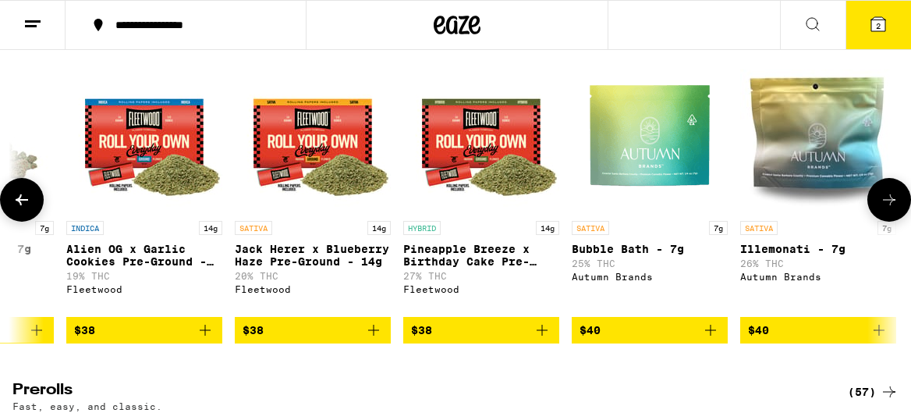
scroll to position [0, 3333]
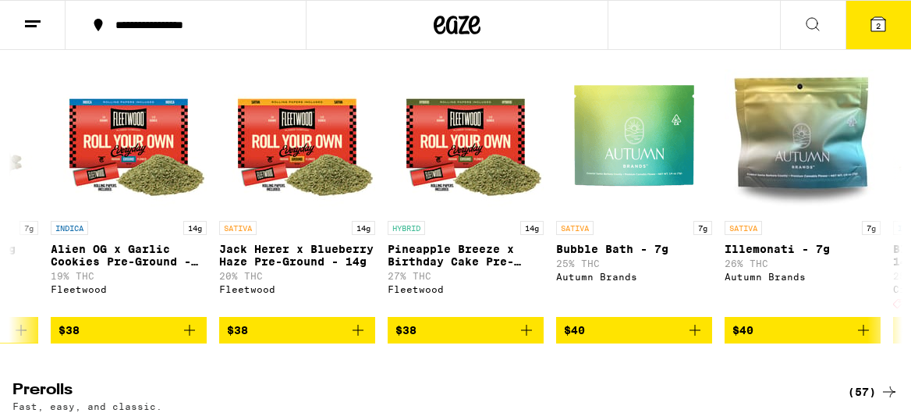
click at [29, 32] on icon at bounding box center [32, 24] width 19 height 19
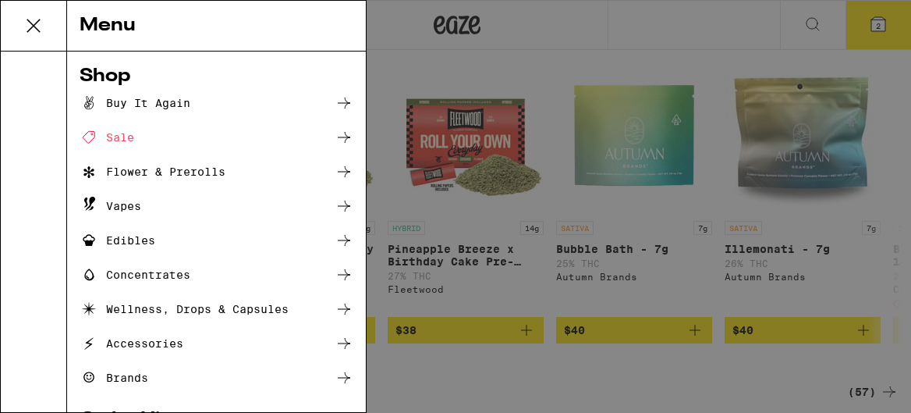
click at [122, 133] on div "Sale" at bounding box center [107, 137] width 55 height 19
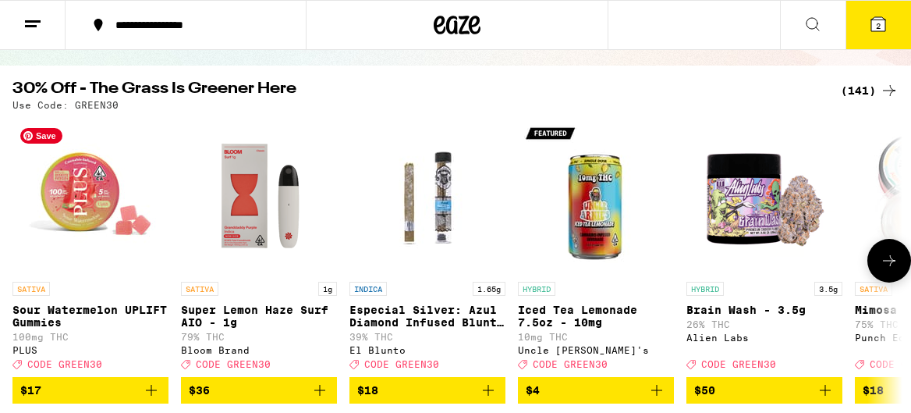
scroll to position [138, 0]
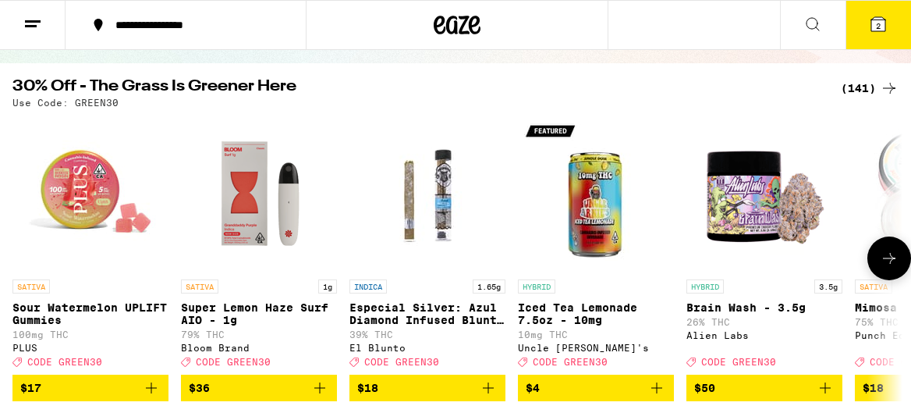
click at [883, 275] on button at bounding box center [890, 258] width 44 height 44
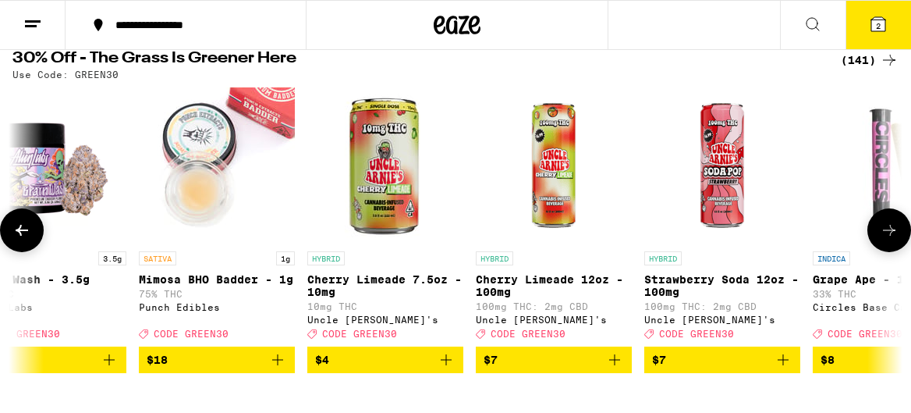
scroll to position [154, 0]
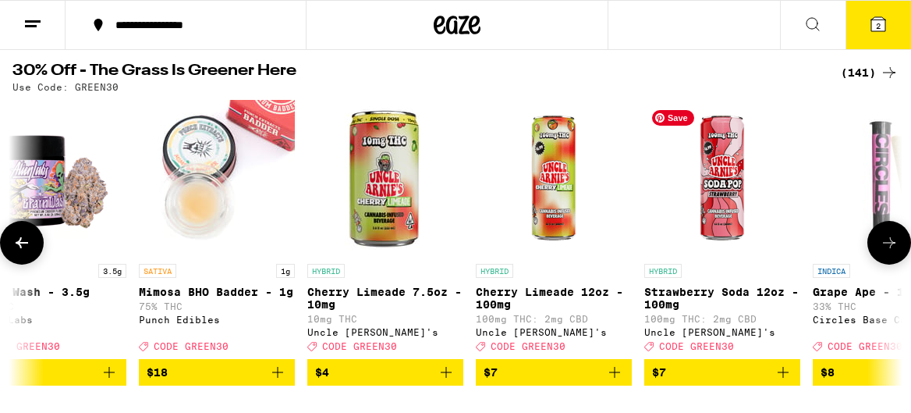
click at [721, 176] on img "Open page for Strawberry Soda 12oz - 100mg from Uncle Arnie's" at bounding box center [722, 178] width 156 height 156
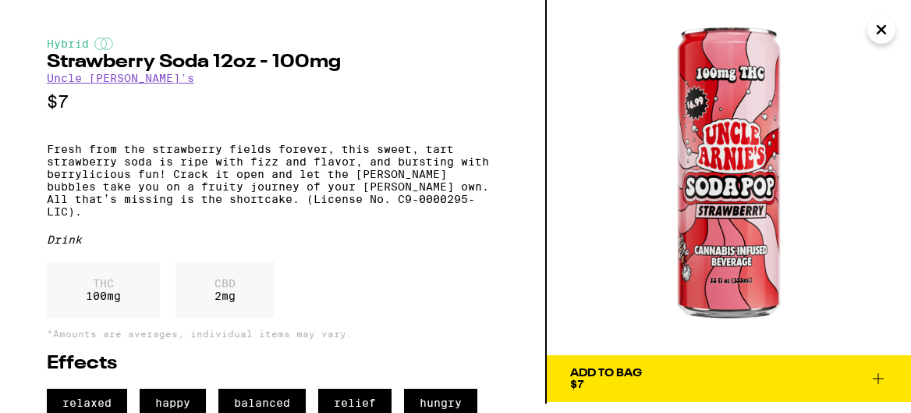
scroll to position [27, 0]
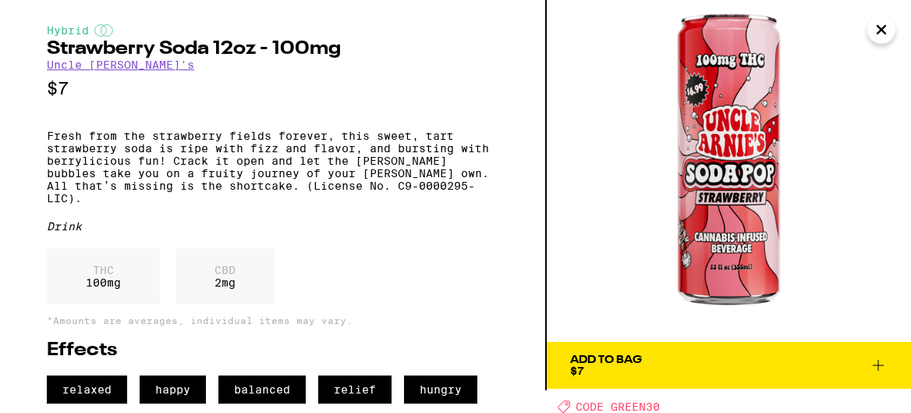
click at [655, 356] on span "Add To Bag $7" at bounding box center [729, 365] width 318 height 22
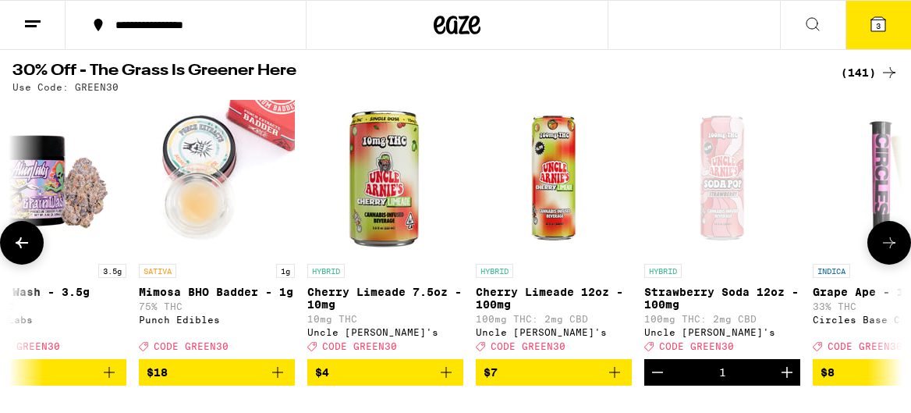
click at [881, 248] on icon at bounding box center [889, 242] width 19 height 19
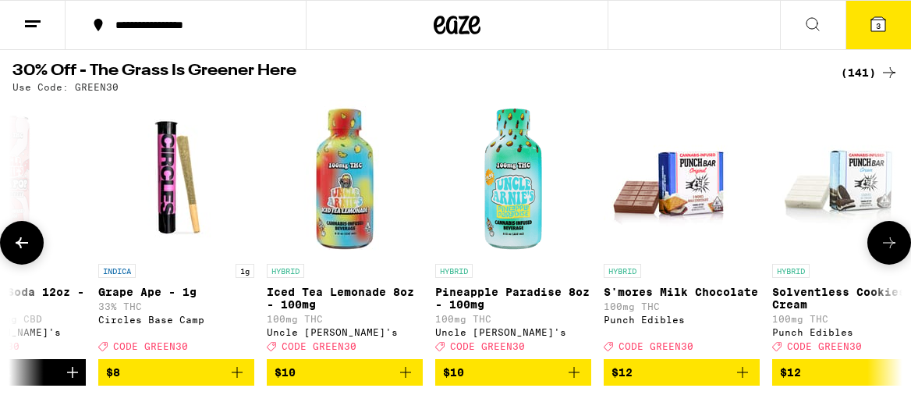
scroll to position [0, 1433]
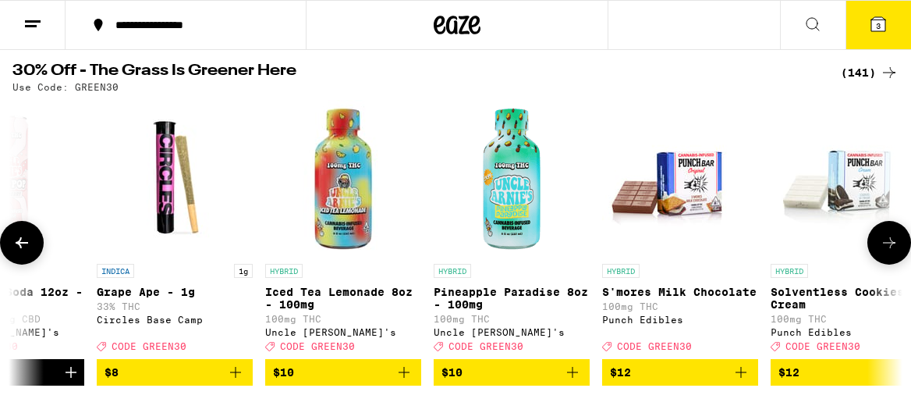
click at [893, 252] on icon at bounding box center [889, 242] width 19 height 19
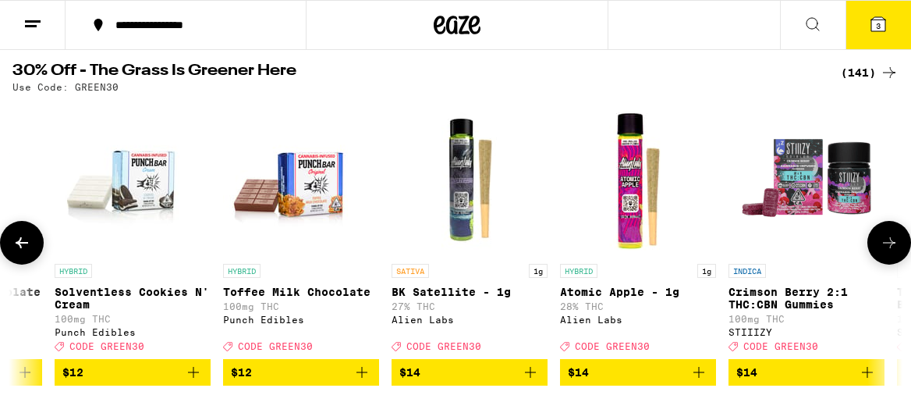
click at [893, 252] on icon at bounding box center [889, 242] width 19 height 19
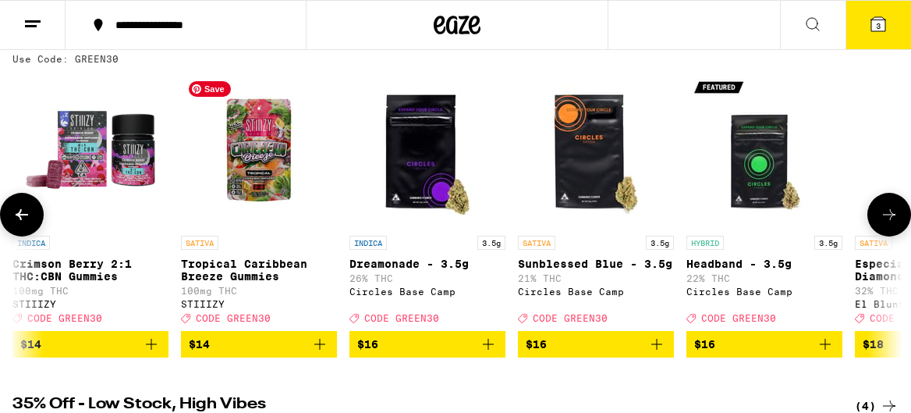
scroll to position [183, 0]
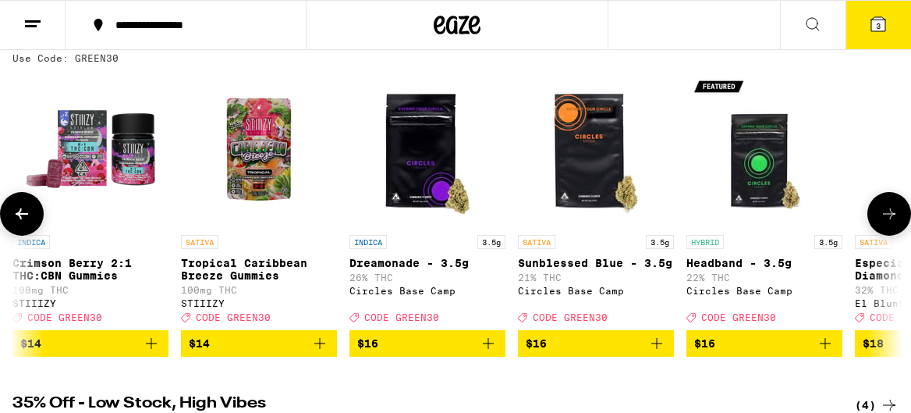
click at [885, 232] on button at bounding box center [890, 214] width 44 height 44
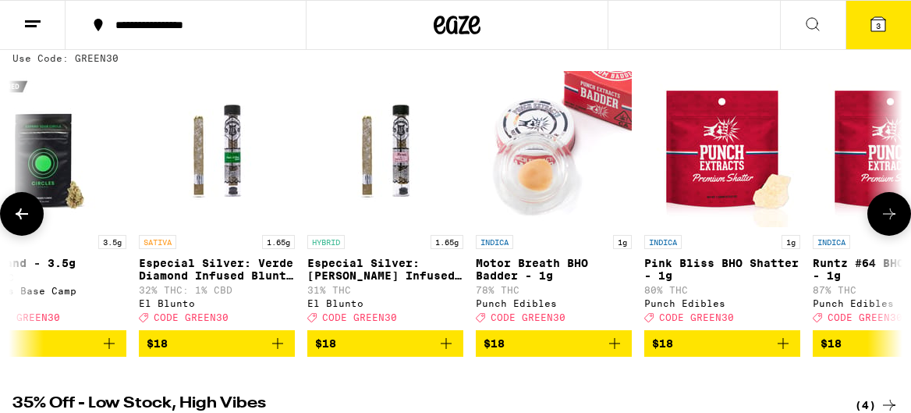
click at [885, 232] on button at bounding box center [890, 214] width 44 height 44
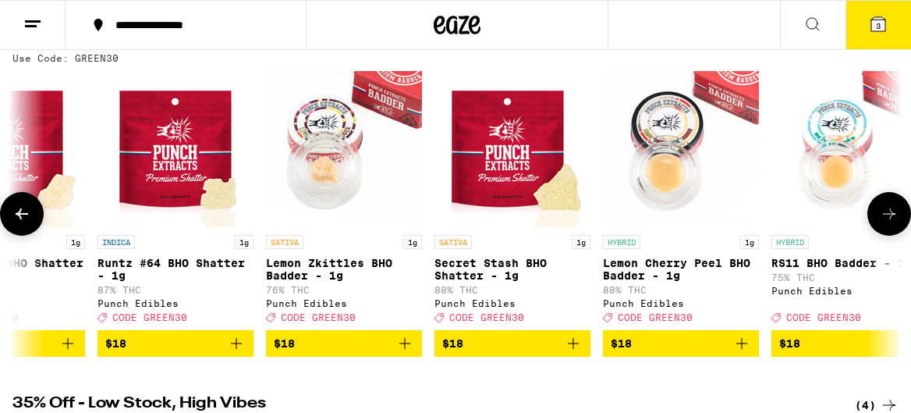
scroll to position [0, 4298]
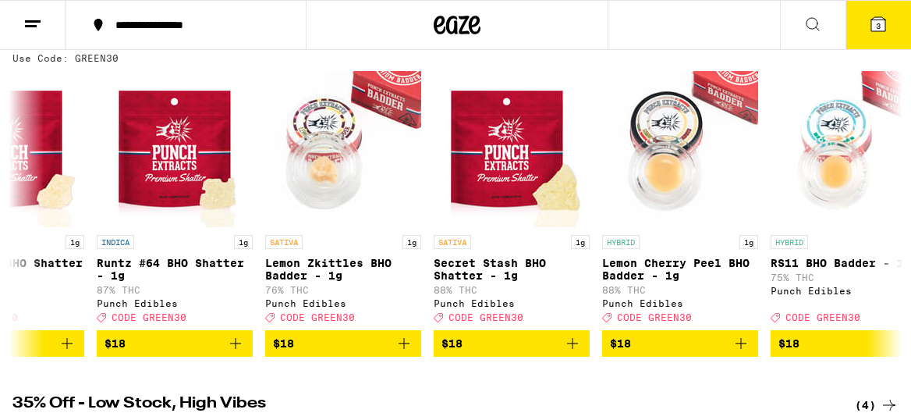
click at [31, 26] on line at bounding box center [31, 26] width 12 height 0
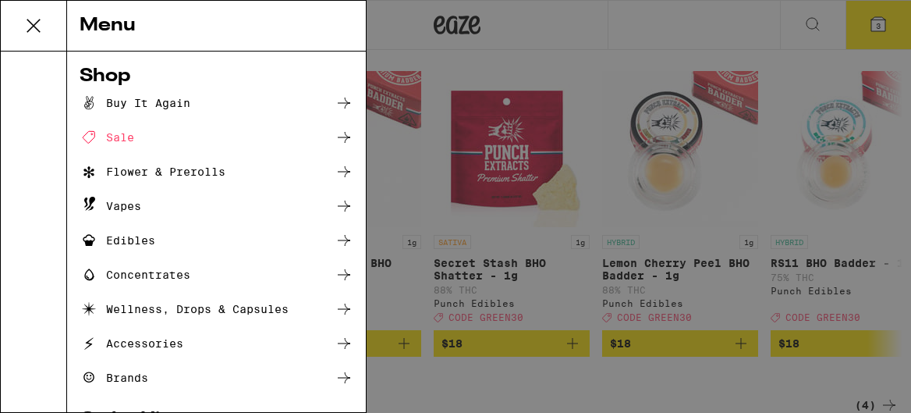
click at [120, 244] on div "Edibles" at bounding box center [118, 240] width 76 height 19
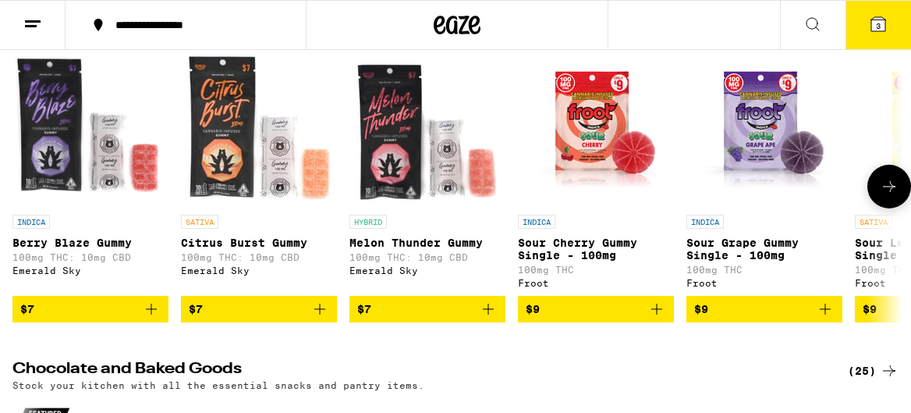
scroll to position [199, 0]
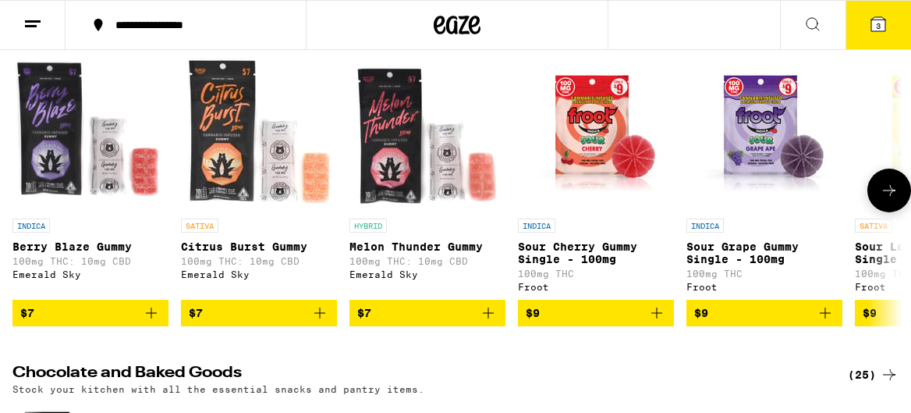
click at [886, 200] on icon at bounding box center [889, 190] width 19 height 19
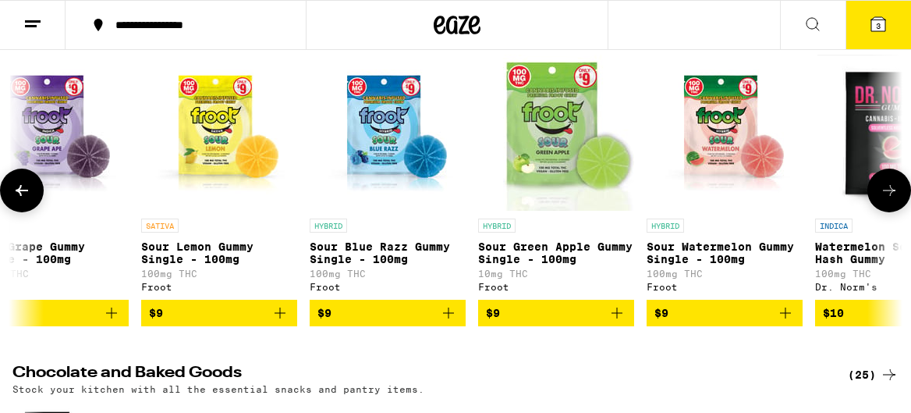
scroll to position [0, 716]
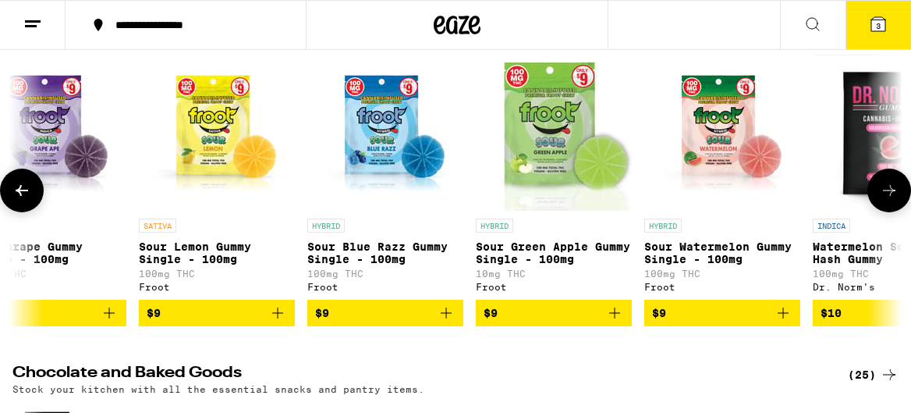
click at [886, 200] on icon at bounding box center [889, 190] width 19 height 19
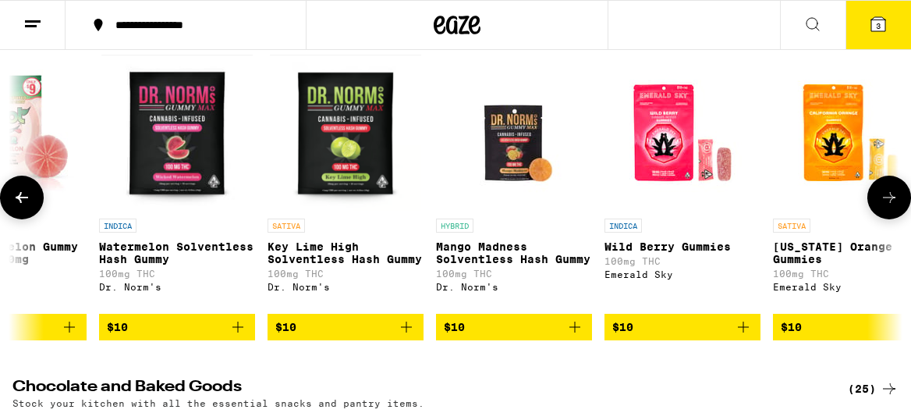
scroll to position [0, 1433]
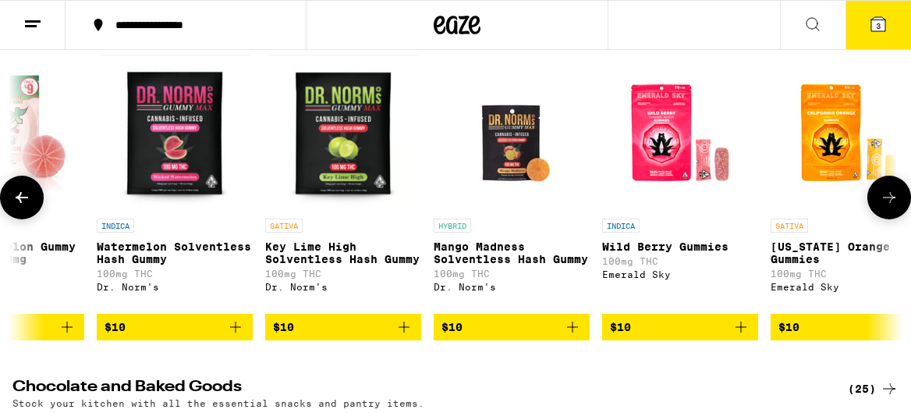
click at [883, 207] on icon at bounding box center [889, 197] width 19 height 19
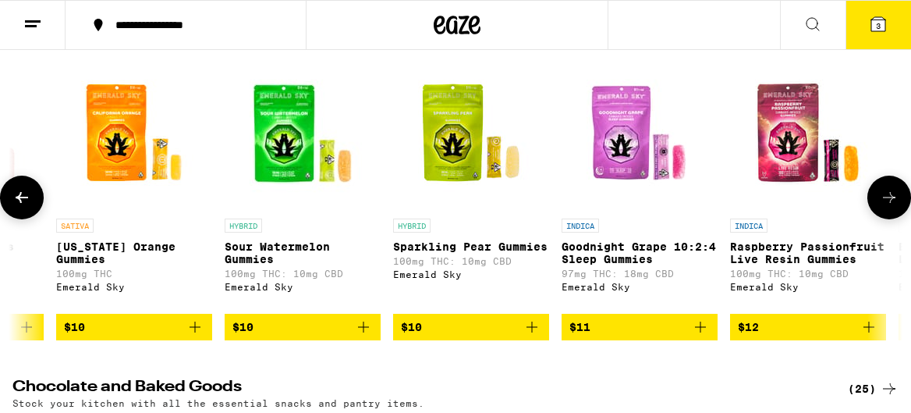
scroll to position [0, 2149]
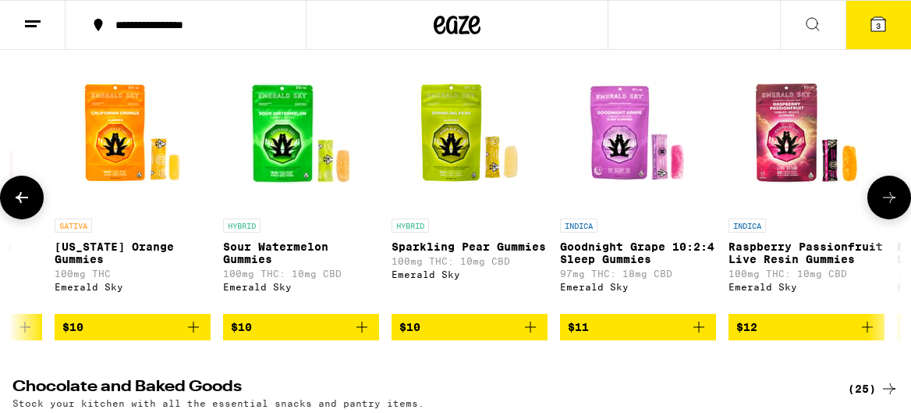
click at [883, 204] on icon at bounding box center [889, 197] width 19 height 19
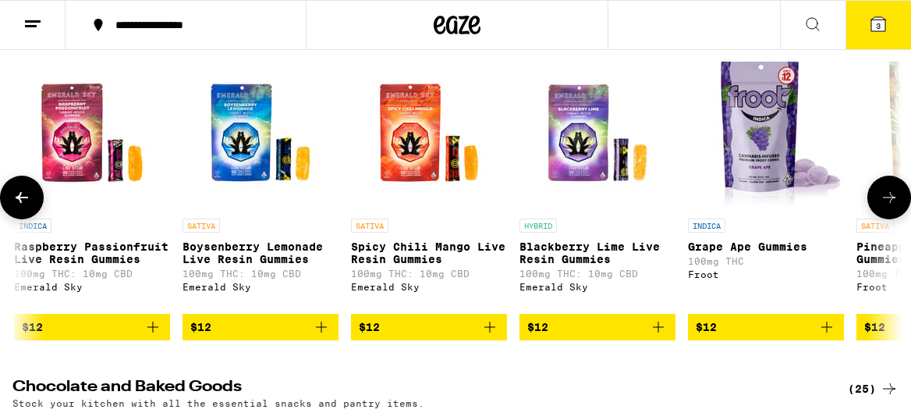
scroll to position [0, 2865]
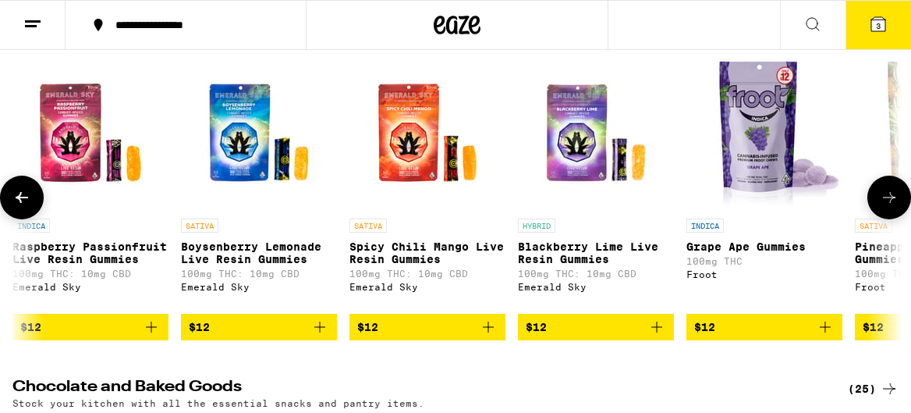
click at [882, 204] on icon at bounding box center [889, 197] width 19 height 19
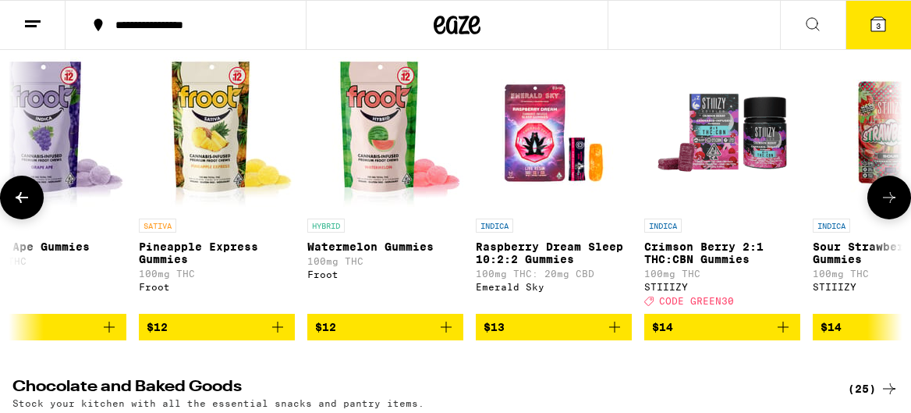
click at [882, 204] on icon at bounding box center [889, 197] width 19 height 19
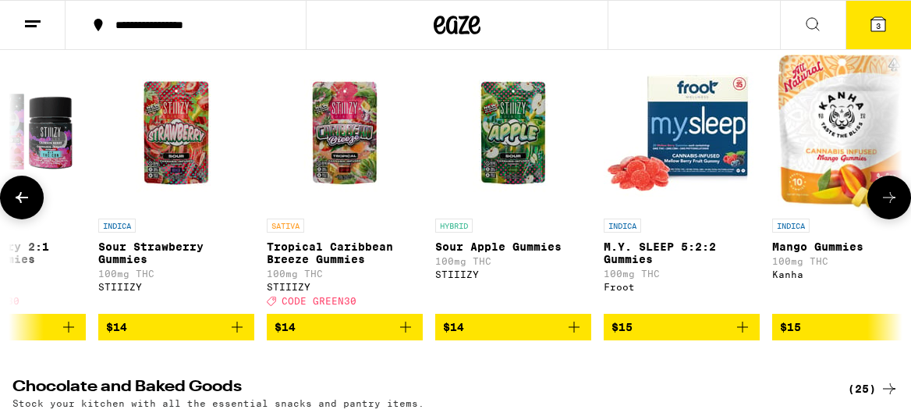
scroll to position [0, 4298]
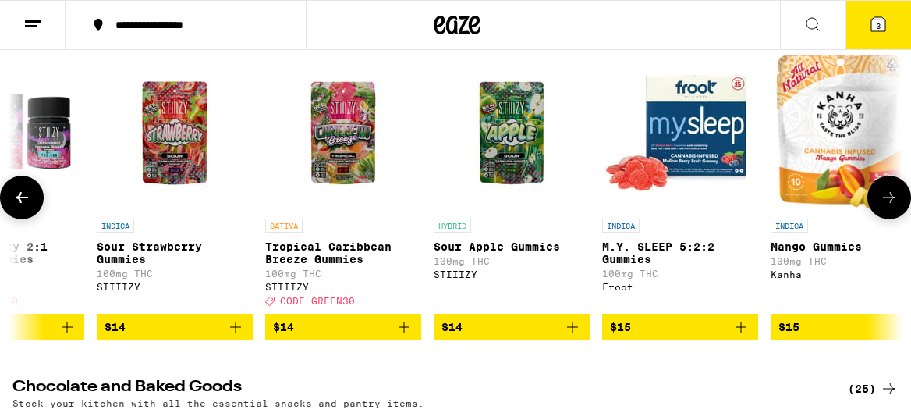
click at [882, 204] on icon at bounding box center [889, 197] width 19 height 19
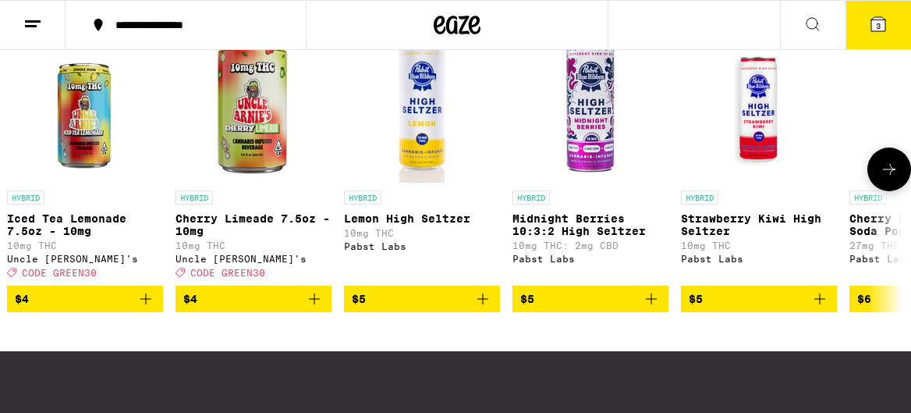
scroll to position [929, 0]
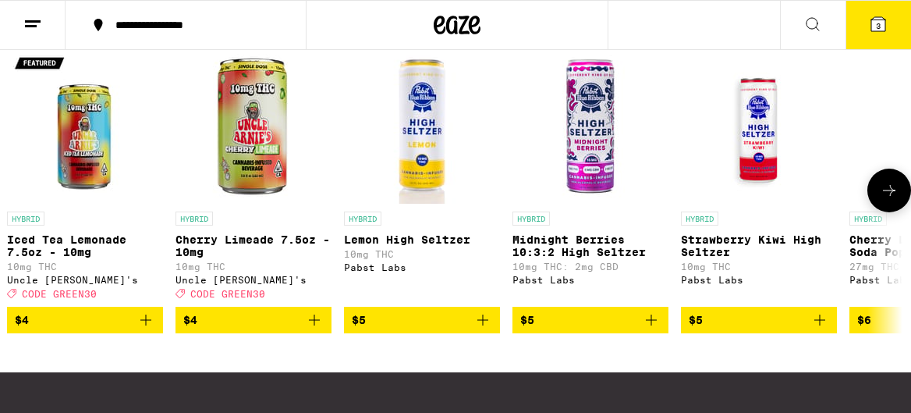
click at [816, 329] on icon "Add to bag" at bounding box center [820, 320] width 19 height 19
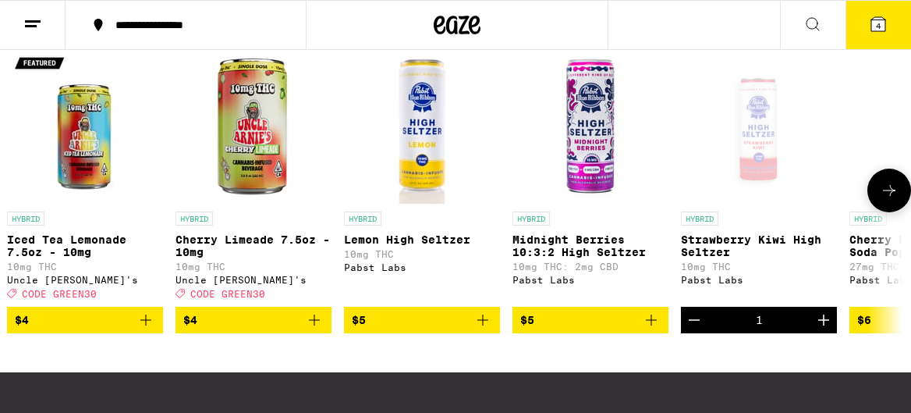
click at [893, 196] on icon at bounding box center [889, 190] width 12 height 11
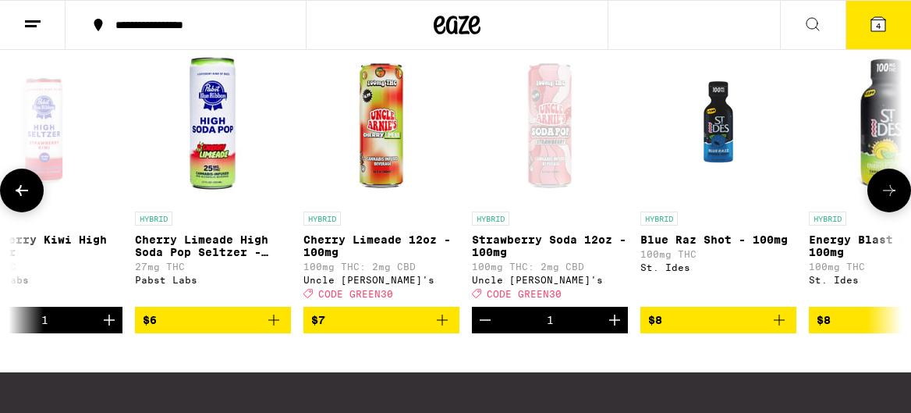
scroll to position [0, 722]
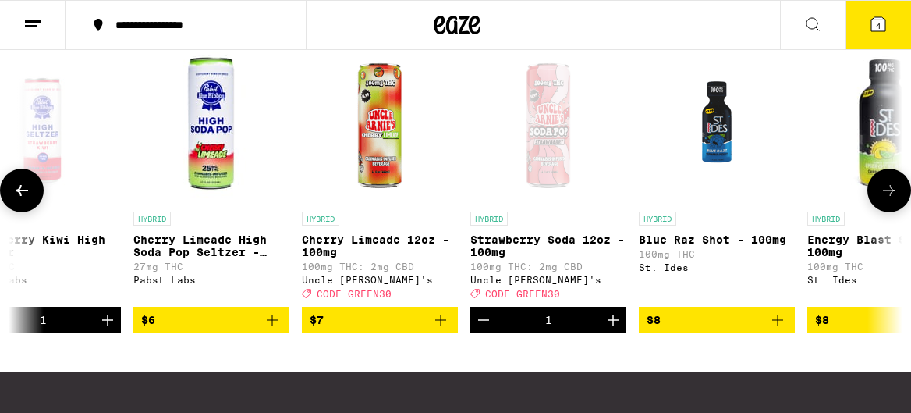
click at [608, 329] on icon "Increment" at bounding box center [613, 320] width 19 height 19
click at [892, 200] on icon at bounding box center [889, 190] width 19 height 19
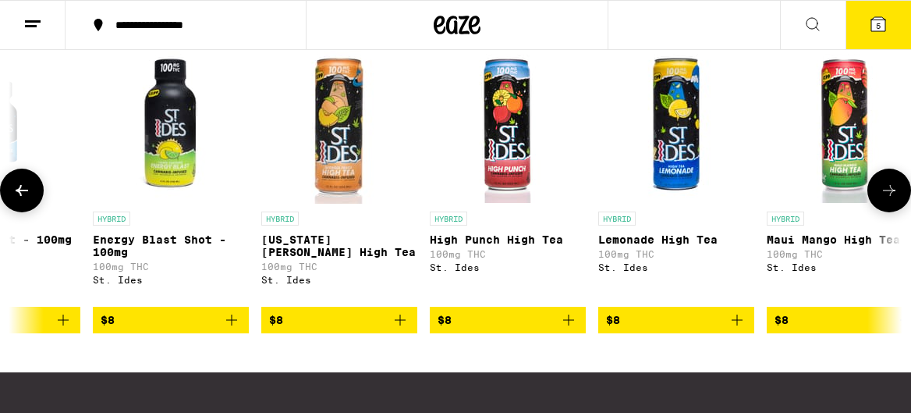
scroll to position [0, 1438]
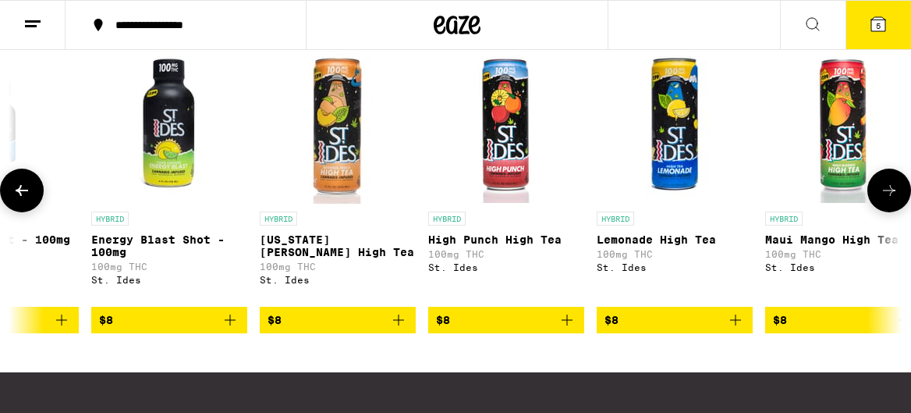
click at [892, 200] on icon at bounding box center [889, 190] width 19 height 19
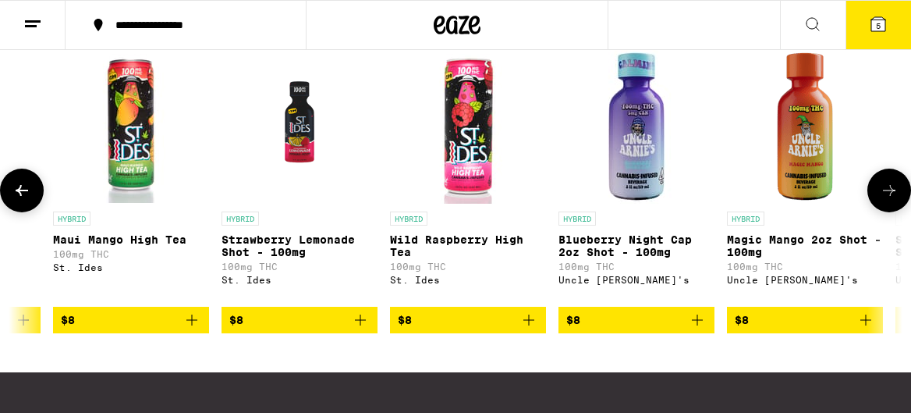
scroll to position [0, 2154]
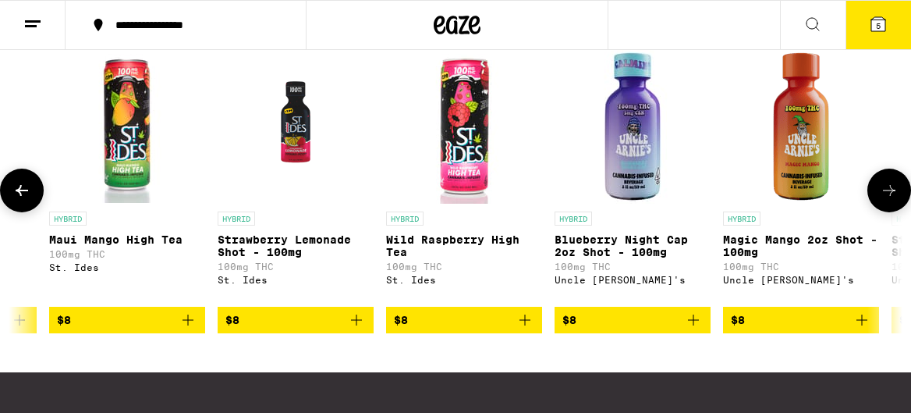
click at [892, 200] on icon at bounding box center [889, 190] width 19 height 19
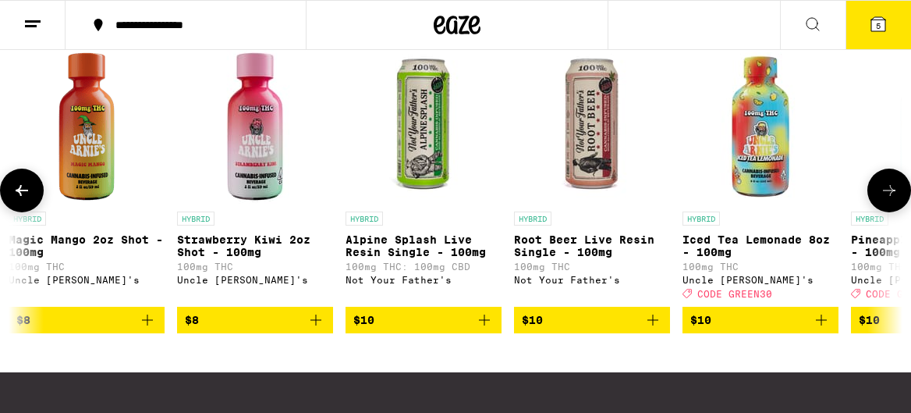
scroll to position [0, 2871]
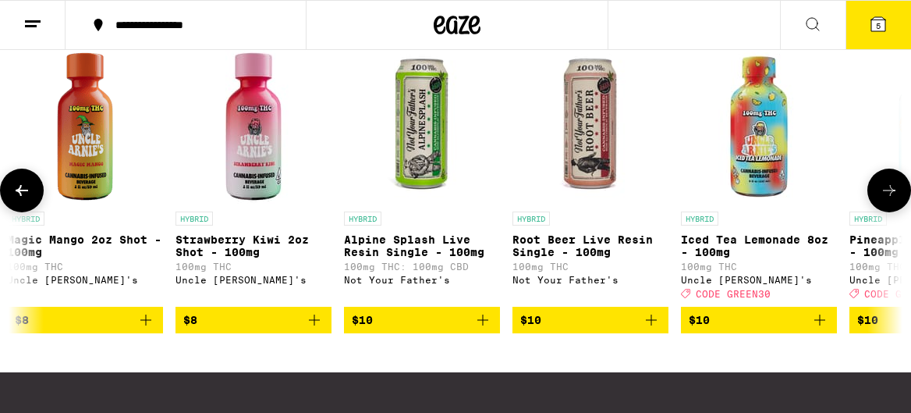
click at [887, 200] on icon at bounding box center [889, 190] width 19 height 19
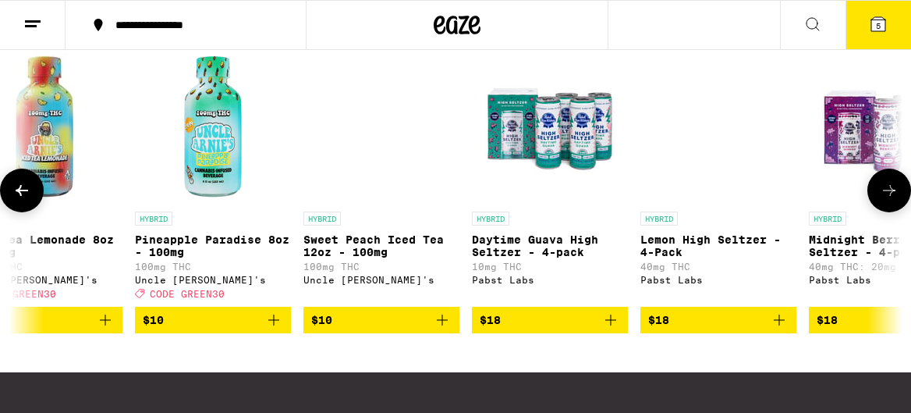
scroll to position [0, 3587]
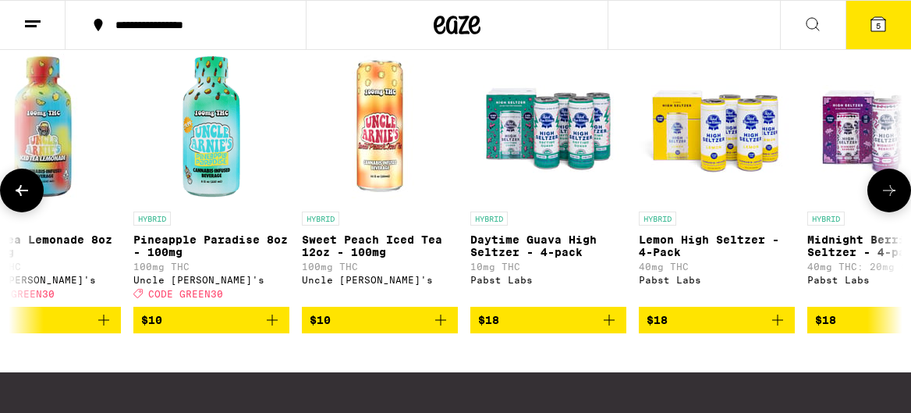
click at [884, 200] on icon at bounding box center [889, 190] width 19 height 19
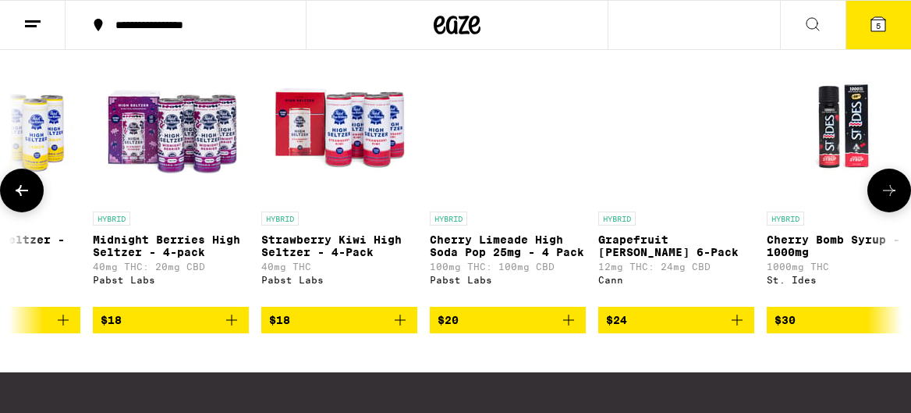
scroll to position [0, 4303]
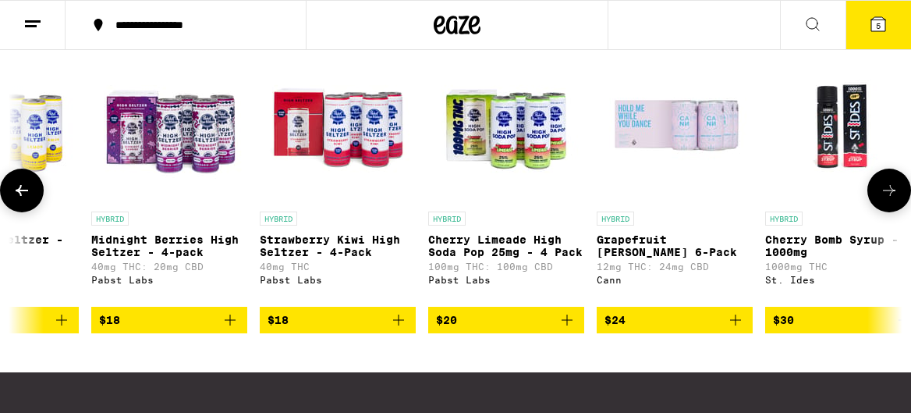
click at [883, 200] on icon at bounding box center [889, 190] width 19 height 19
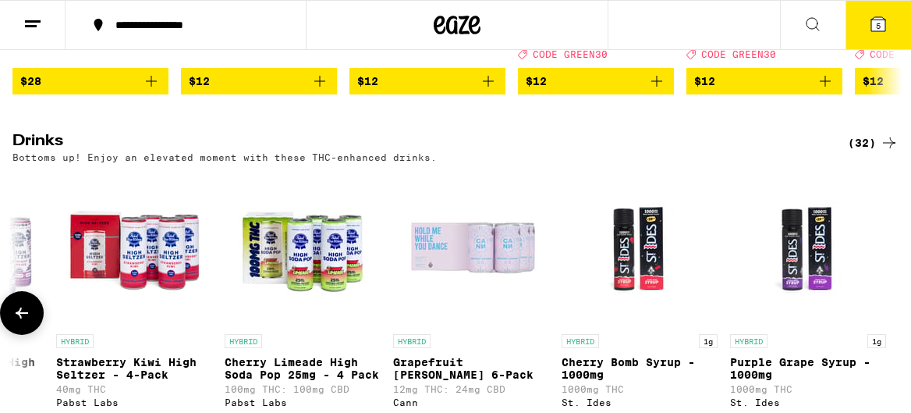
scroll to position [643, 0]
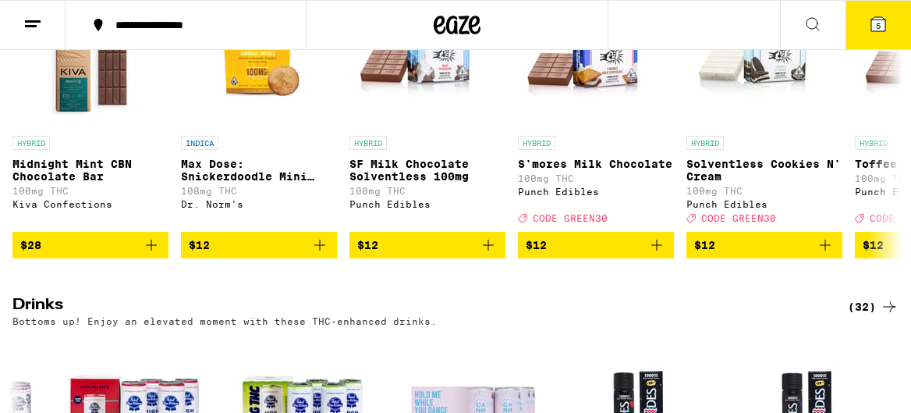
click at [864, 33] on button "5" at bounding box center [879, 25] width 66 height 48
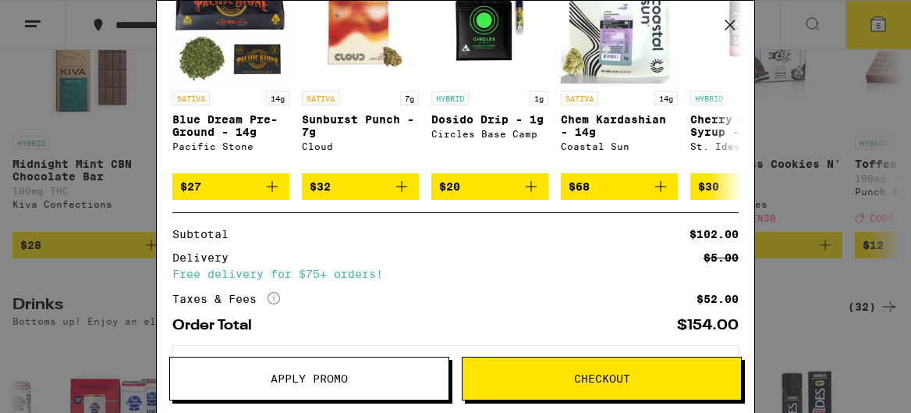
scroll to position [419, 0]
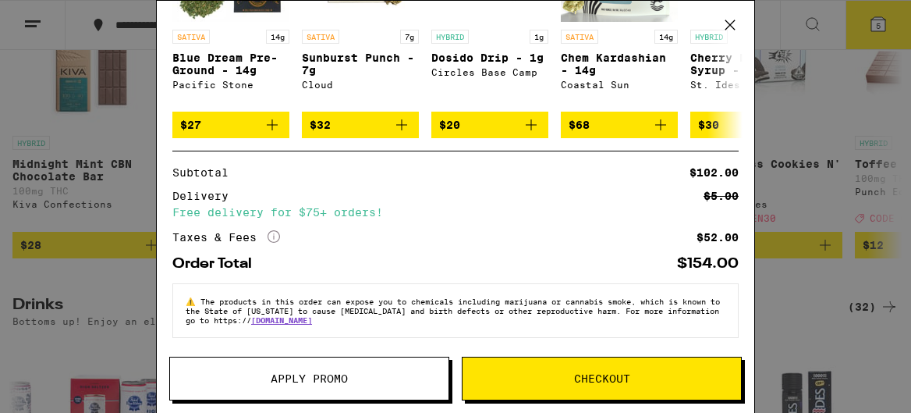
click at [344, 396] on button "Apply Promo" at bounding box center [309, 379] width 280 height 44
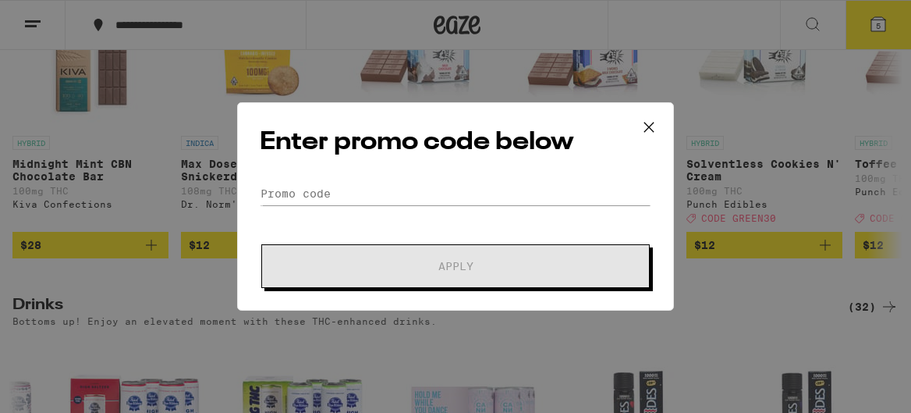
click at [425, 226] on form "Promo Code Apply" at bounding box center [456, 235] width 392 height 106
click at [385, 193] on input "Promo Code" at bounding box center [456, 193] width 392 height 23
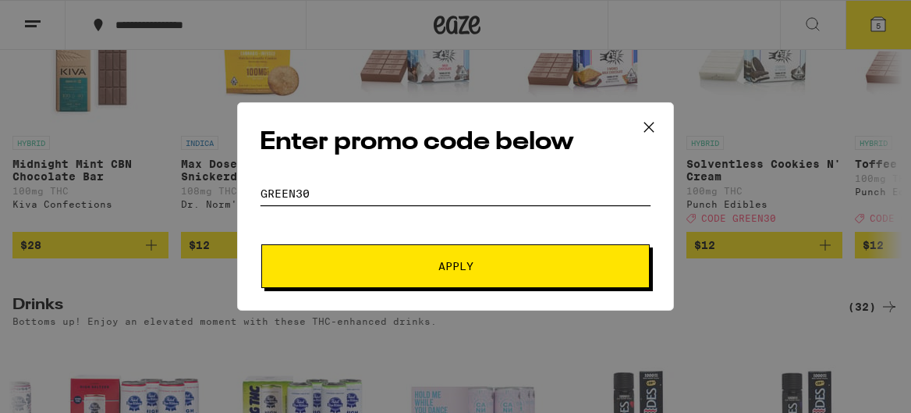
type input "green30"
click at [446, 272] on span "Apply" at bounding box center [456, 266] width 35 height 11
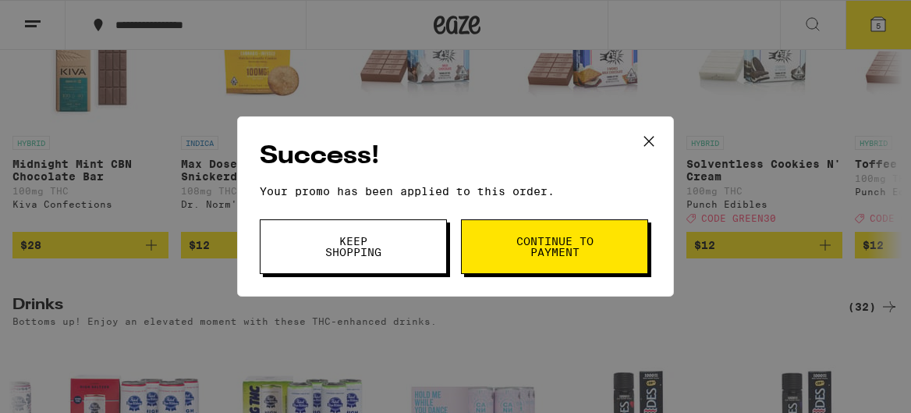
click at [510, 265] on button "Continue to payment" at bounding box center [554, 246] width 187 height 55
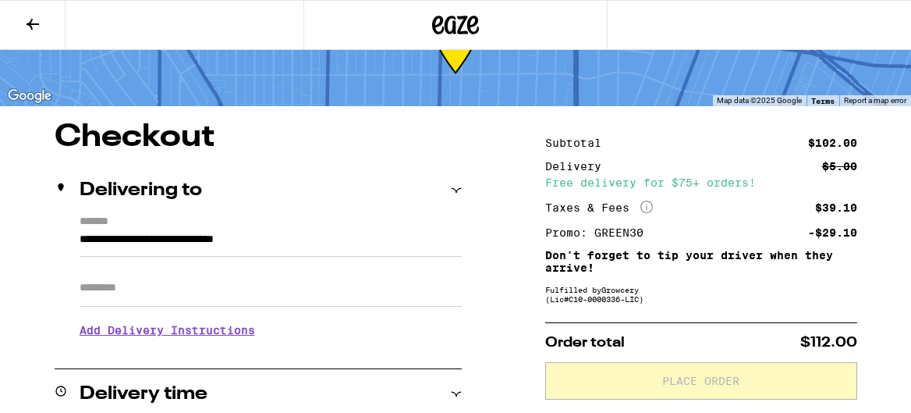
scroll to position [64, 0]
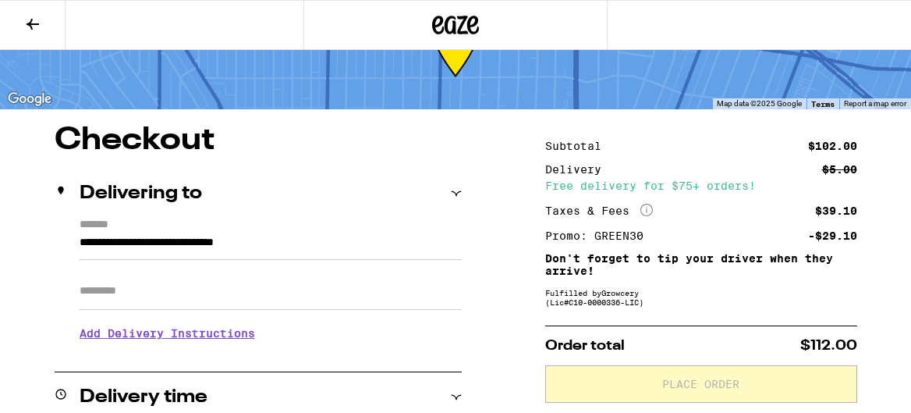
click at [646, 215] on icon at bounding box center [647, 210] width 12 height 12
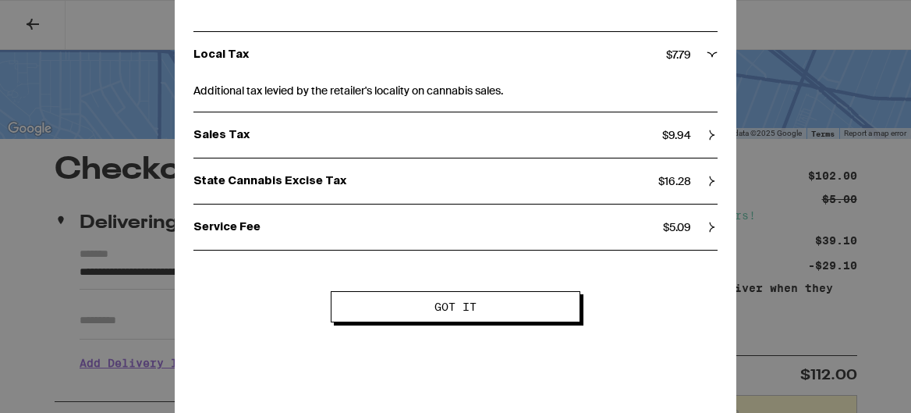
scroll to position [36, 0]
click at [802, 236] on div "Taxes and Fees Local Tax $ 7.79 Additional tax levied by the retailer's localit…" at bounding box center [455, 206] width 911 height 413
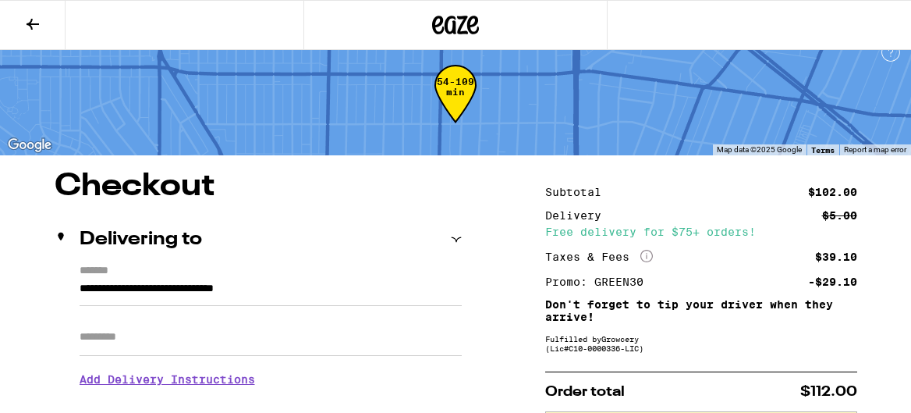
scroll to position [0, 0]
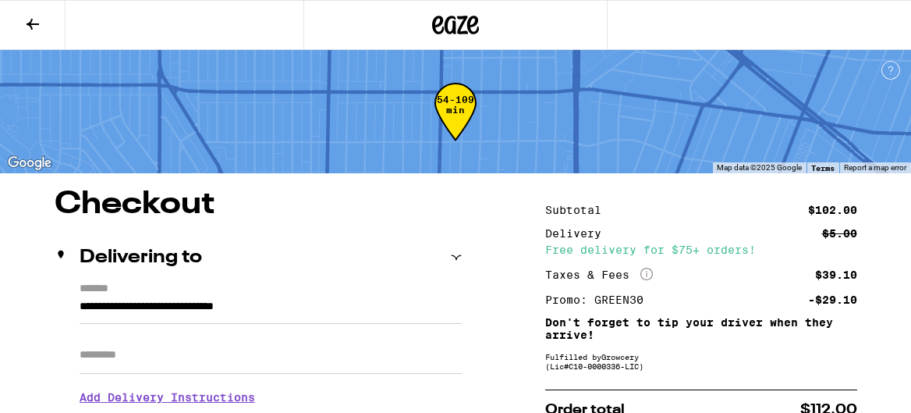
click at [463, 15] on icon at bounding box center [455, 25] width 47 height 28
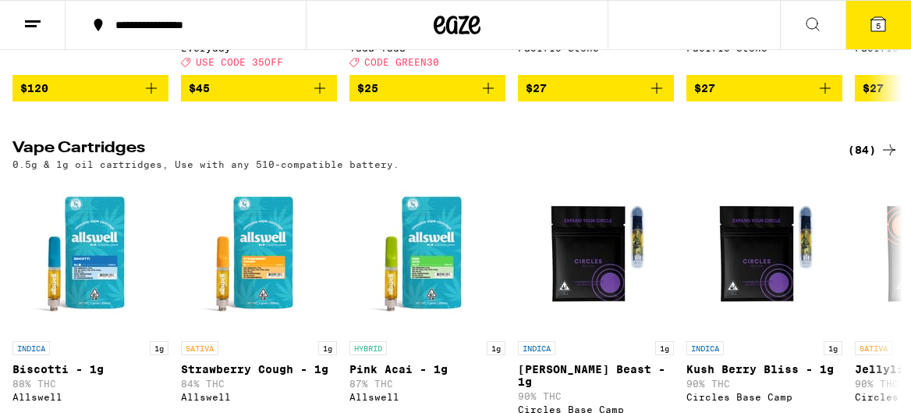
scroll to position [2200, 0]
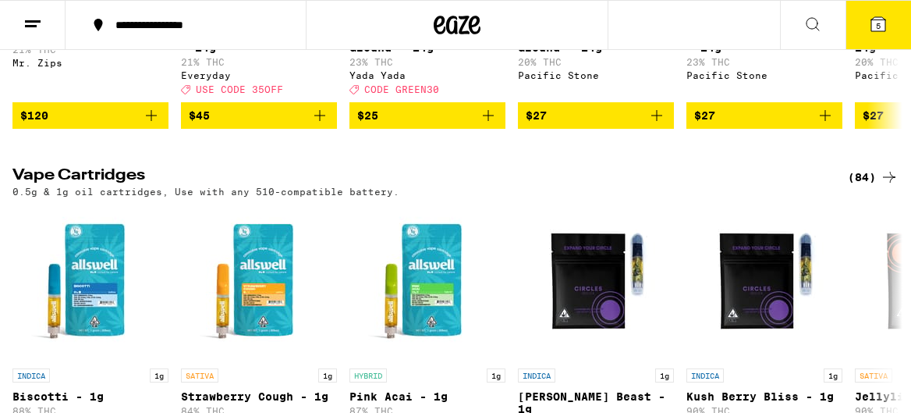
click at [868, 25] on button "5" at bounding box center [879, 25] width 66 height 48
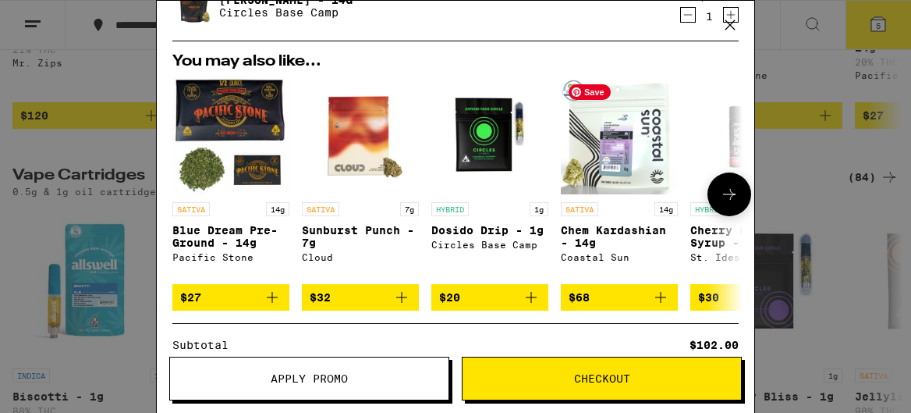
scroll to position [239, 0]
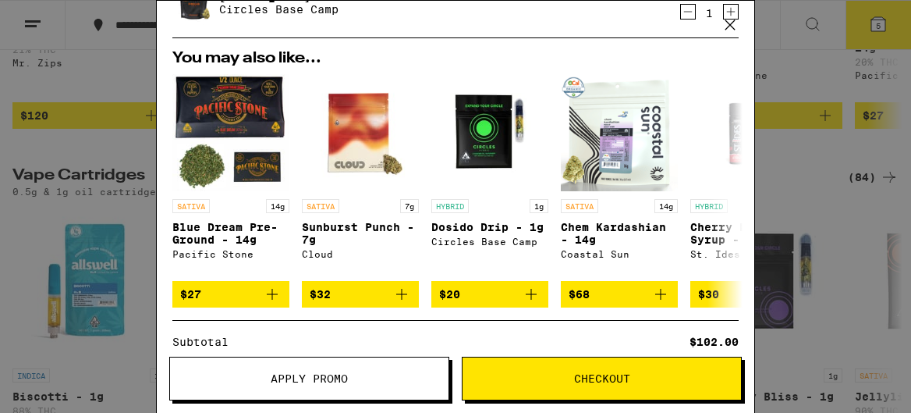
click at [583, 393] on button "Checkout" at bounding box center [602, 379] width 280 height 44
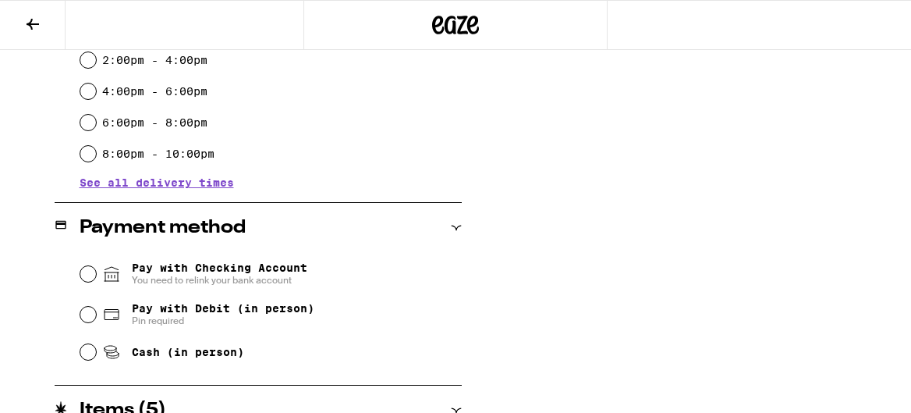
scroll to position [522, 0]
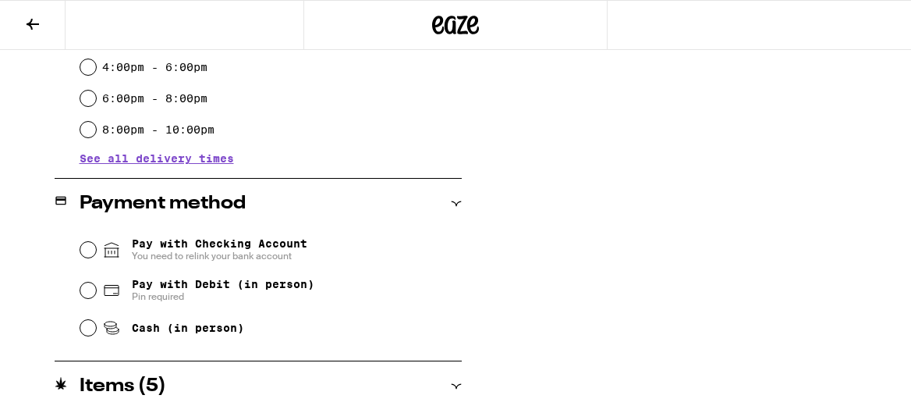
click at [181, 332] on span "Cash (in person)" at bounding box center [188, 327] width 112 height 12
click at [96, 332] on input "Cash (in person)" at bounding box center [88, 328] width 16 height 16
radio input "true"
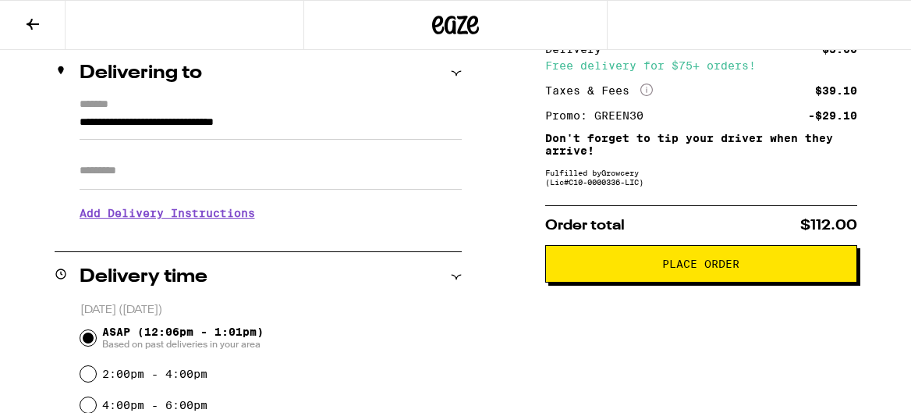
scroll to position [186, 0]
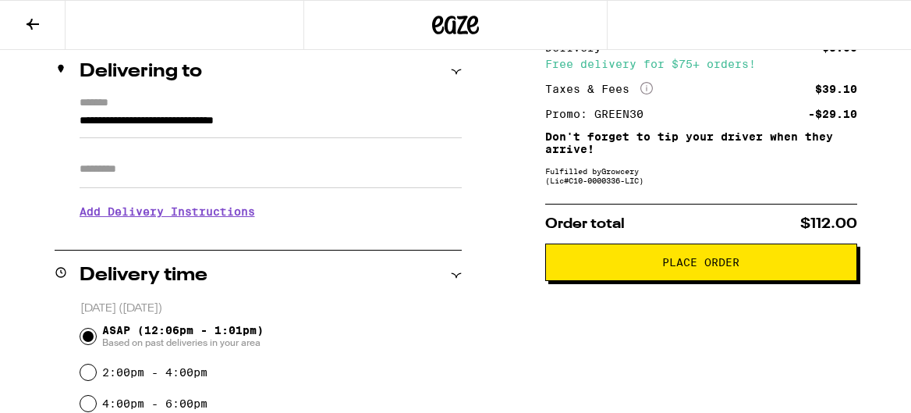
click at [336, 151] on div "Apt/Suite" at bounding box center [271, 163] width 382 height 50
click at [323, 175] on input "Apt/Suite" at bounding box center [271, 169] width 382 height 37
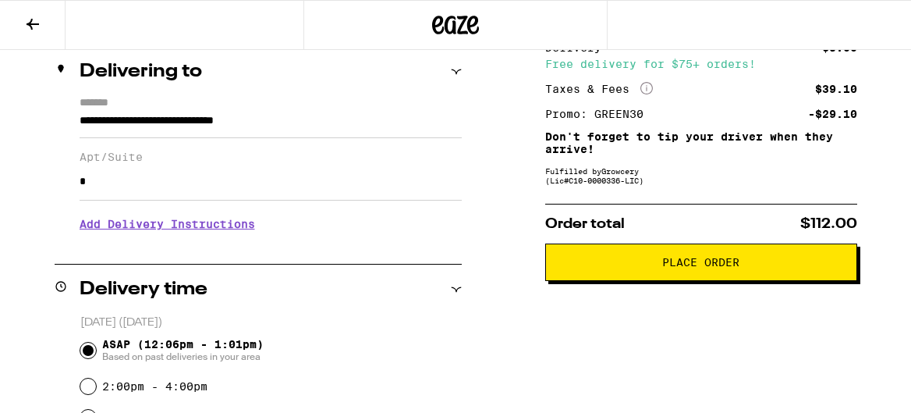
type input "*"
click at [303, 292] on div "Delivery time" at bounding box center [258, 289] width 407 height 19
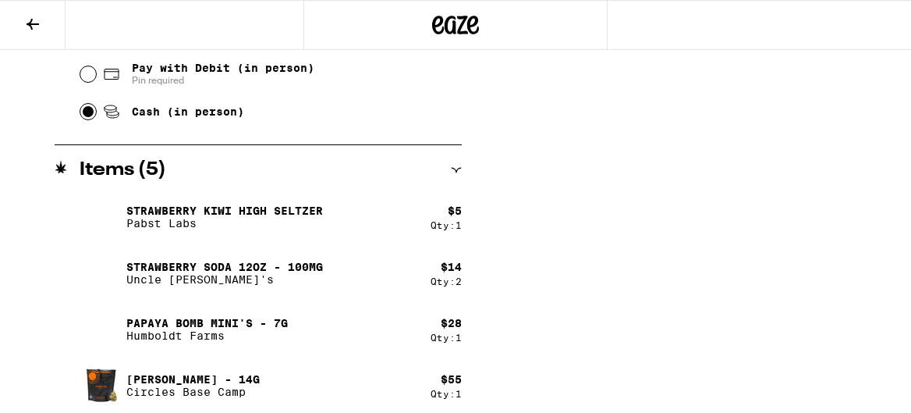
scroll to position [563, 0]
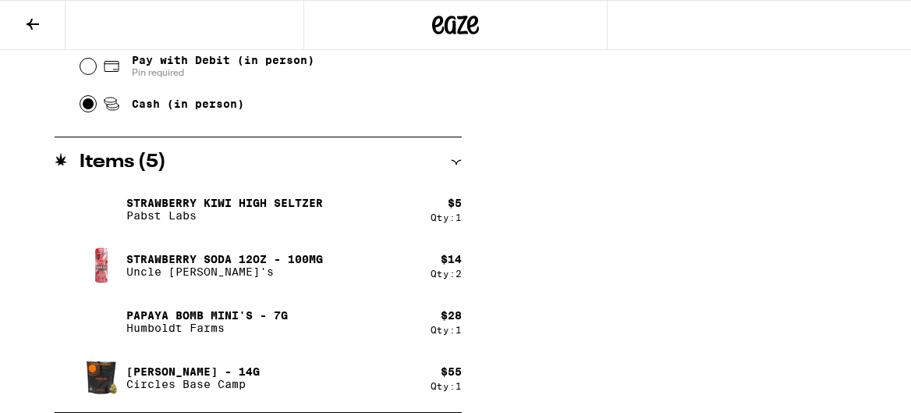
click at [195, 313] on p "Papaya Bomb Mini's - 7g" at bounding box center [207, 315] width 162 height 12
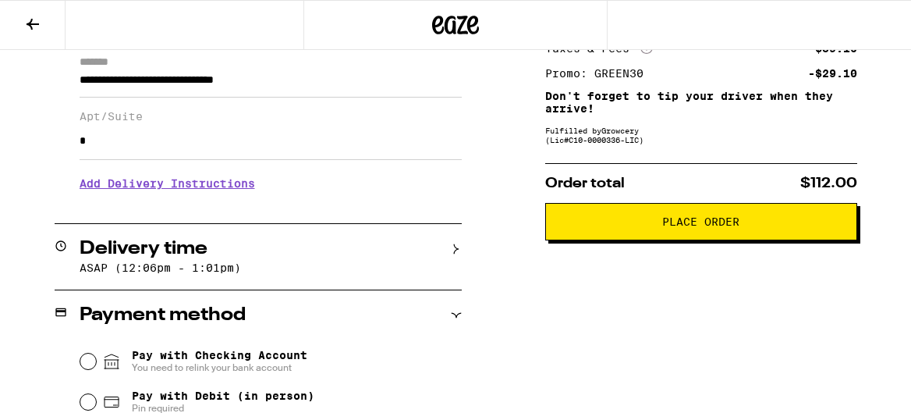
scroll to position [0, 0]
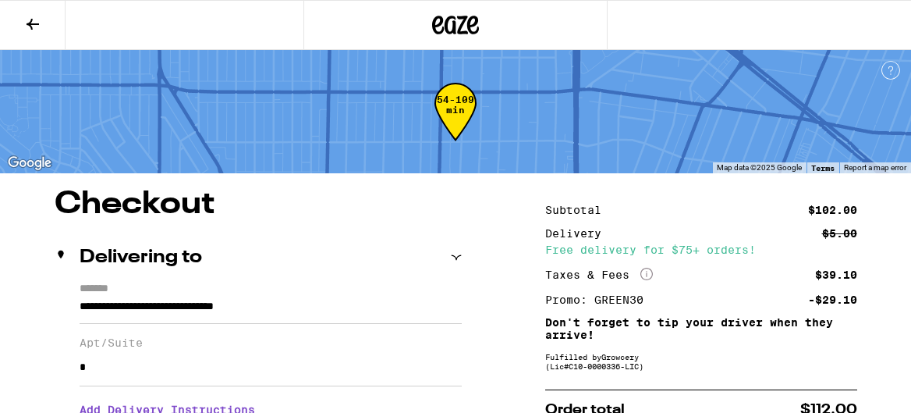
click at [29, 15] on icon at bounding box center [32, 24] width 19 height 19
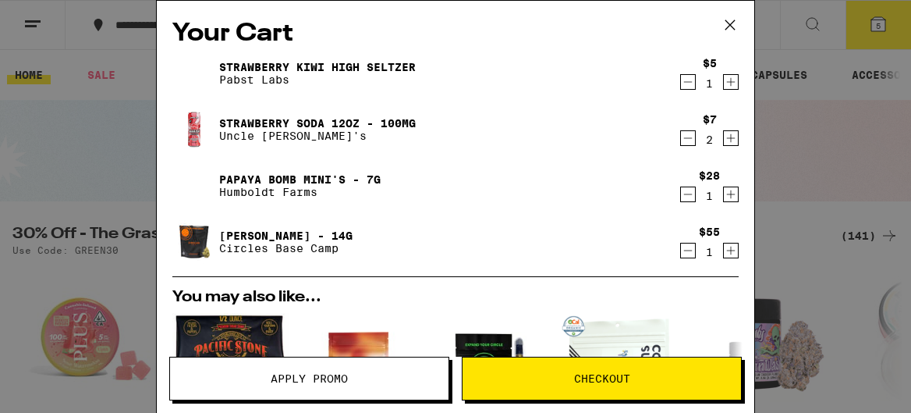
click at [685, 85] on icon "Decrement" at bounding box center [688, 82] width 14 height 19
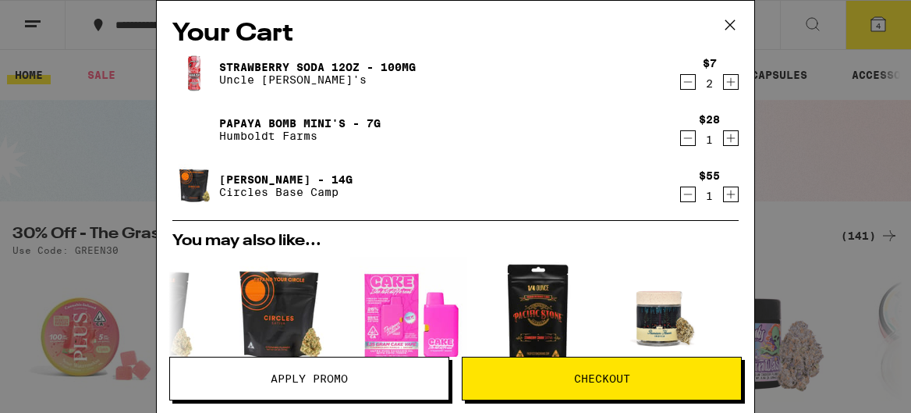
click at [735, 27] on icon at bounding box center [730, 24] width 23 height 23
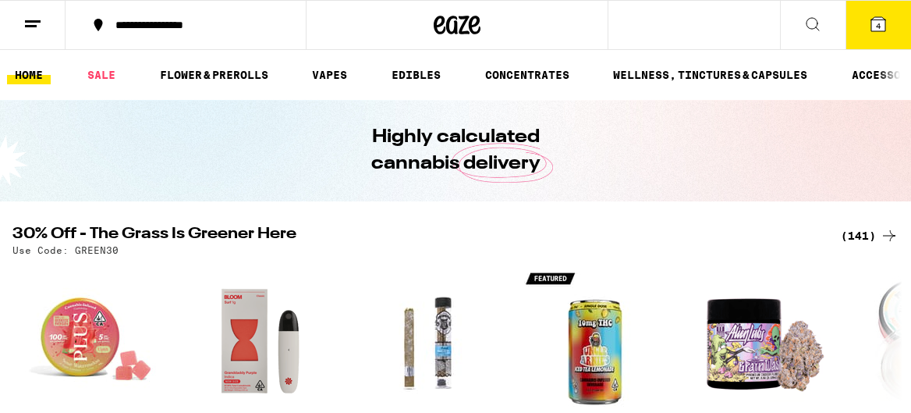
scroll to position [2, 0]
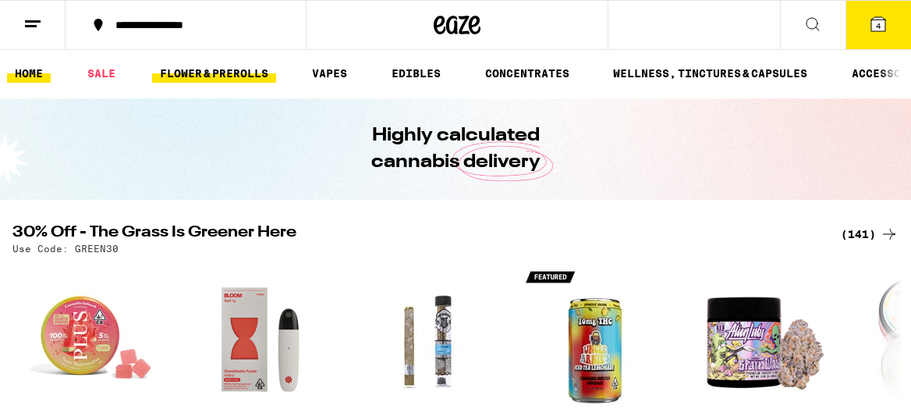
click at [222, 76] on link "FLOWER & PREROLLS" at bounding box center [214, 73] width 124 height 19
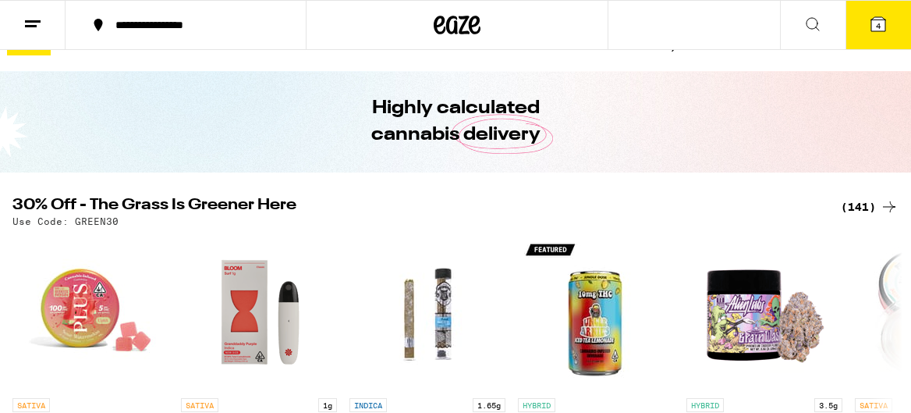
scroll to position [0, 0]
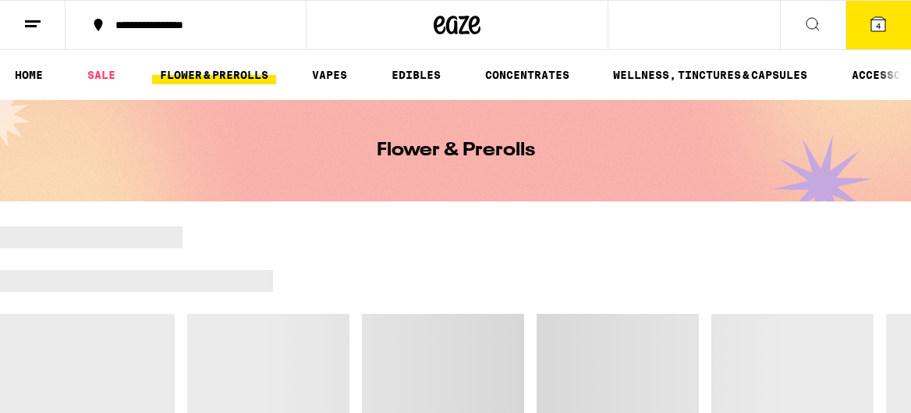
click at [233, 80] on link "FLOWER & PREROLLS" at bounding box center [214, 75] width 124 height 19
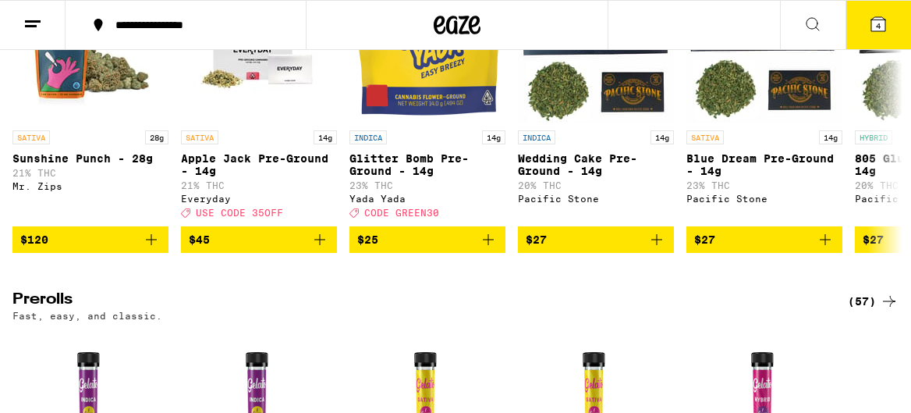
scroll to position [625, 0]
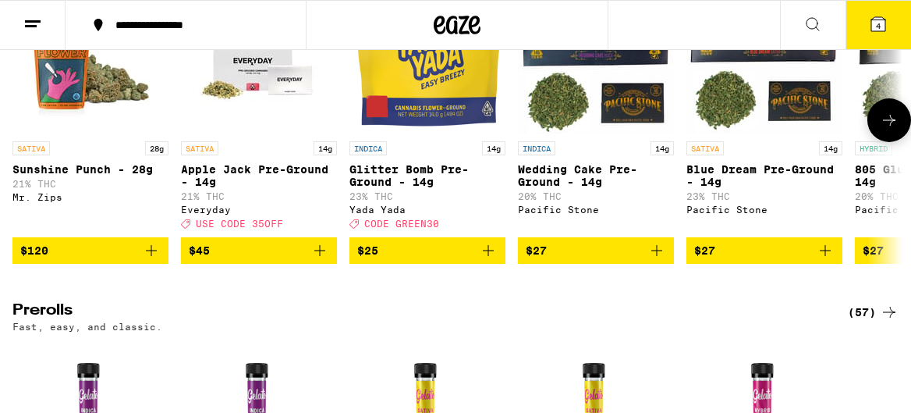
click at [481, 260] on icon "Add to bag" at bounding box center [488, 250] width 19 height 19
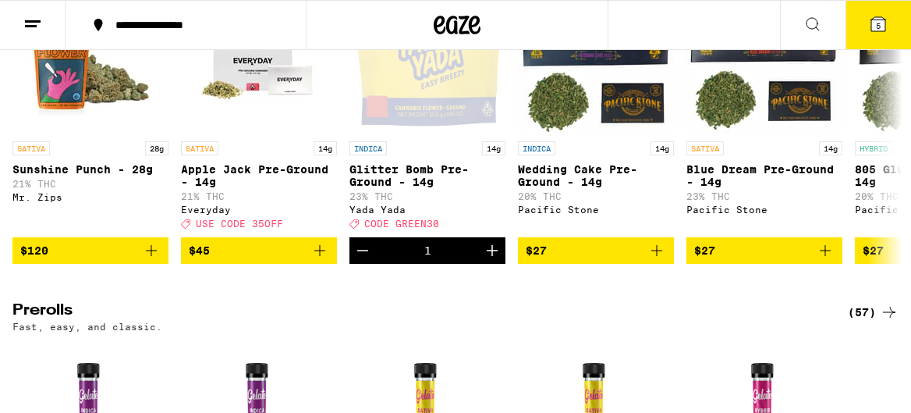
click at [884, 25] on icon at bounding box center [879, 24] width 14 height 14
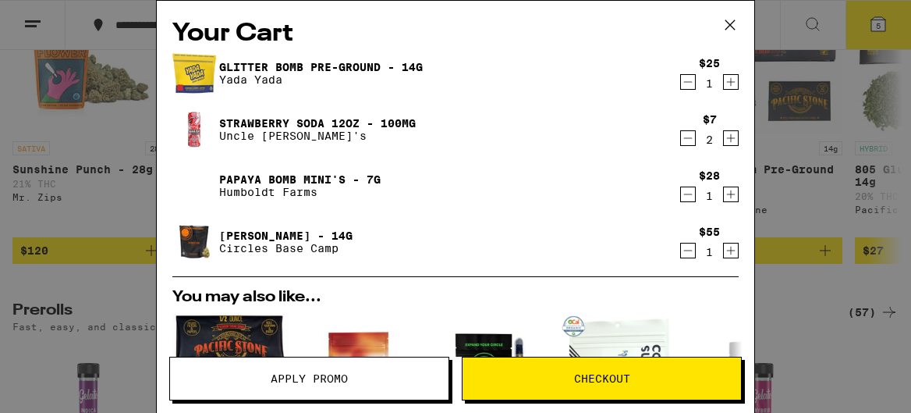
click at [685, 256] on icon "Decrement" at bounding box center [688, 250] width 14 height 19
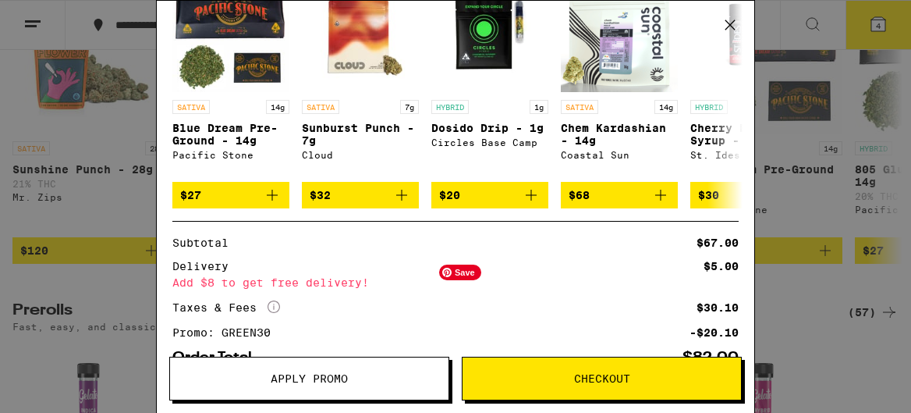
scroll to position [386, 0]
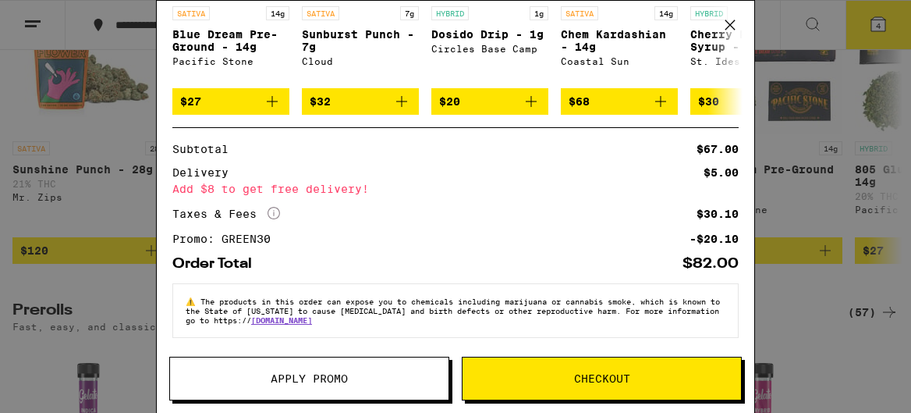
click at [728, 27] on icon at bounding box center [730, 24] width 9 height 9
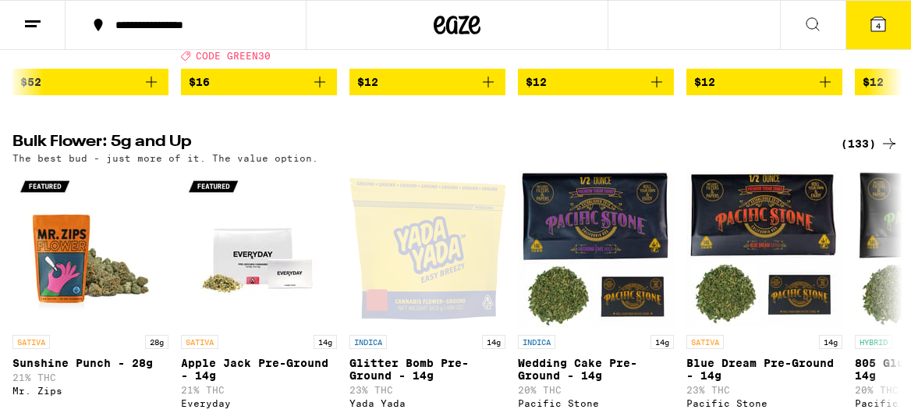
scroll to position [137, 0]
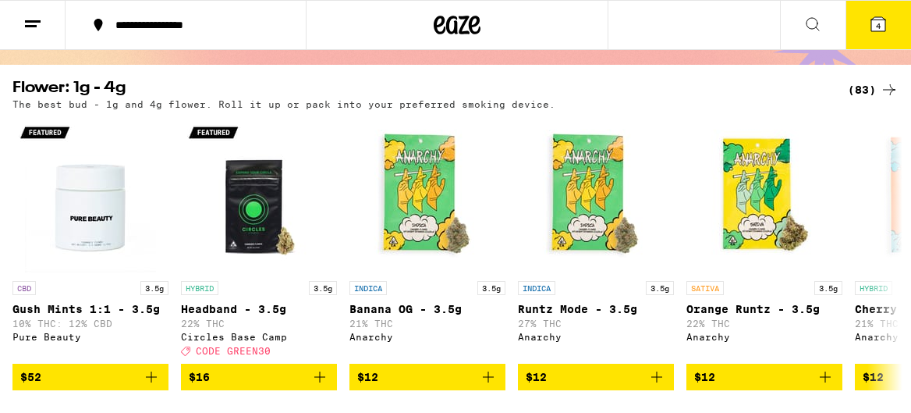
click at [887, 51] on div "Flower & Prerolls" at bounding box center [455, 13] width 911 height 101
click at [879, 30] on span "4" at bounding box center [878, 25] width 5 height 9
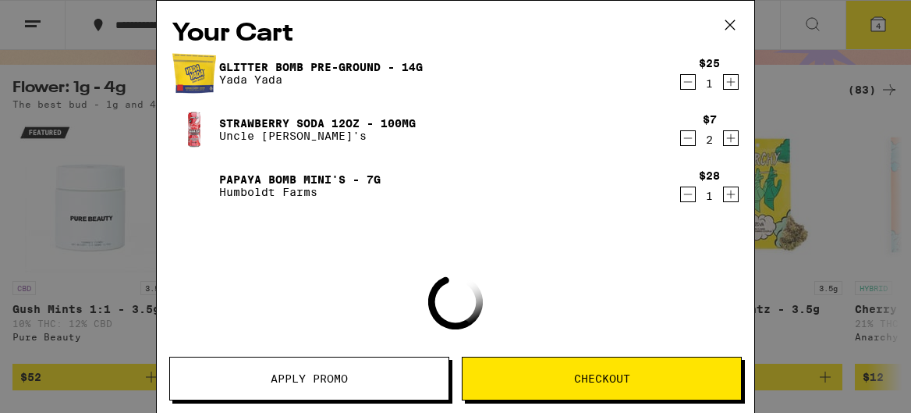
click at [728, 25] on icon at bounding box center [730, 24] width 23 height 23
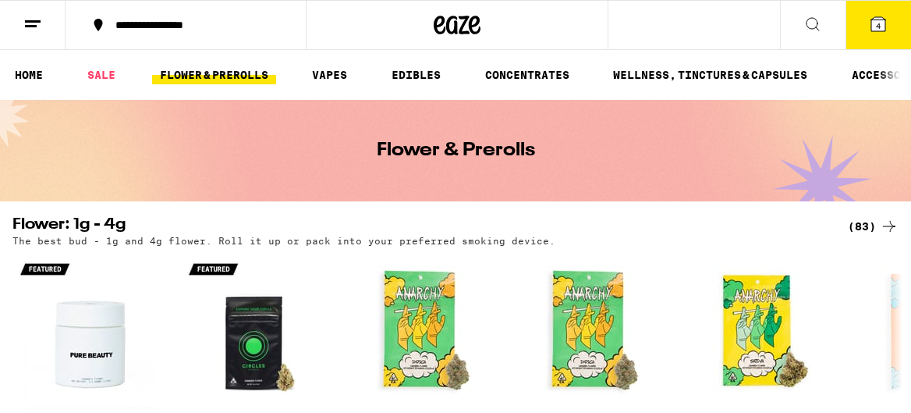
click at [422, 61] on ul "HOME SALE FLOWER & PREROLLS VAPES EDIBLES CONCENTRATES WELLNESS, TINCTURES & CA…" at bounding box center [455, 75] width 911 height 50
click at [419, 80] on link "EDIBLES" at bounding box center [416, 75] width 65 height 19
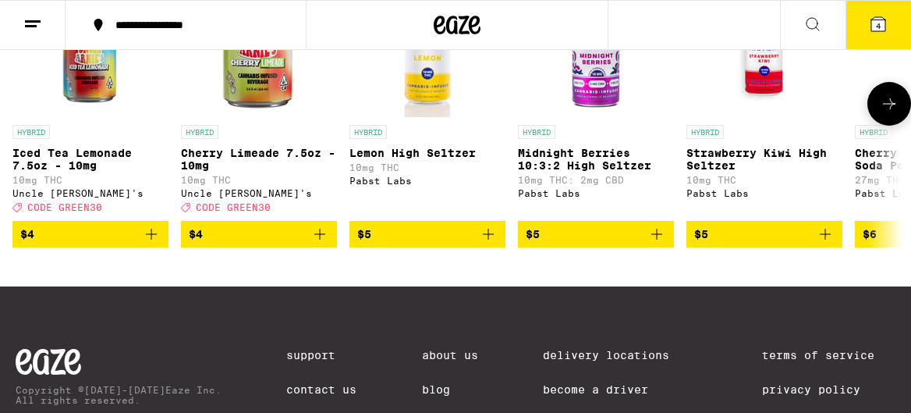
scroll to position [1013, 0]
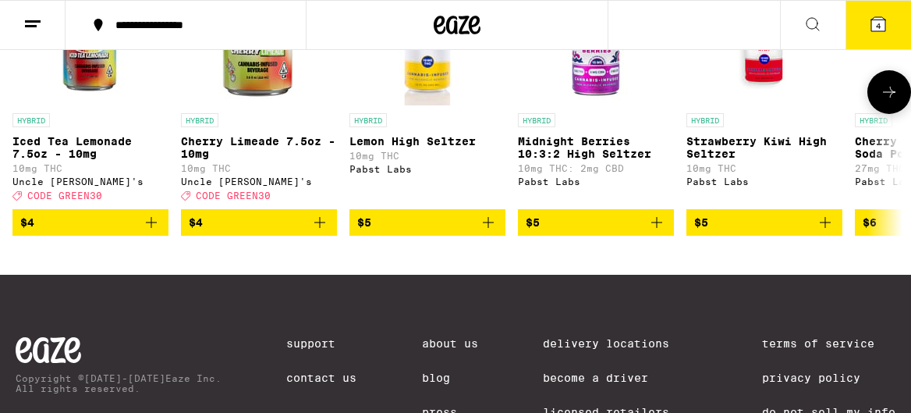
click at [882, 101] on icon at bounding box center [889, 92] width 19 height 19
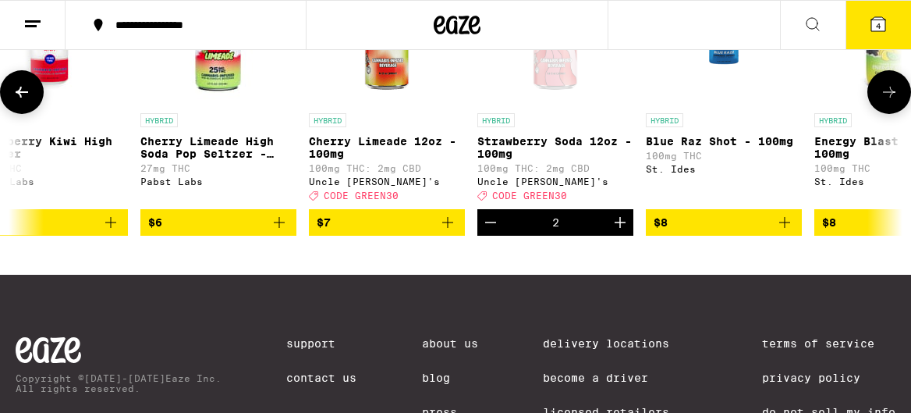
scroll to position [0, 716]
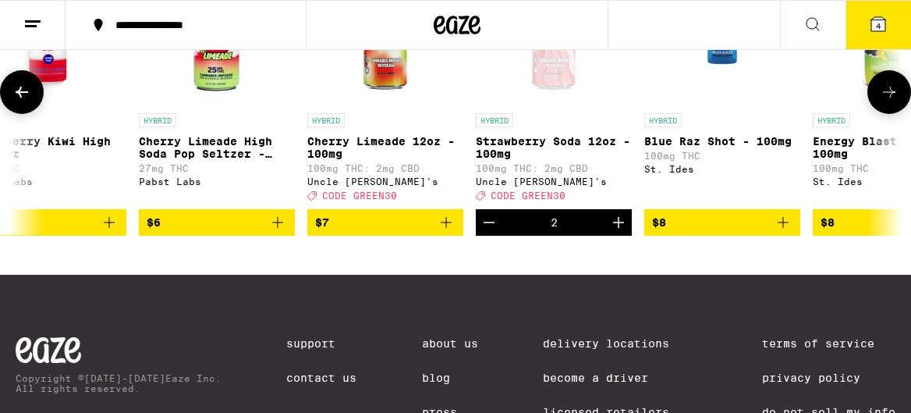
click at [882, 101] on icon at bounding box center [889, 92] width 19 height 19
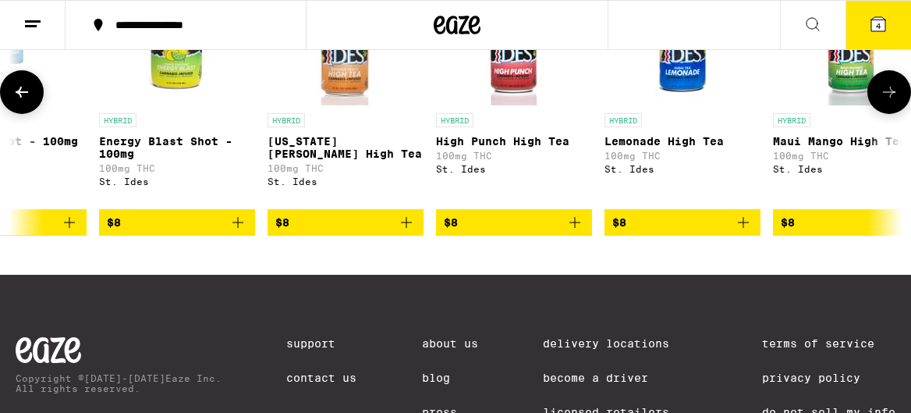
scroll to position [0, 1433]
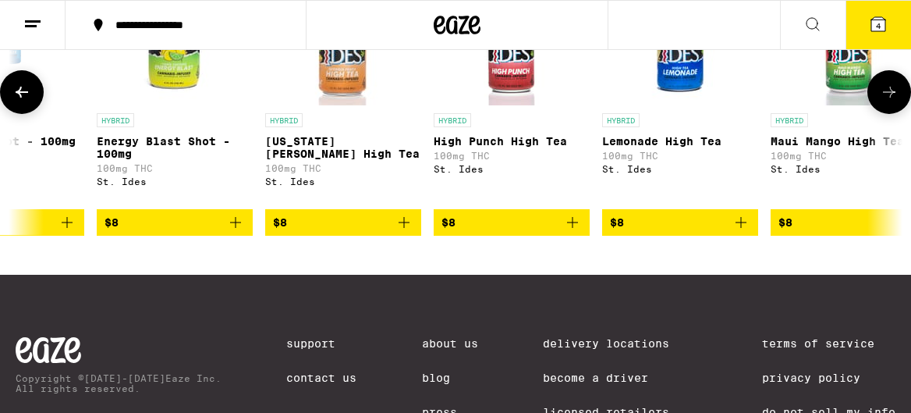
click at [882, 101] on icon at bounding box center [889, 92] width 19 height 19
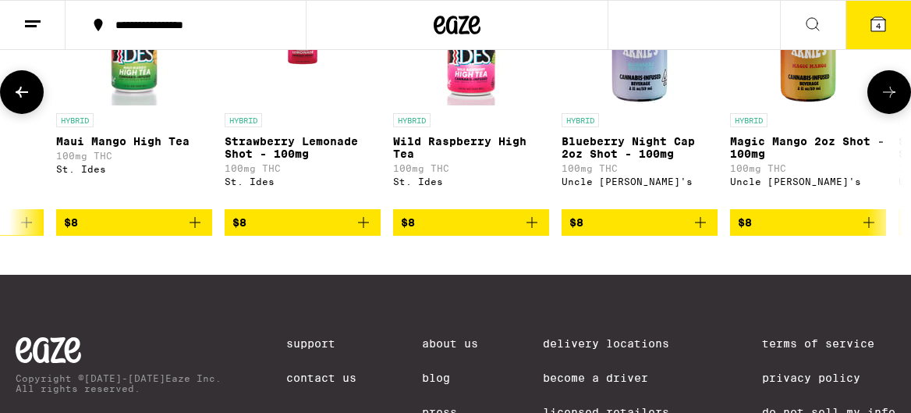
scroll to position [0, 2149]
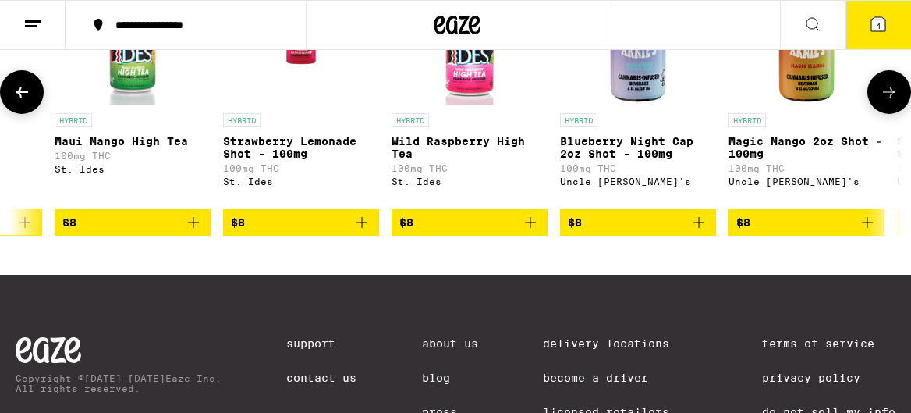
click at [886, 101] on icon at bounding box center [889, 92] width 19 height 19
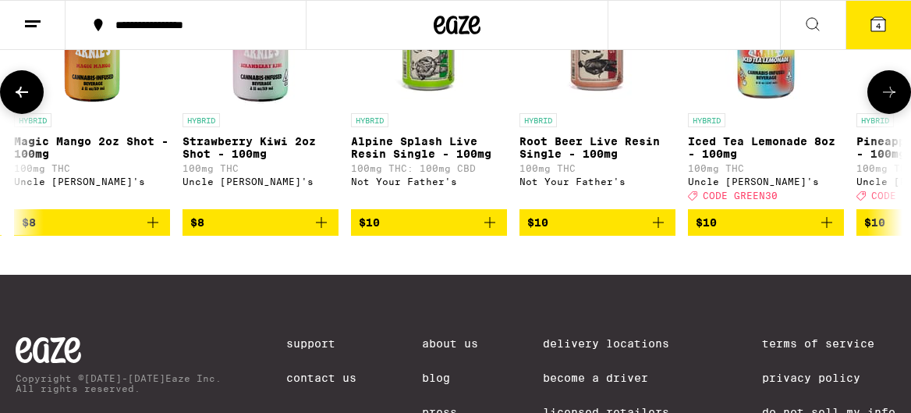
scroll to position [0, 2865]
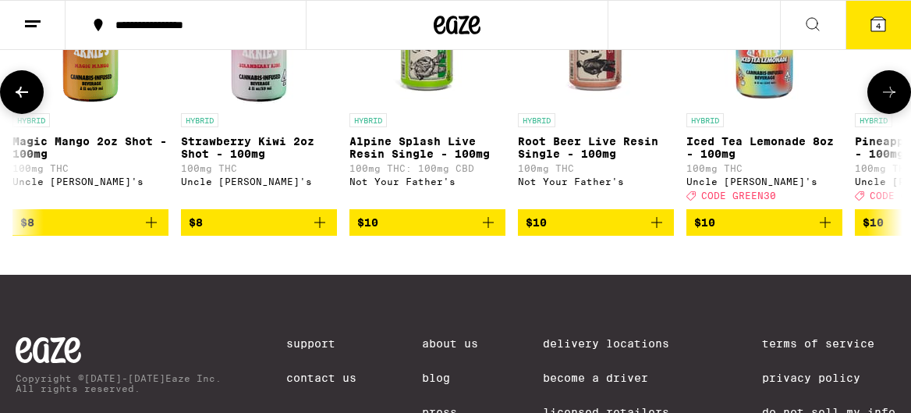
click at [26, 97] on img "Open page for Magic Mango 2oz Shot - 100mg from Uncle Arnie's" at bounding box center [90, 27] width 156 height 156
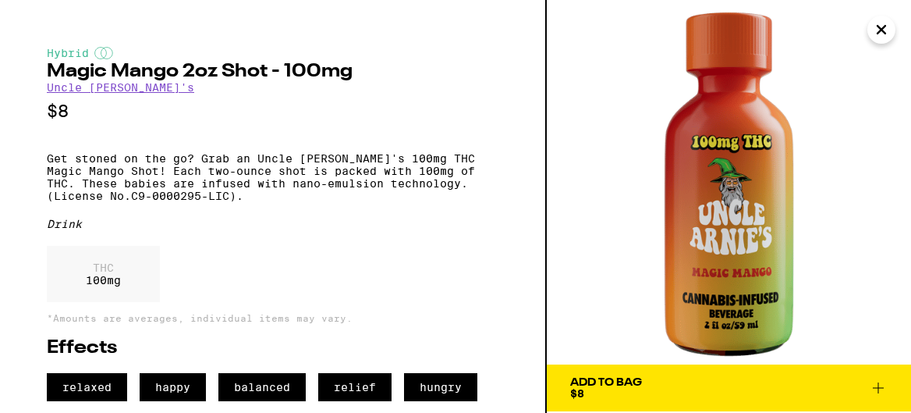
click at [877, 380] on icon at bounding box center [878, 387] width 19 height 19
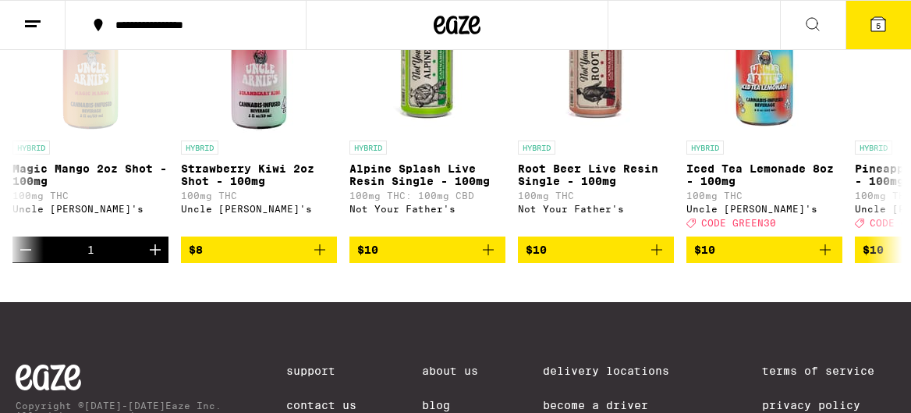
click at [889, 34] on button "5" at bounding box center [879, 25] width 66 height 48
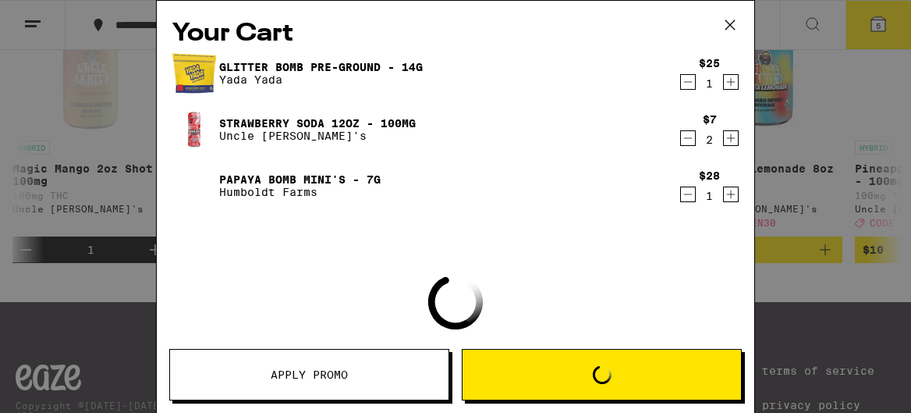
click at [737, 20] on icon at bounding box center [730, 24] width 23 height 23
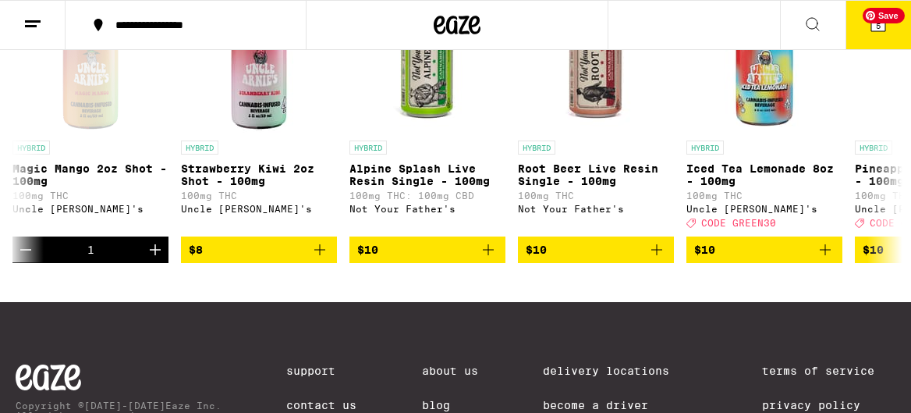
click at [883, 35] on button "5" at bounding box center [879, 25] width 66 height 48
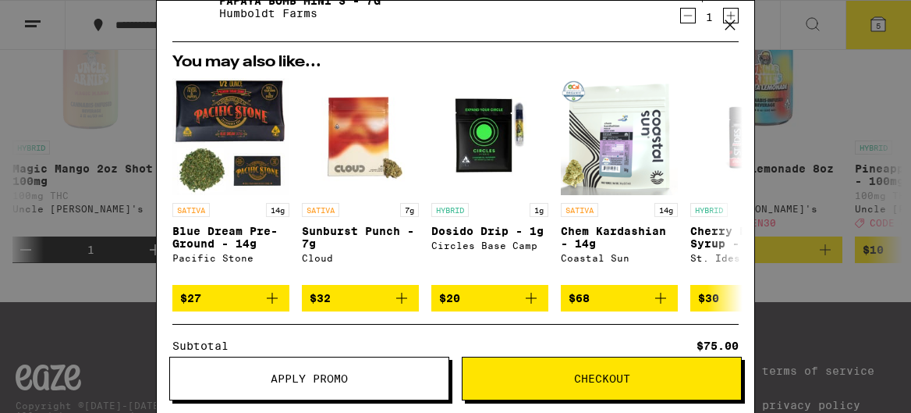
scroll to position [442, 0]
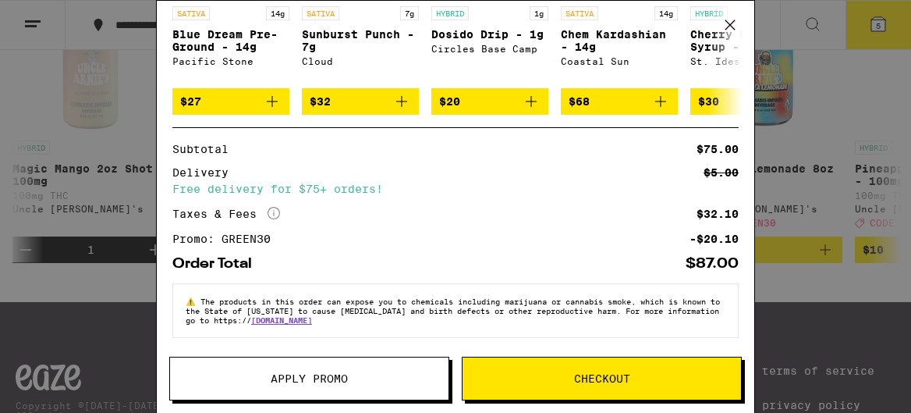
click at [275, 207] on icon "More Info" at bounding box center [274, 213] width 12 height 12
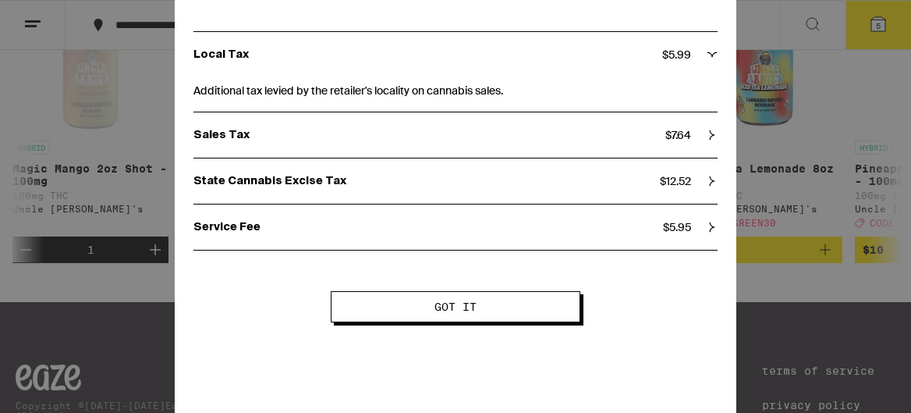
click at [462, 319] on button "Got it" at bounding box center [456, 306] width 250 height 31
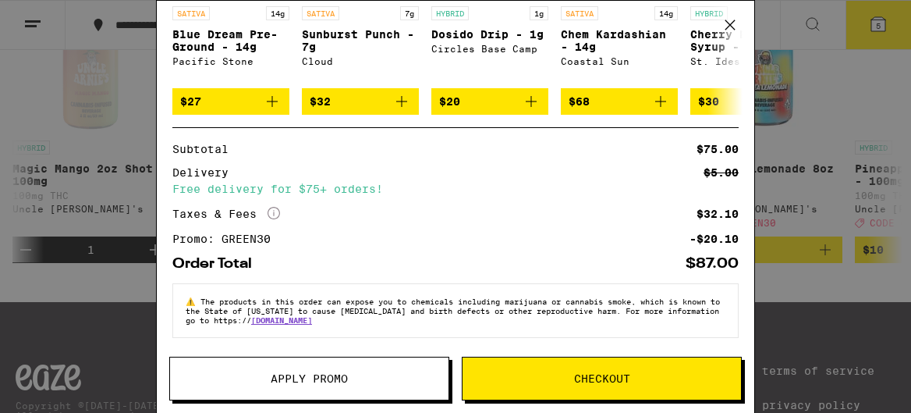
click at [583, 380] on span "Checkout" at bounding box center [602, 378] width 56 height 11
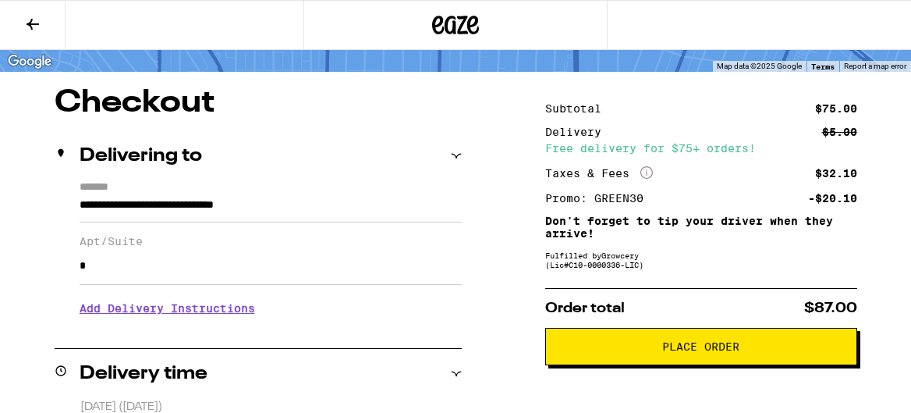
scroll to position [126, 0]
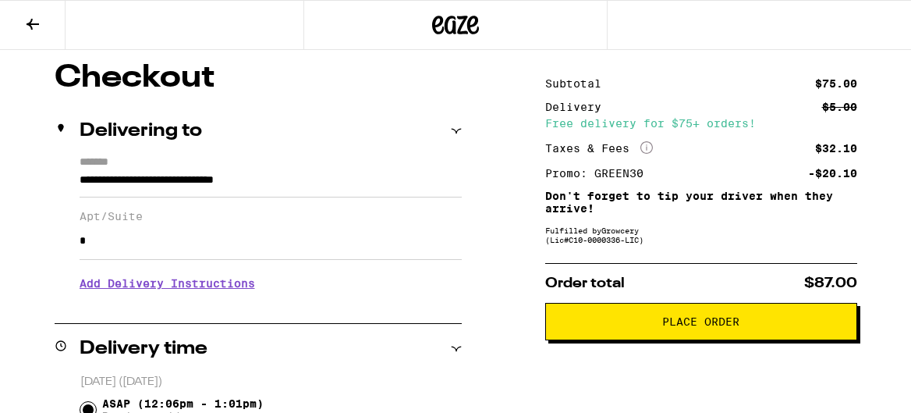
click at [666, 319] on span "Place Order" at bounding box center [700, 321] width 77 height 11
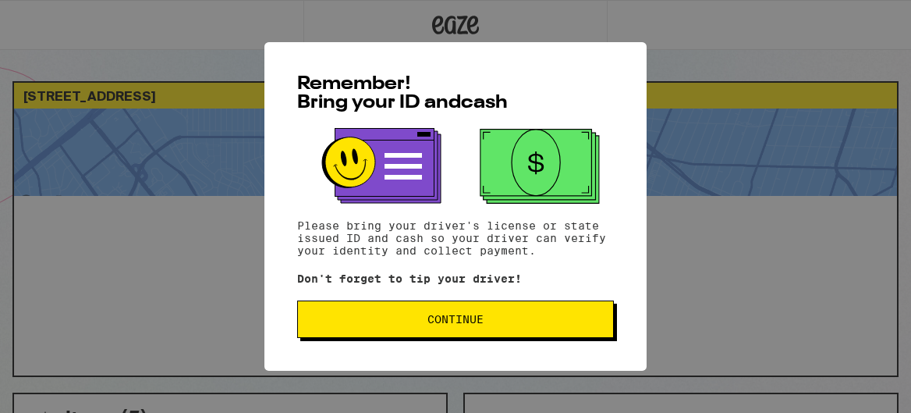
click at [522, 332] on button "Continue" at bounding box center [455, 318] width 317 height 37
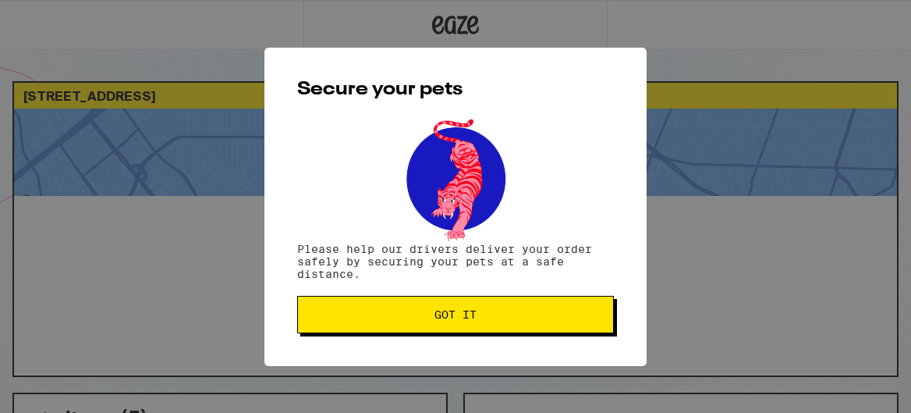
click at [521, 329] on button "Got it" at bounding box center [455, 314] width 317 height 37
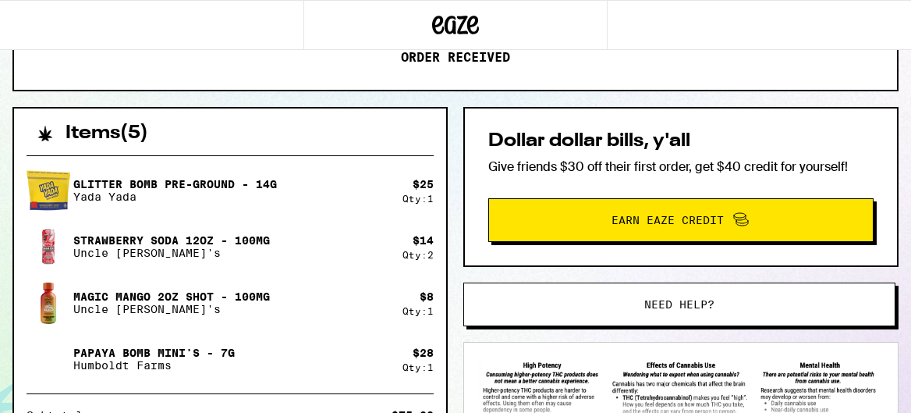
scroll to position [299, 0]
